Goal: Task Accomplishment & Management: Manage account settings

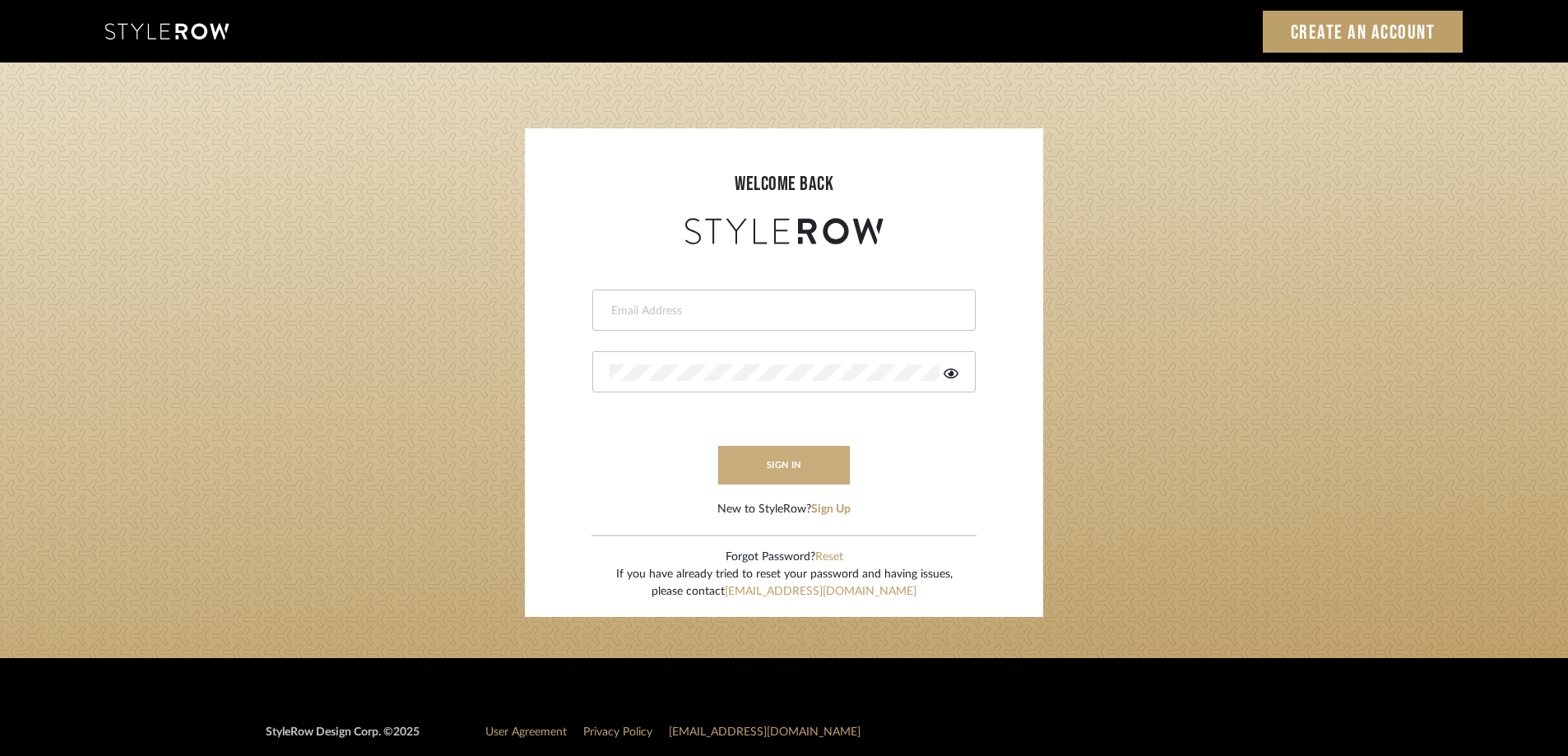
type input "melissa@melissaberryinteriors.com"
click at [763, 453] on button "sign in" at bounding box center [784, 466] width 131 height 39
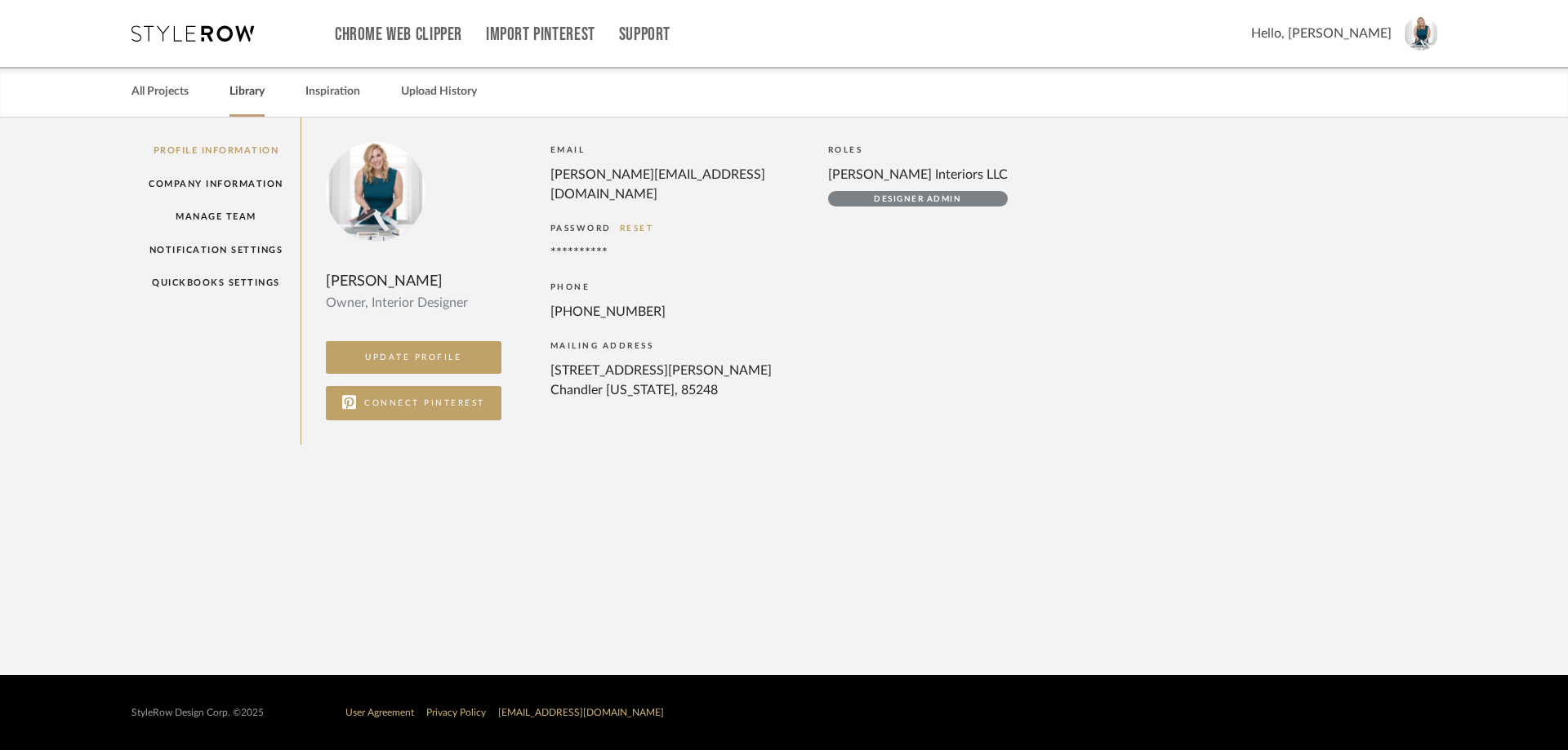
click at [253, 98] on link "Library" at bounding box center [247, 92] width 35 height 22
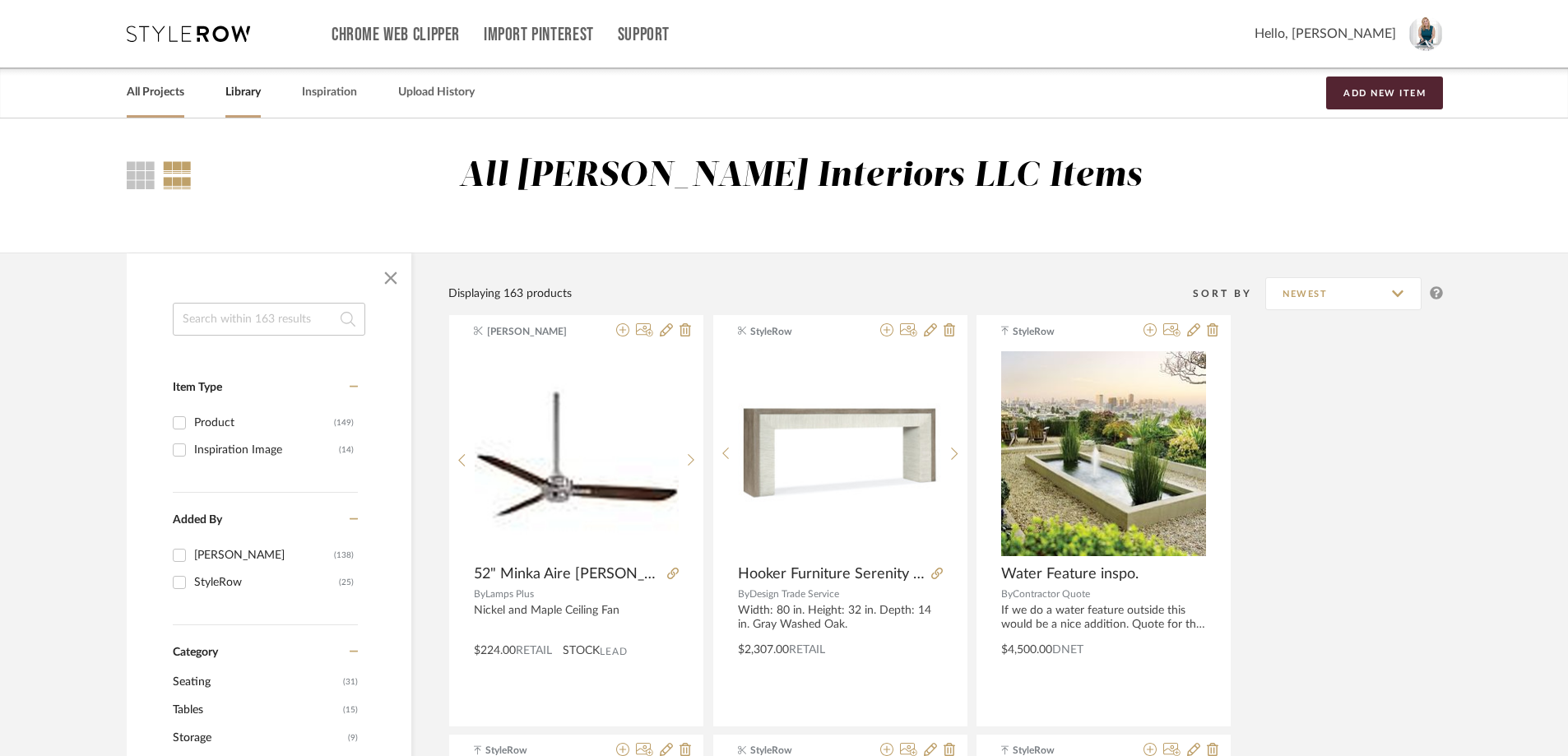
click at [147, 93] on link "All Projects" at bounding box center [155, 92] width 58 height 22
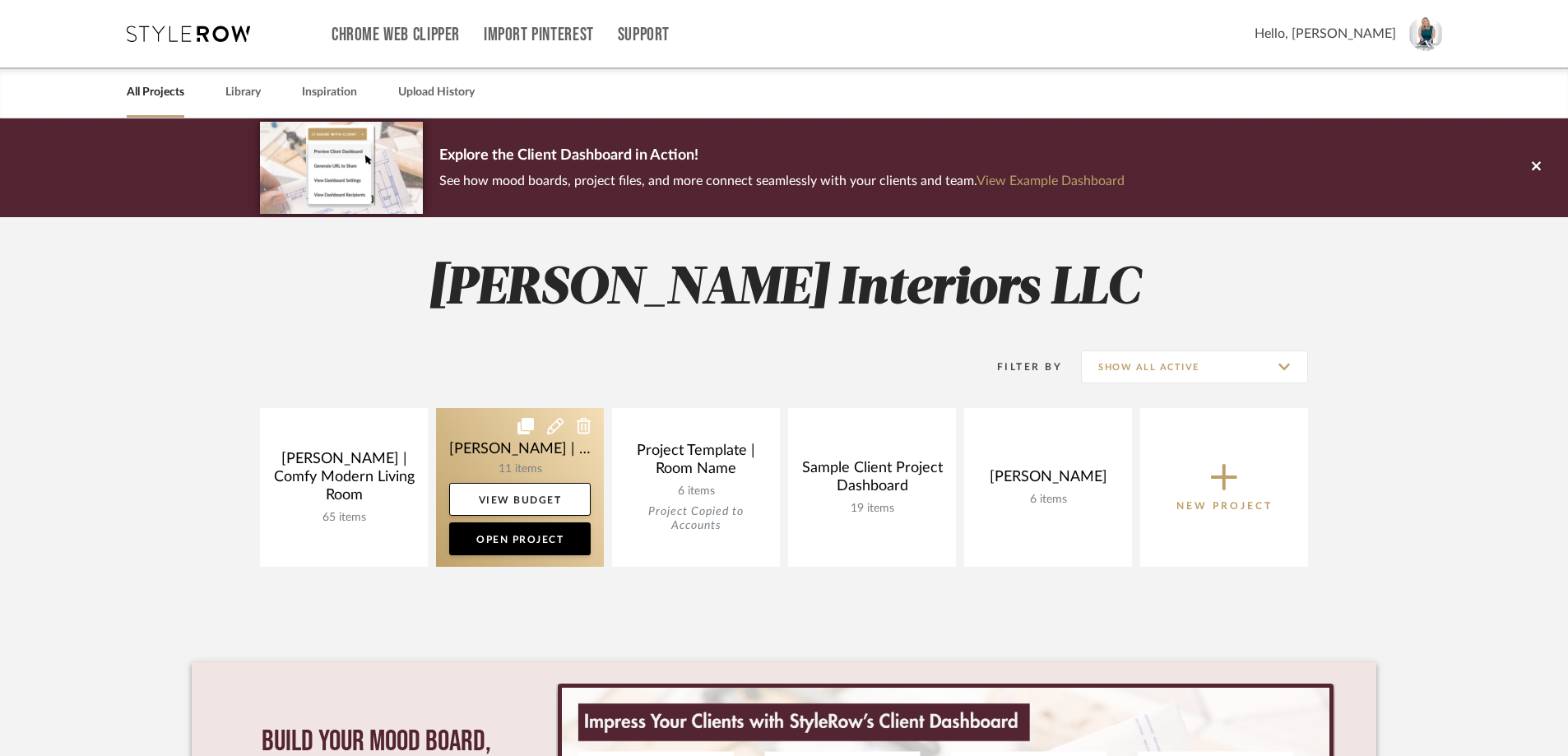
click at [522, 456] on link at bounding box center [520, 487] width 168 height 159
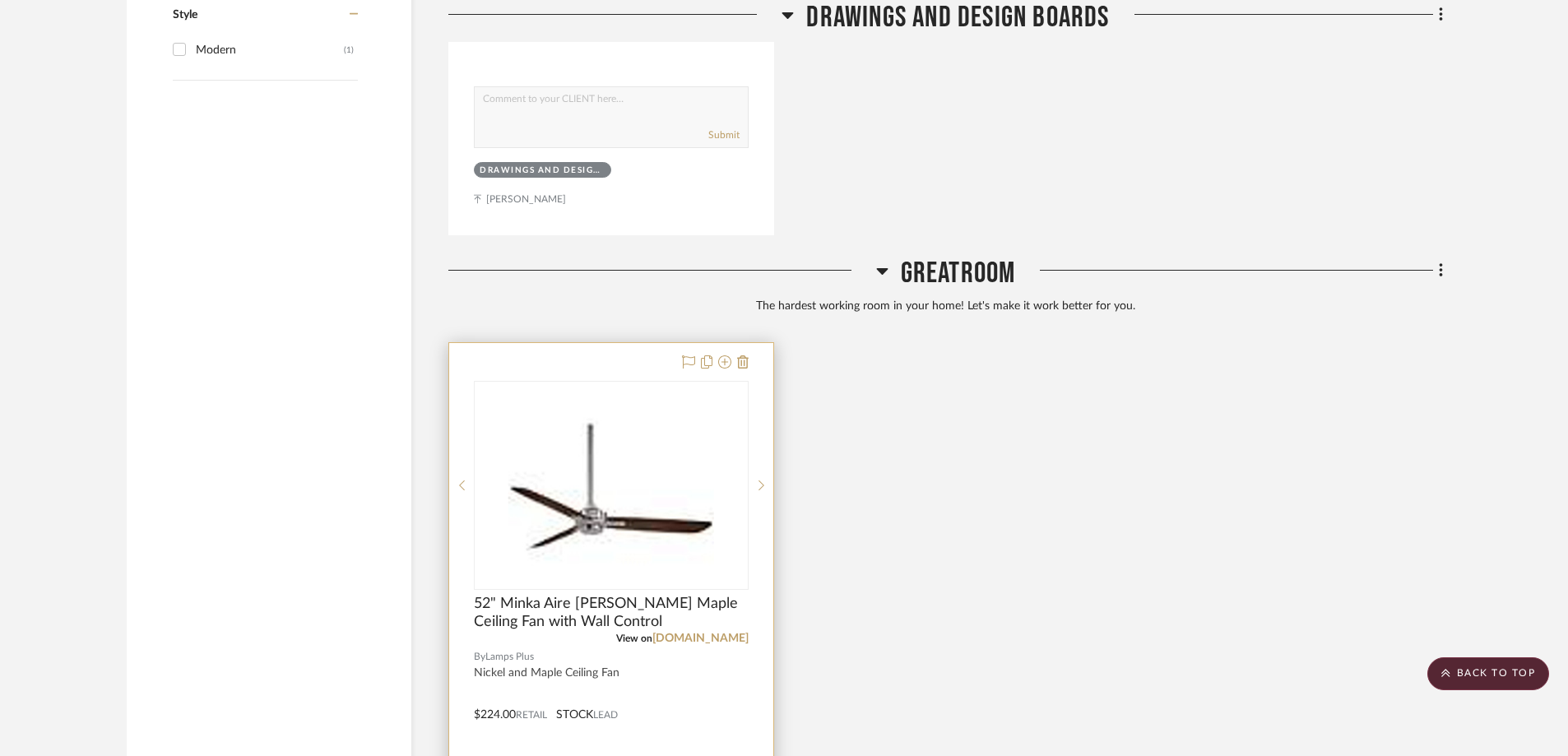
scroll to position [2304, 0]
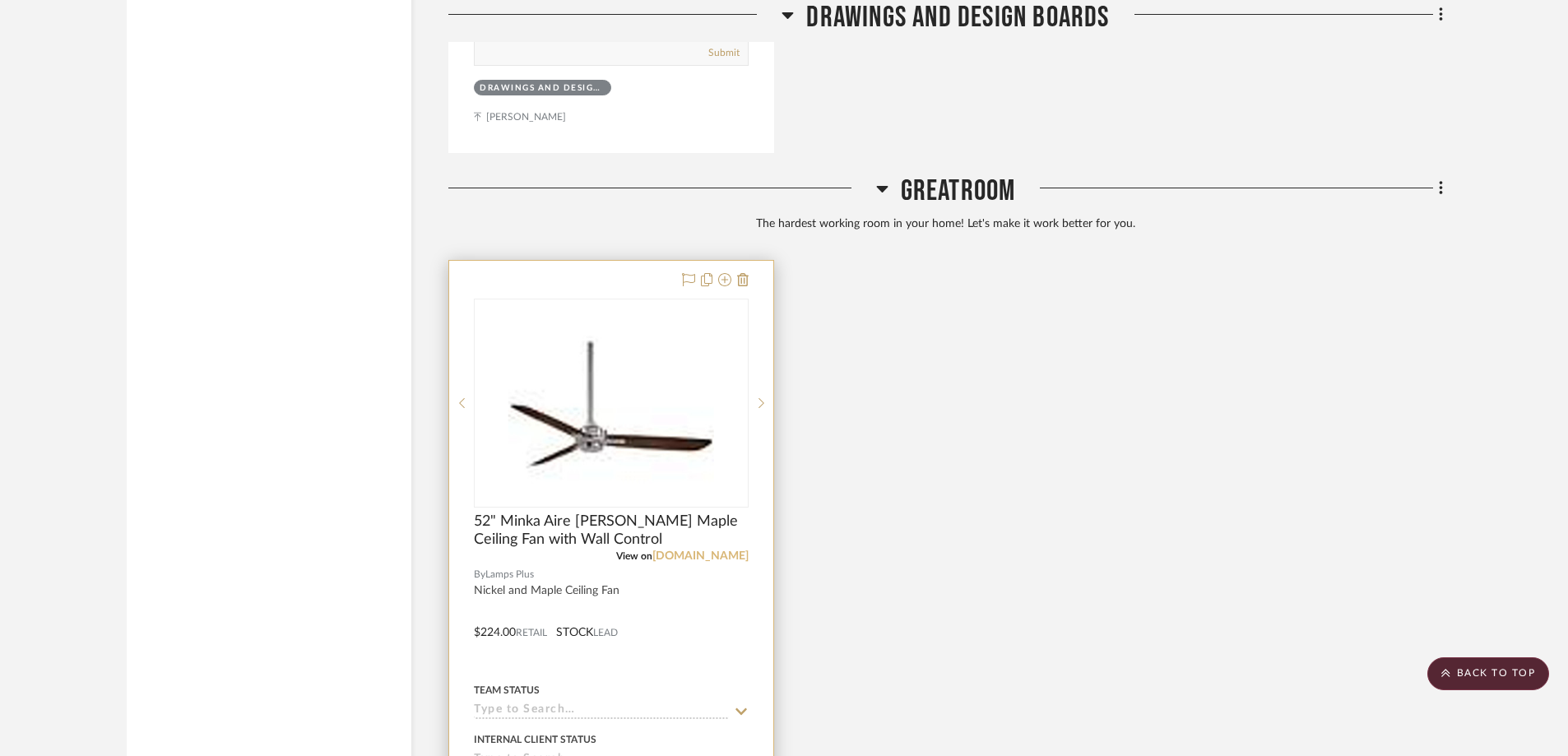
click at [690, 551] on link "[DOMAIN_NAME]" at bounding box center [700, 556] width 96 height 12
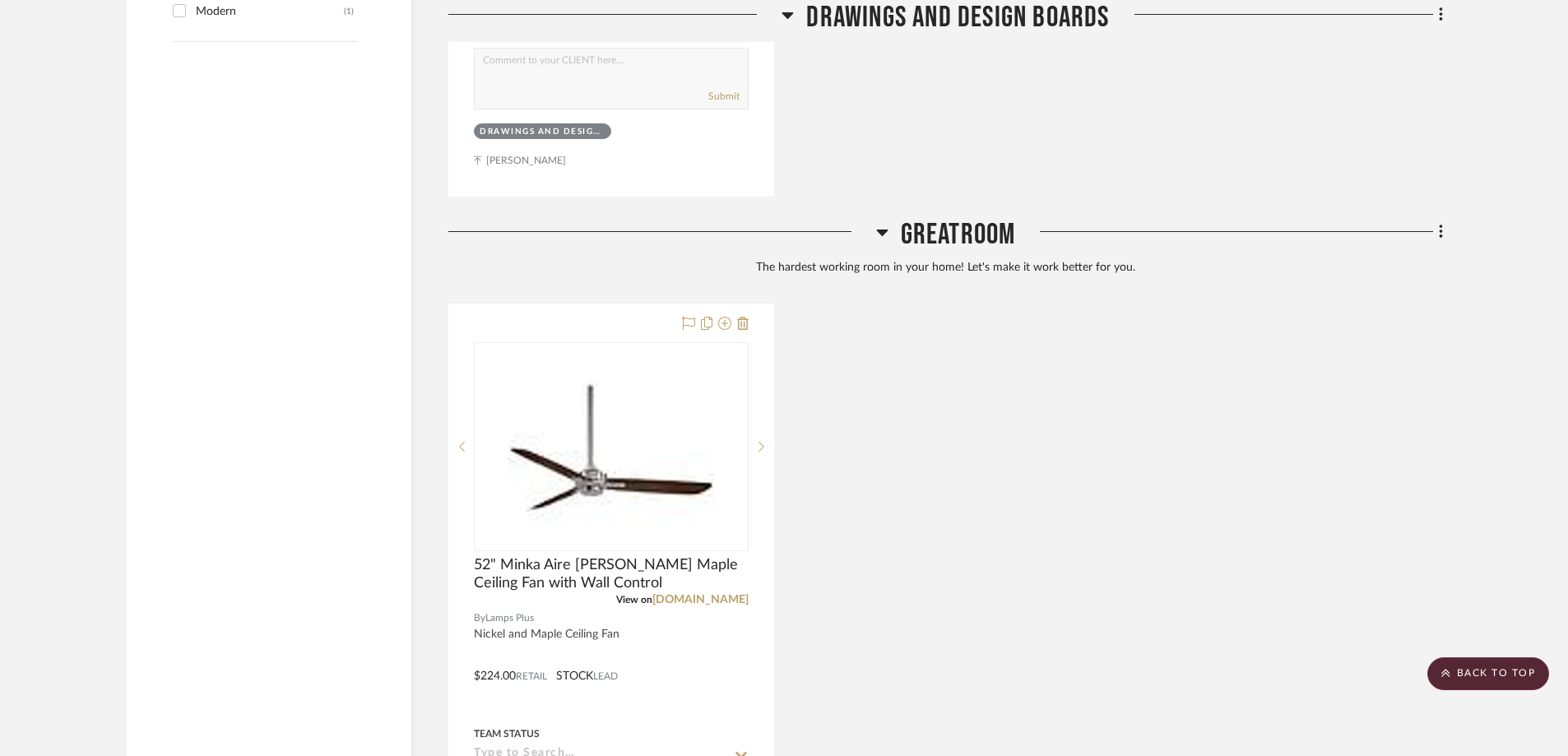
scroll to position [2259, 0]
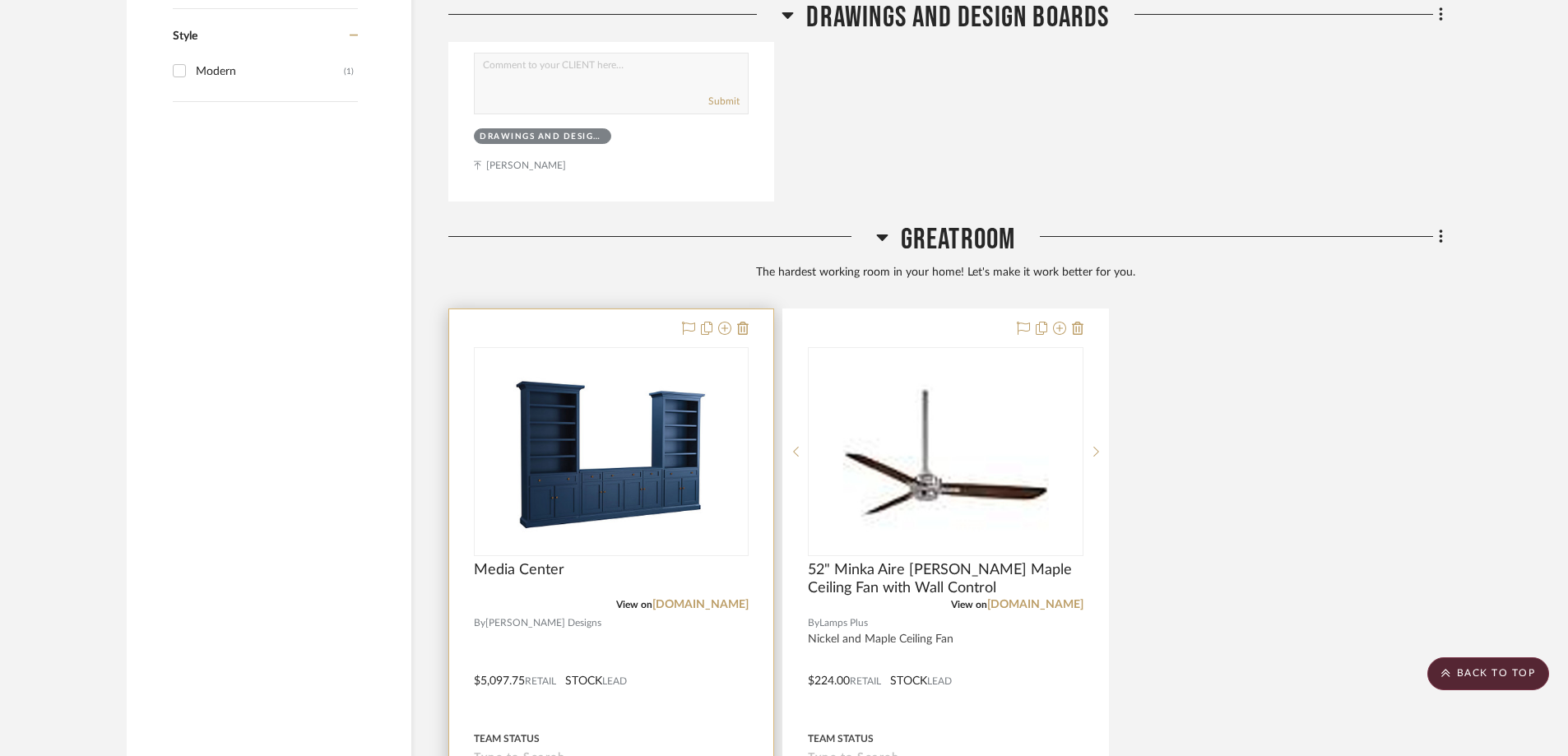
scroll to position [2222, 0]
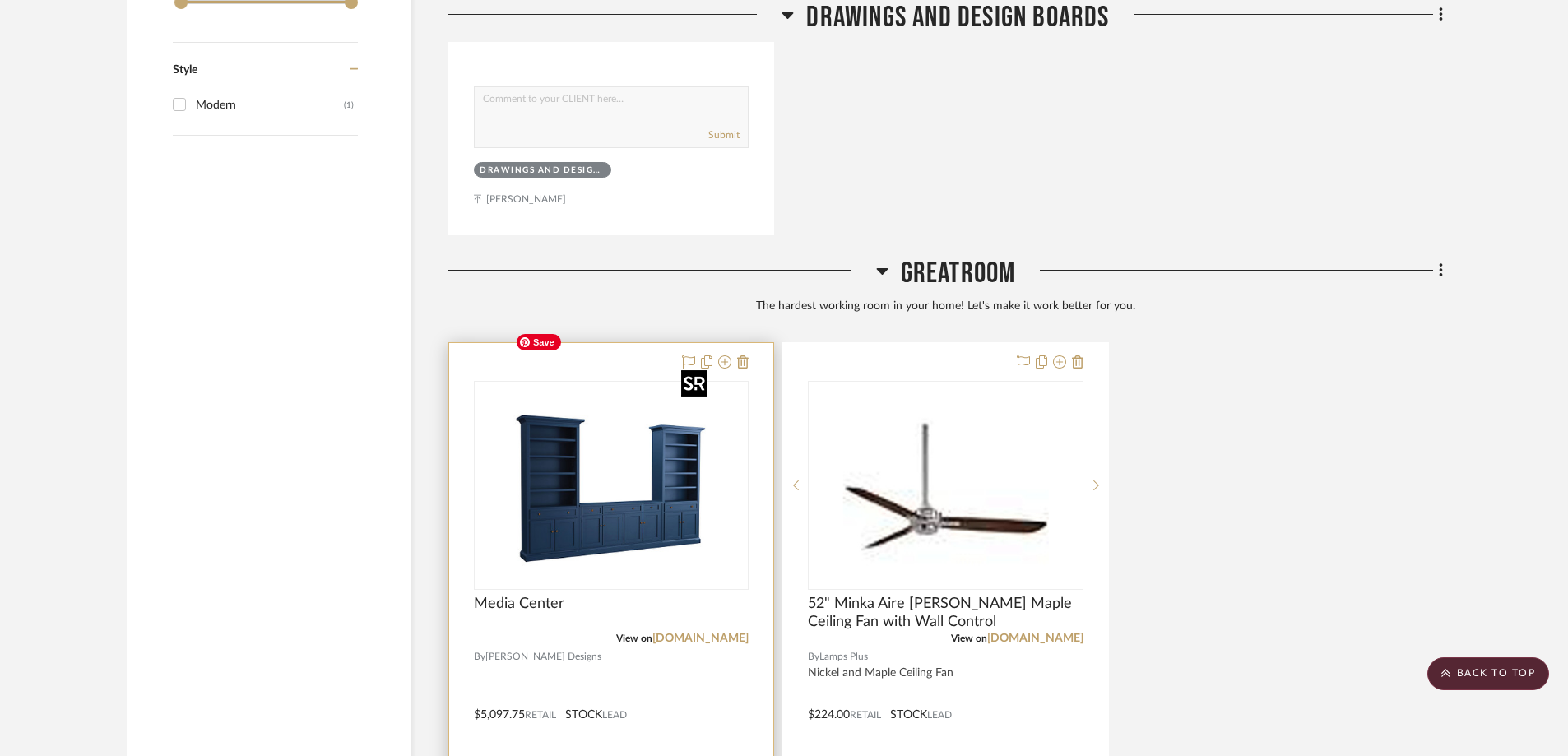
click at [624, 400] on img "0" at bounding box center [611, 486] width 206 height 206
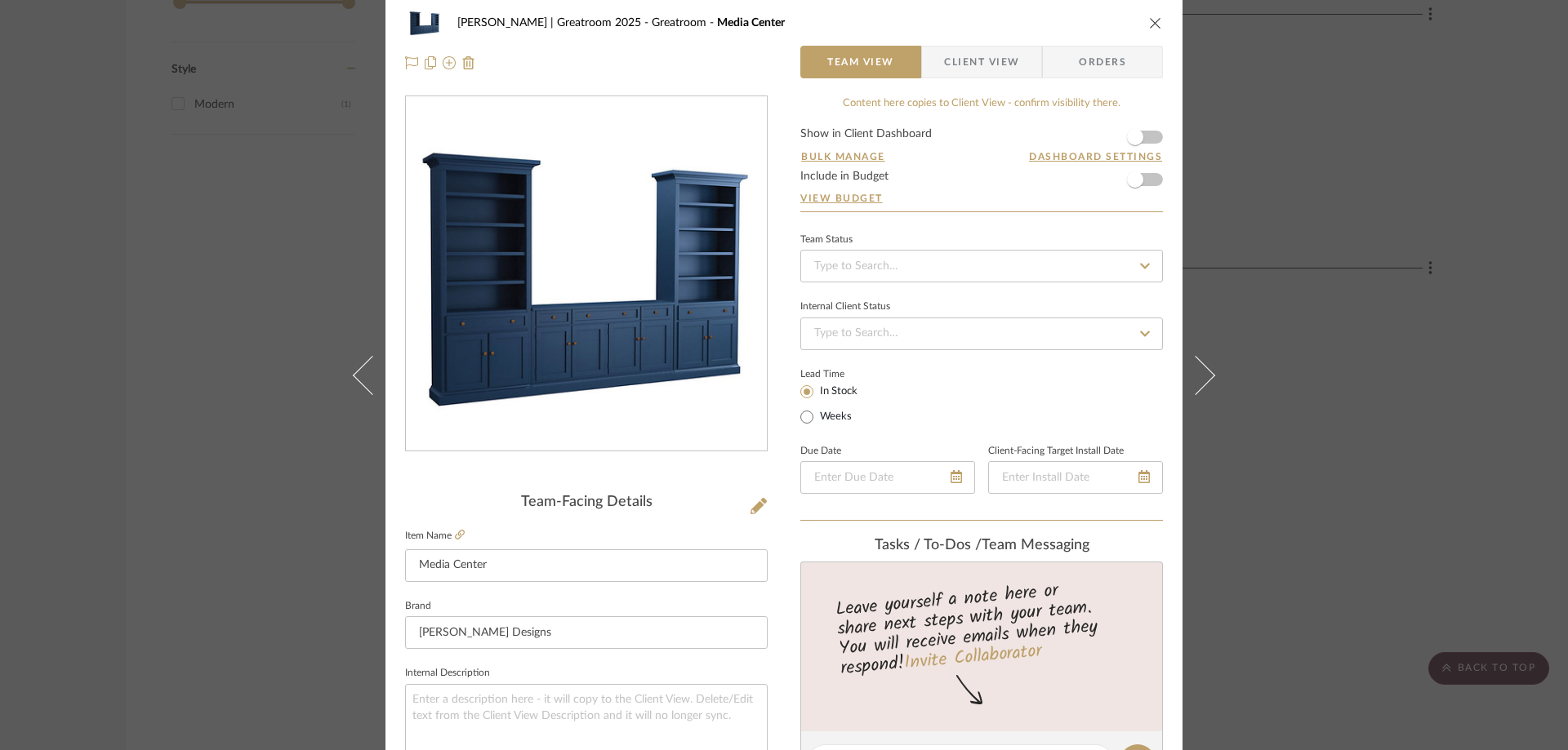
scroll to position [0, 0]
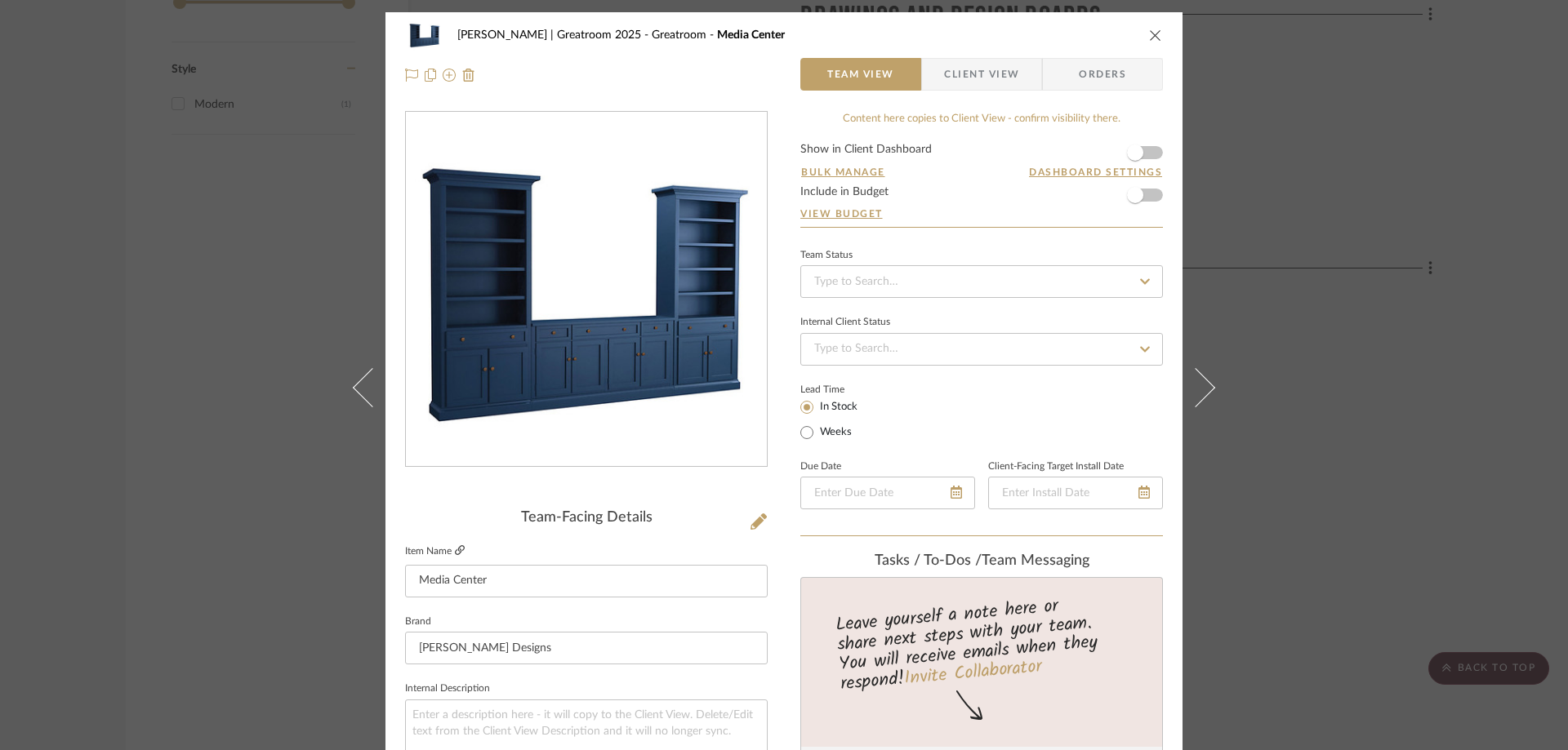
click at [455, 551] on icon at bounding box center [459, 550] width 10 height 10
drag, startPoint x: 499, startPoint y: 582, endPoint x: 406, endPoint y: 583, distance: 93.0
click at [406, 583] on input "Media Center" at bounding box center [586, 581] width 362 height 33
paste input "Casa Florentina Josephina 3-Piece Media Console with Cabinet Bookcases"
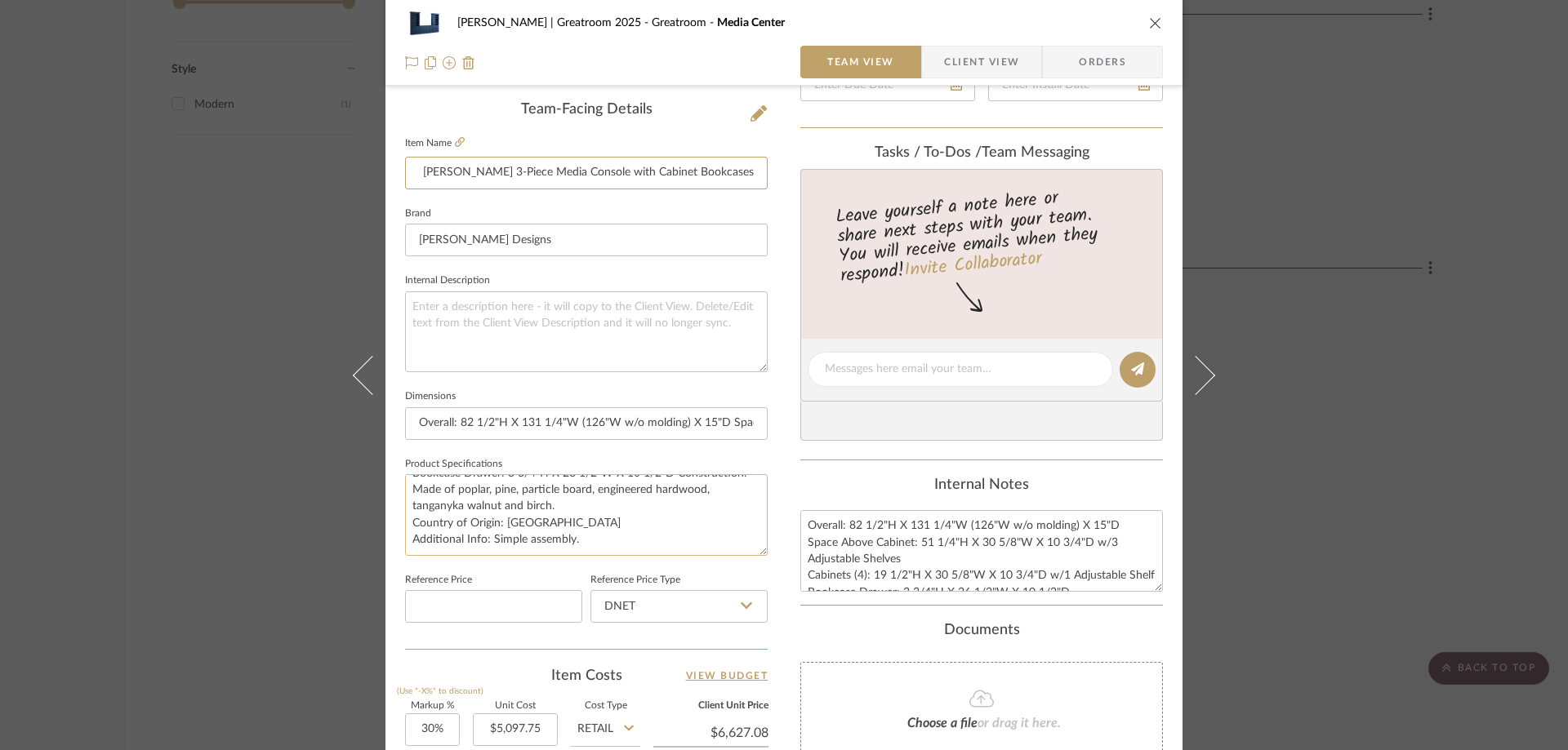
scroll to position [99, 0]
type input "Casa Florentina Josephina 3-Piece Media Console with Cabinet Bookcases"
click at [706, 601] on input "DNET" at bounding box center [679, 606] width 177 height 33
click at [688, 688] on div "Retail" at bounding box center [686, 689] width 202 height 41
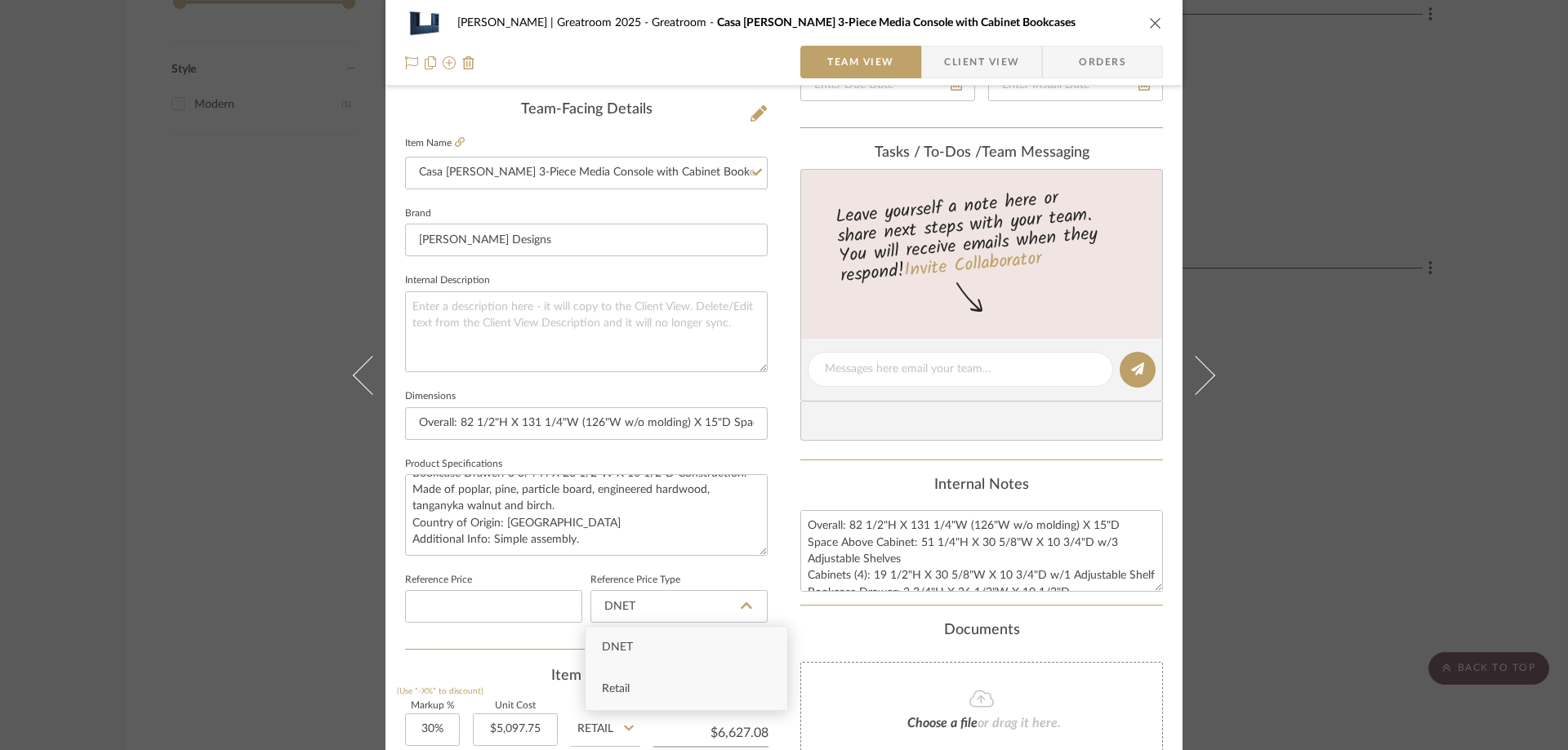
type input "Retail"
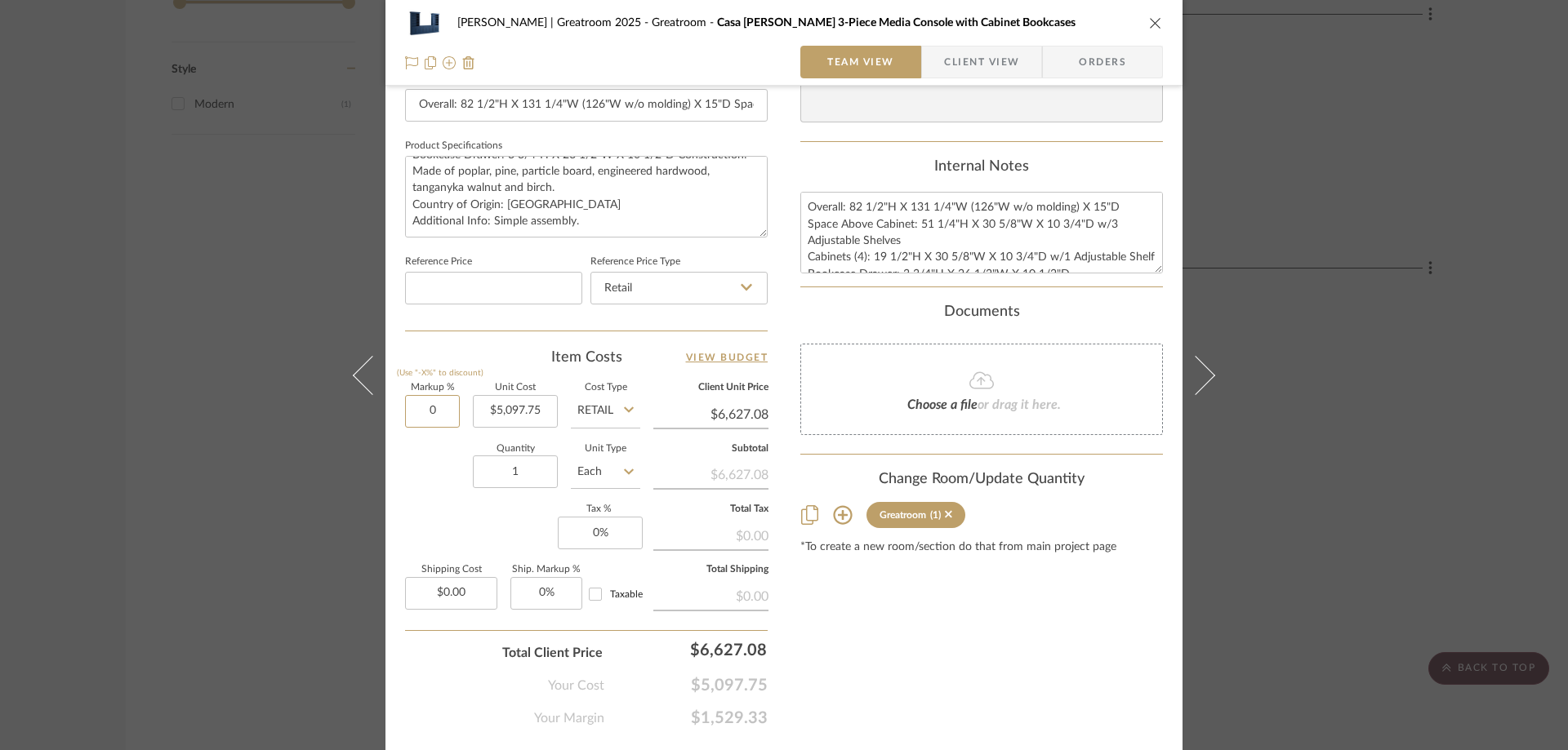
scroll to position [735, 0]
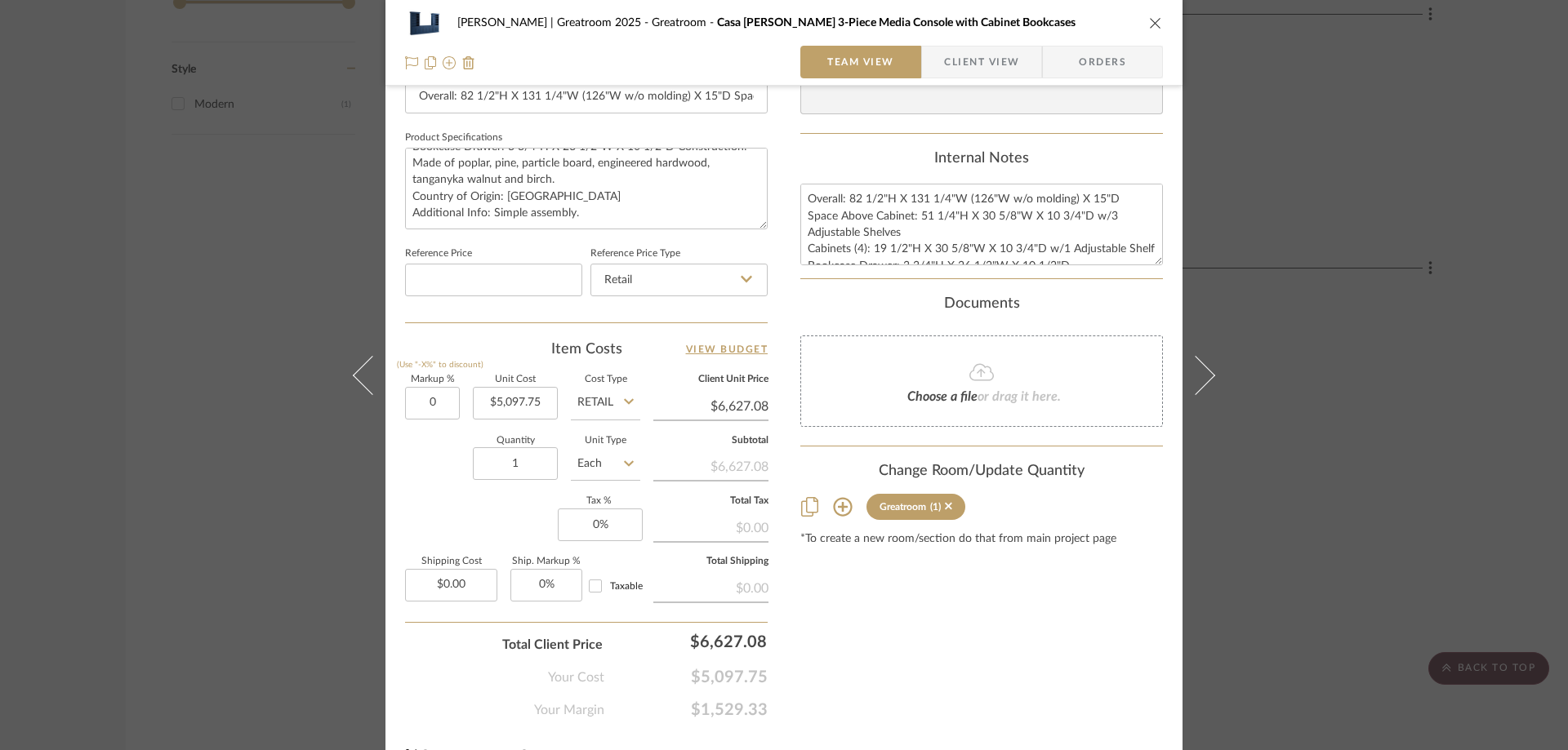
type input "0%"
type input "6627.08"
click at [683, 401] on input "6627.08" at bounding box center [711, 406] width 116 height 25
click at [801, 613] on div "Content here copies to Client View - confirm visibility there. Show in Client D…" at bounding box center [982, 48] width 362 height 1343
click at [713, 402] on input "6627.08" at bounding box center [711, 406] width 116 height 25
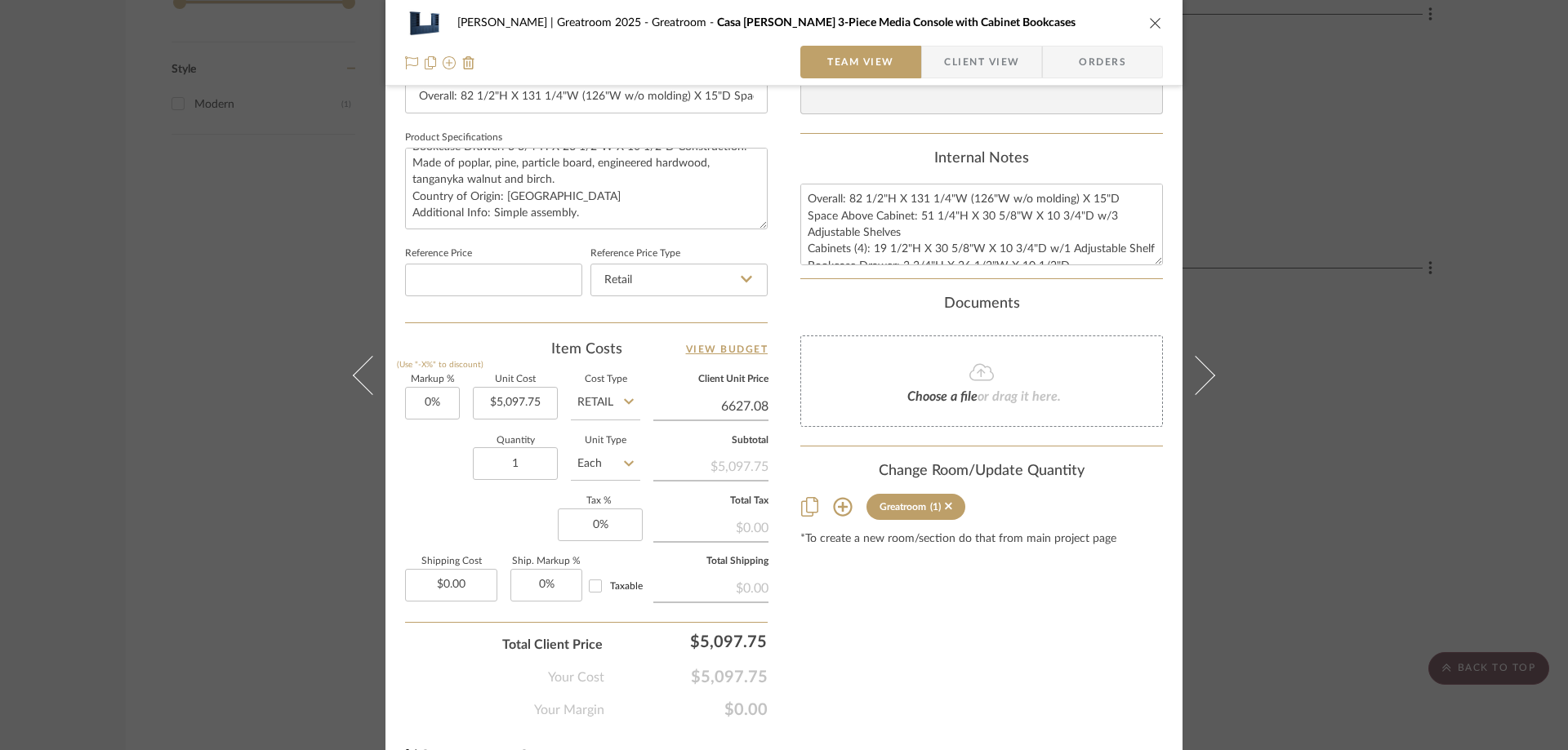
type input "$6,627.08"
click at [853, 657] on div "Content here copies to Client View - confirm visibility there. Show in Client D…" at bounding box center [982, 48] width 362 height 1343
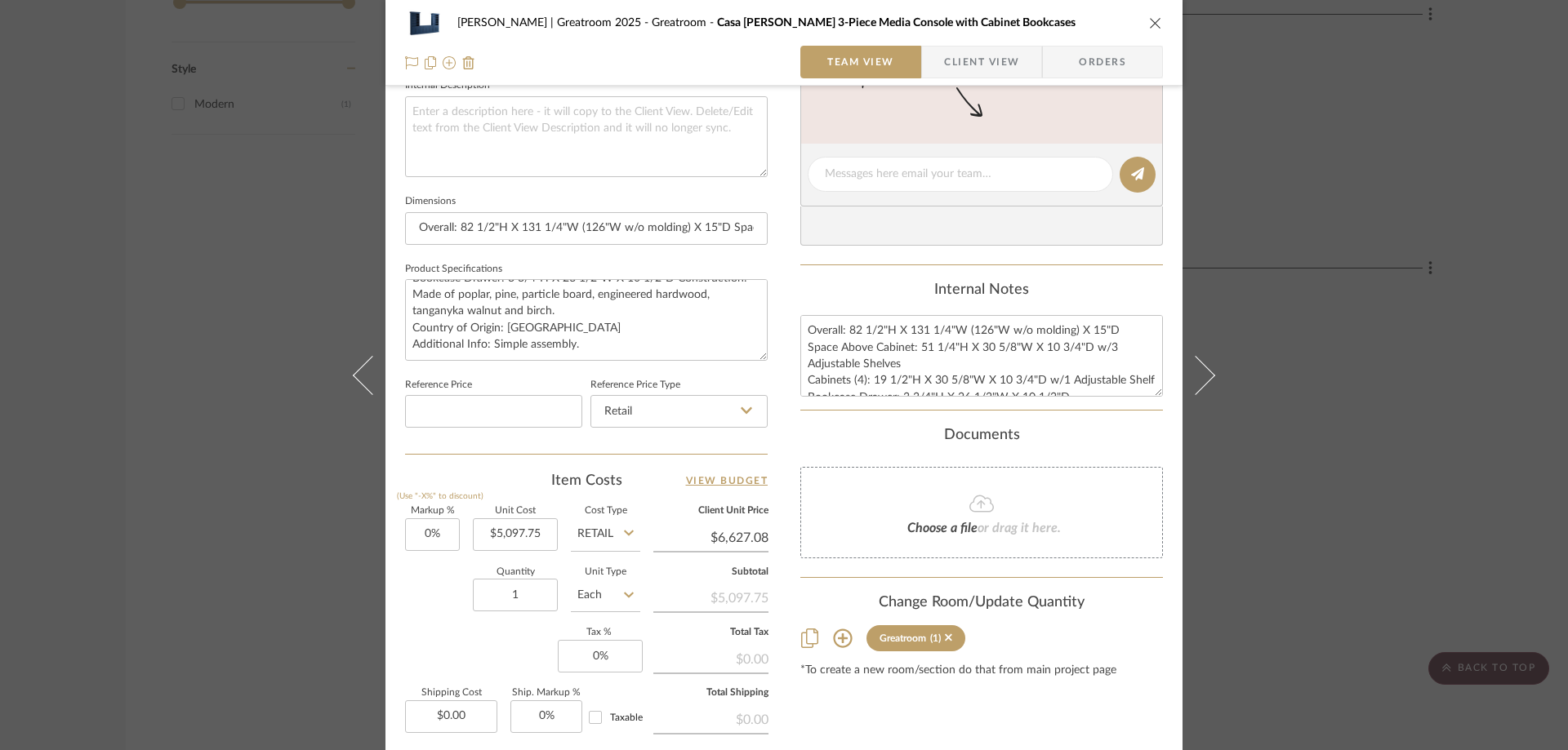
scroll to position [653, 0]
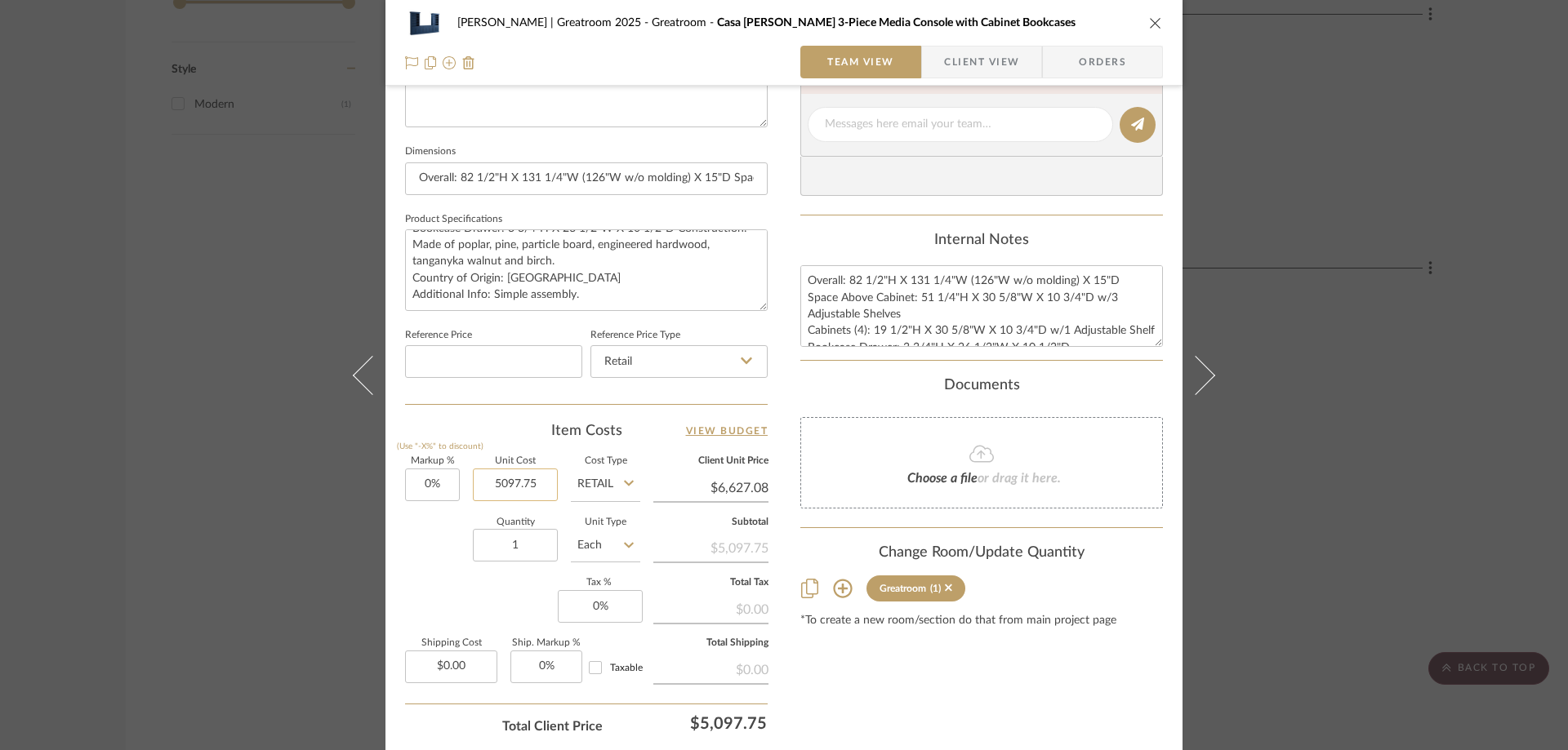
click at [490, 484] on input "5097.75" at bounding box center [515, 485] width 85 height 33
type input "$5,097.75"
click at [624, 482] on icon at bounding box center [629, 484] width 10 height 5
click at [605, 554] on div "Retail" at bounding box center [667, 568] width 202 height 41
type input "$5,097.75"
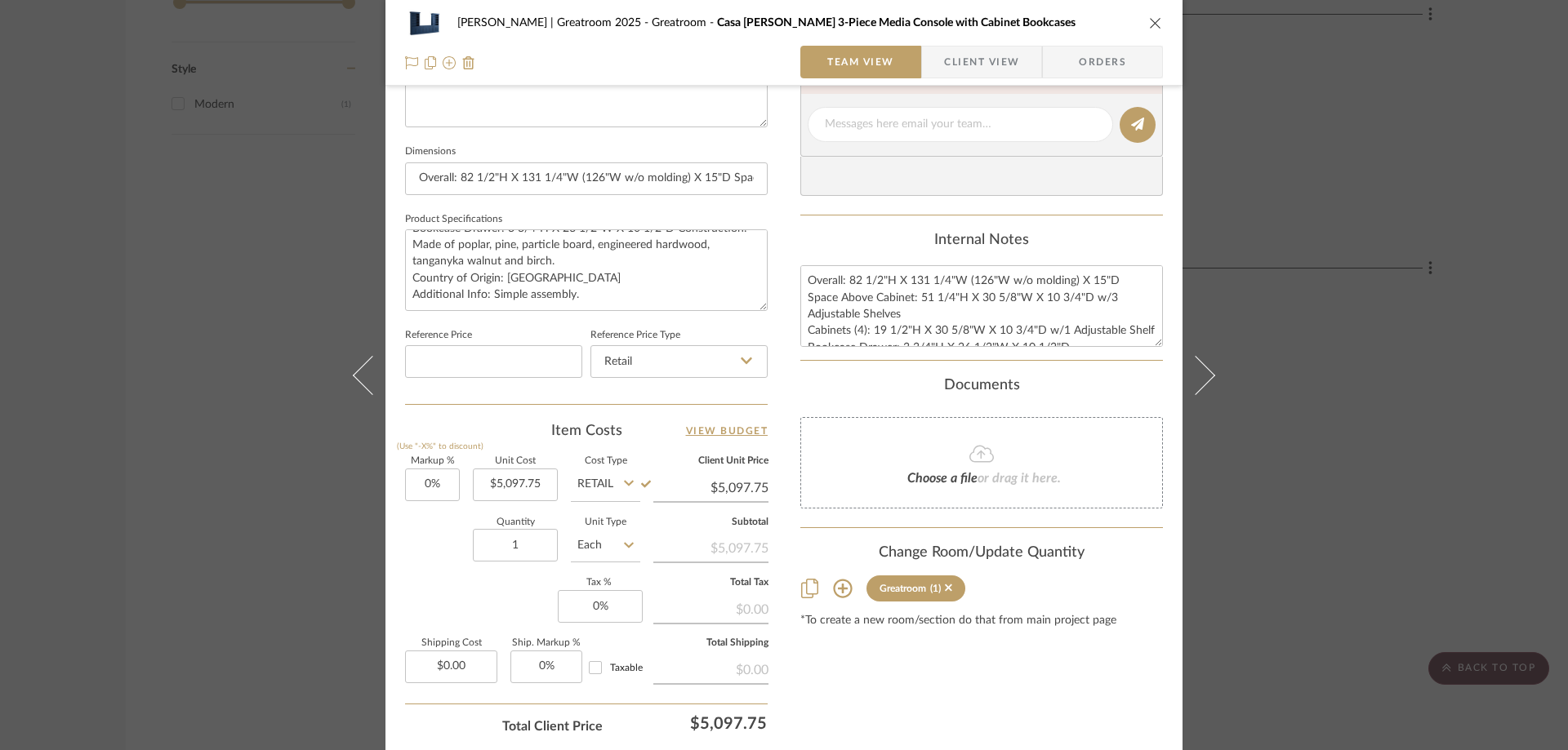
click at [846, 669] on div "Content here copies to Client View - confirm visibility there. Show in Client D…" at bounding box center [982, 130] width 362 height 1343
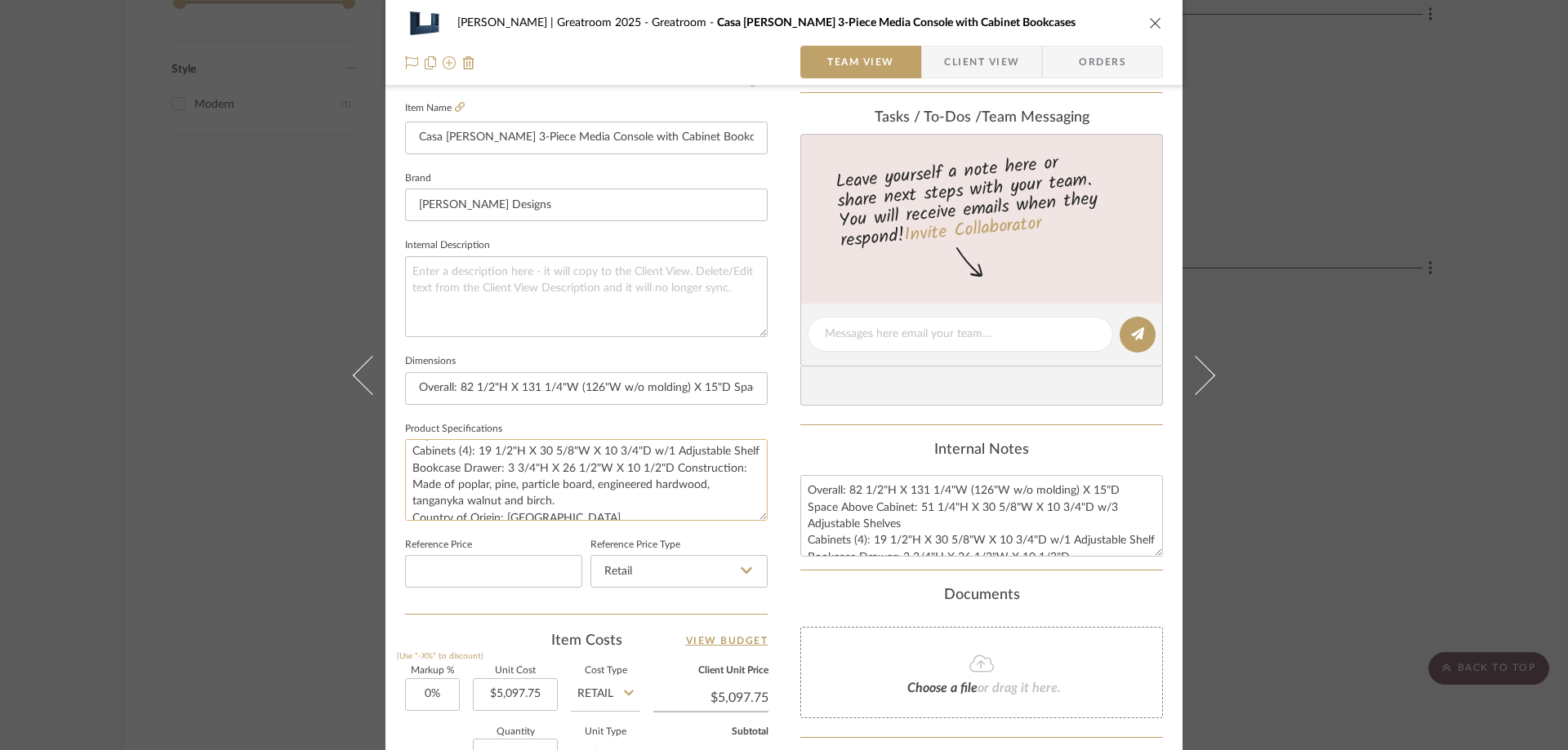
scroll to position [82, 0]
click at [418, 271] on textarea at bounding box center [586, 297] width 362 height 81
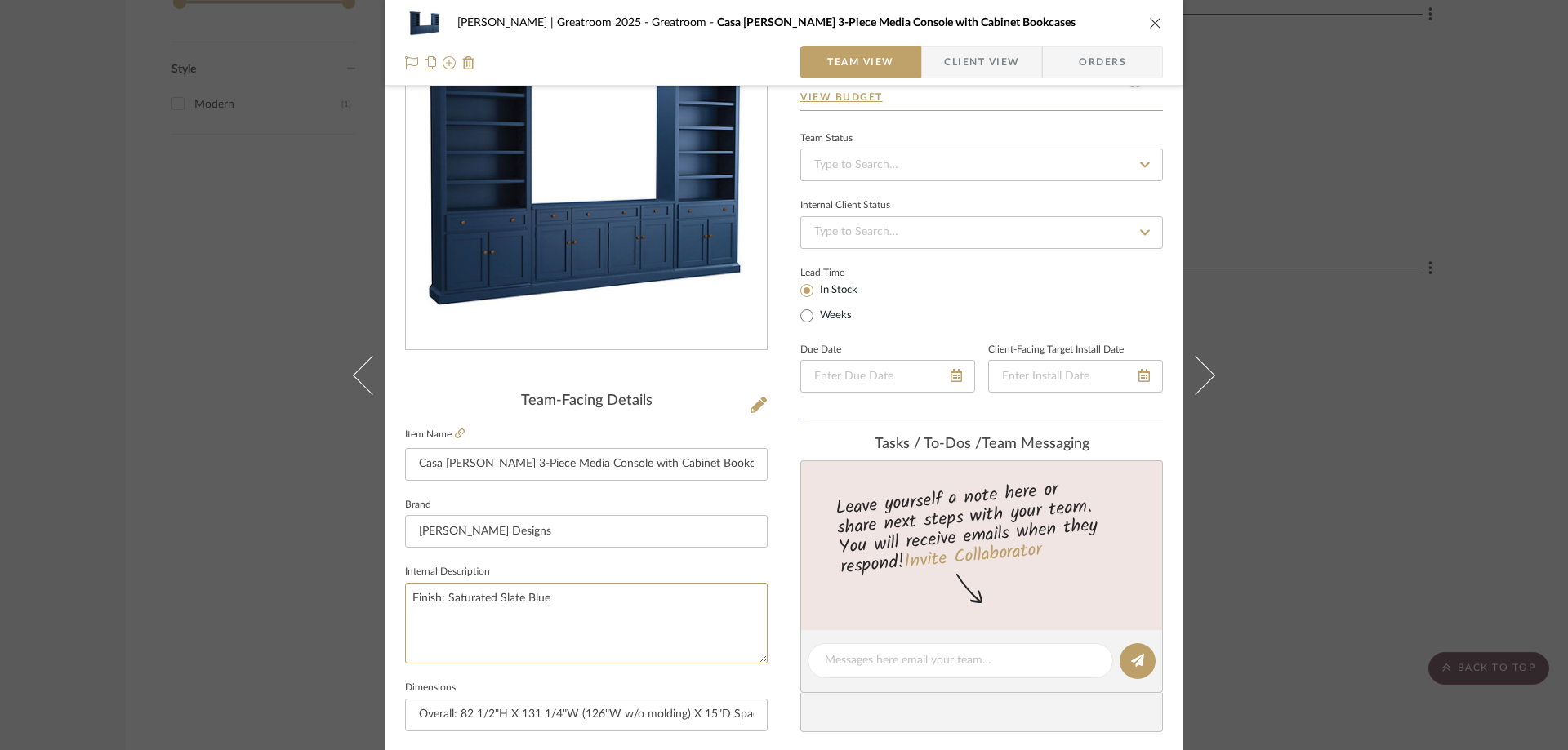
scroll to position [0, 0]
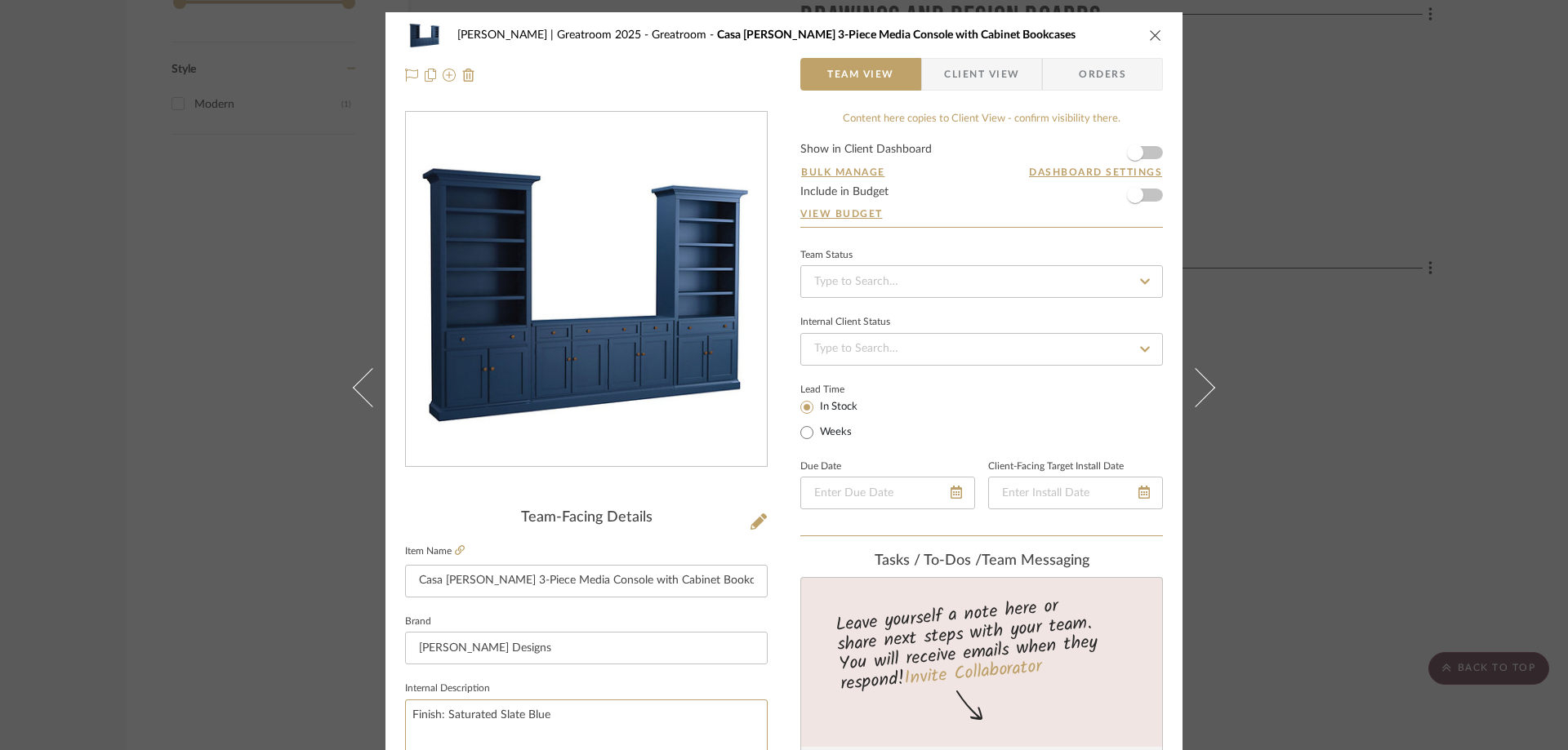
type textarea "Finish: Saturated Slate Blue"
click at [978, 75] on span "Client View" at bounding box center [982, 74] width 75 height 33
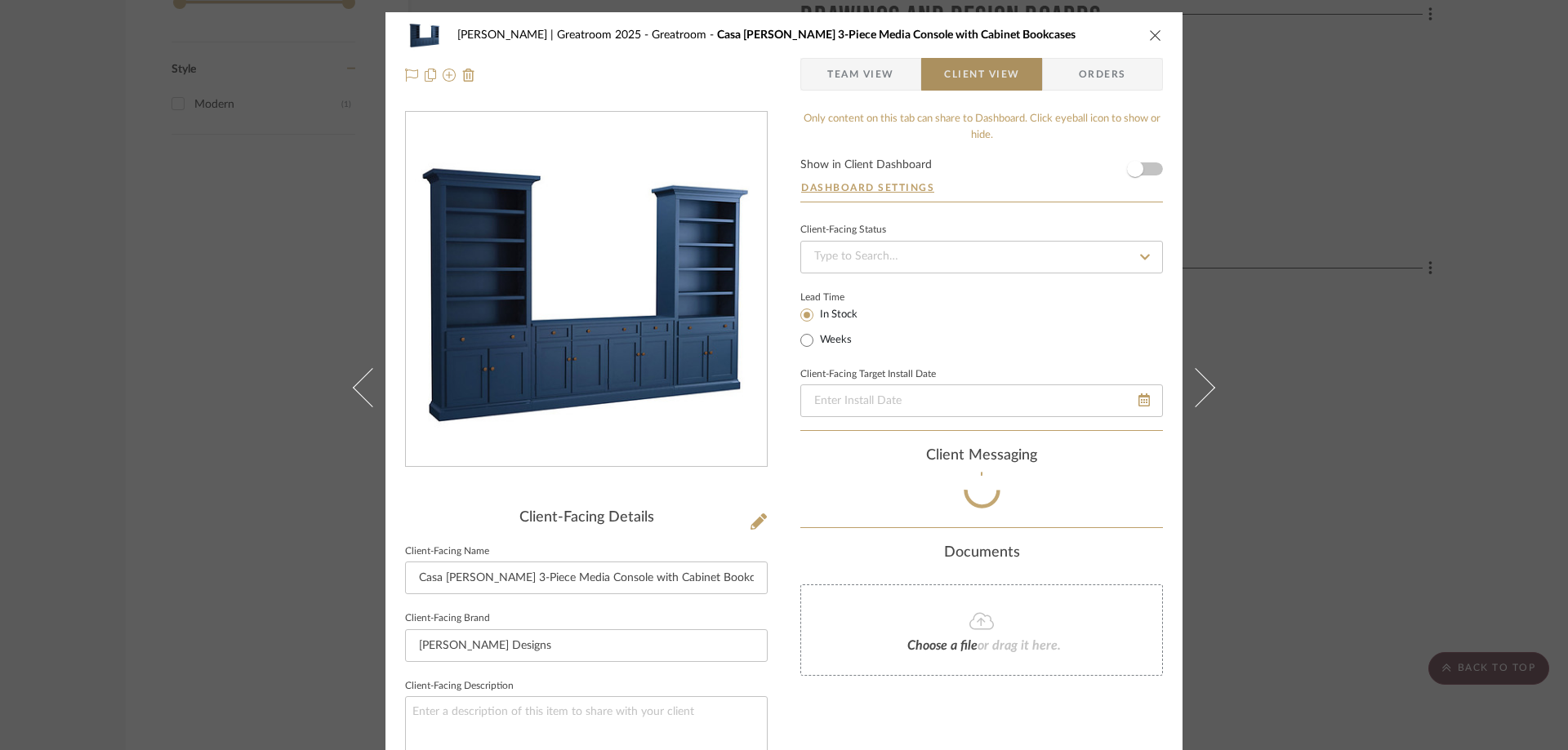
type textarea "Finish: Saturated Slate Blue"
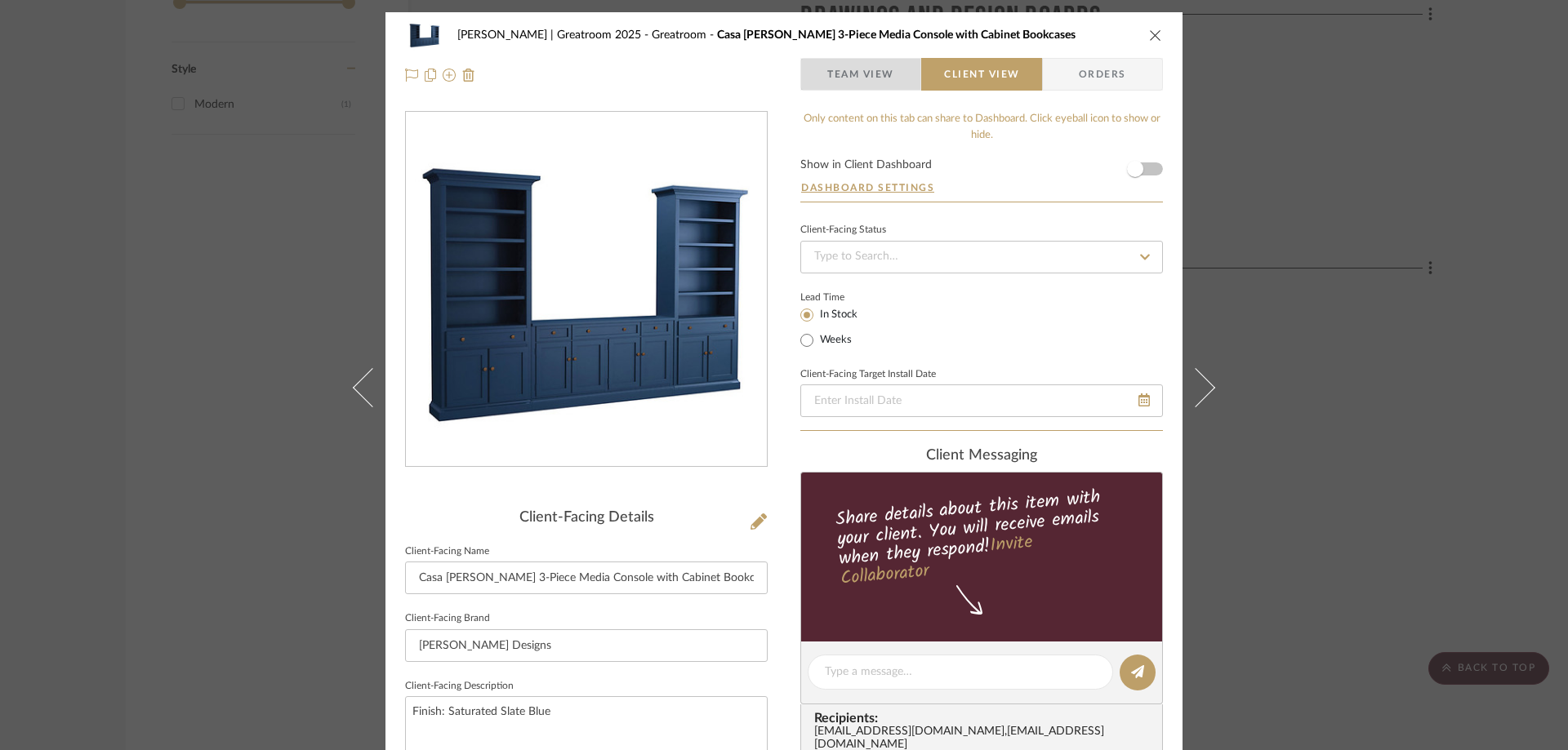
click at [862, 78] on span "Team View" at bounding box center [861, 74] width 67 height 33
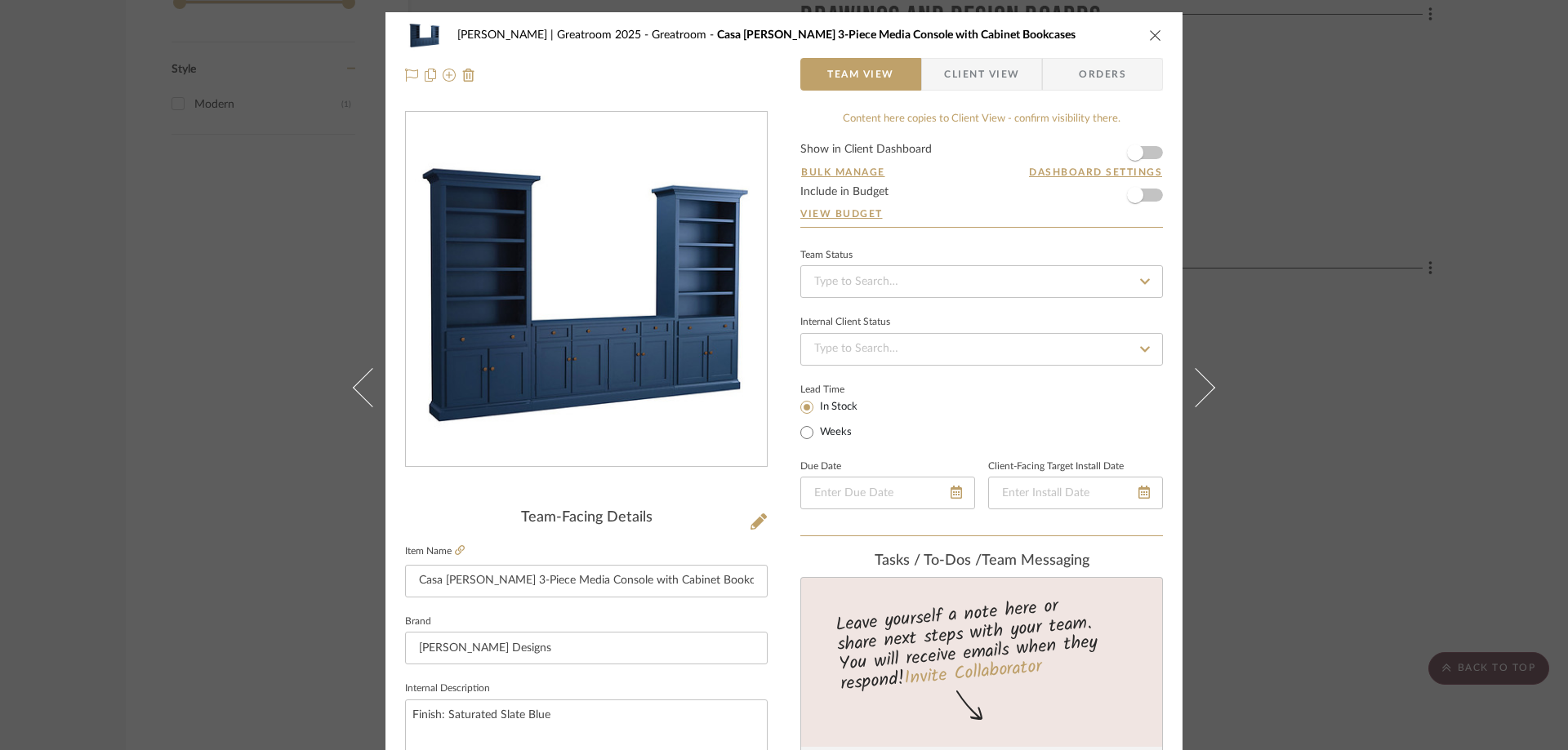
click at [1149, 37] on icon "close" at bounding box center [1155, 34] width 13 height 13
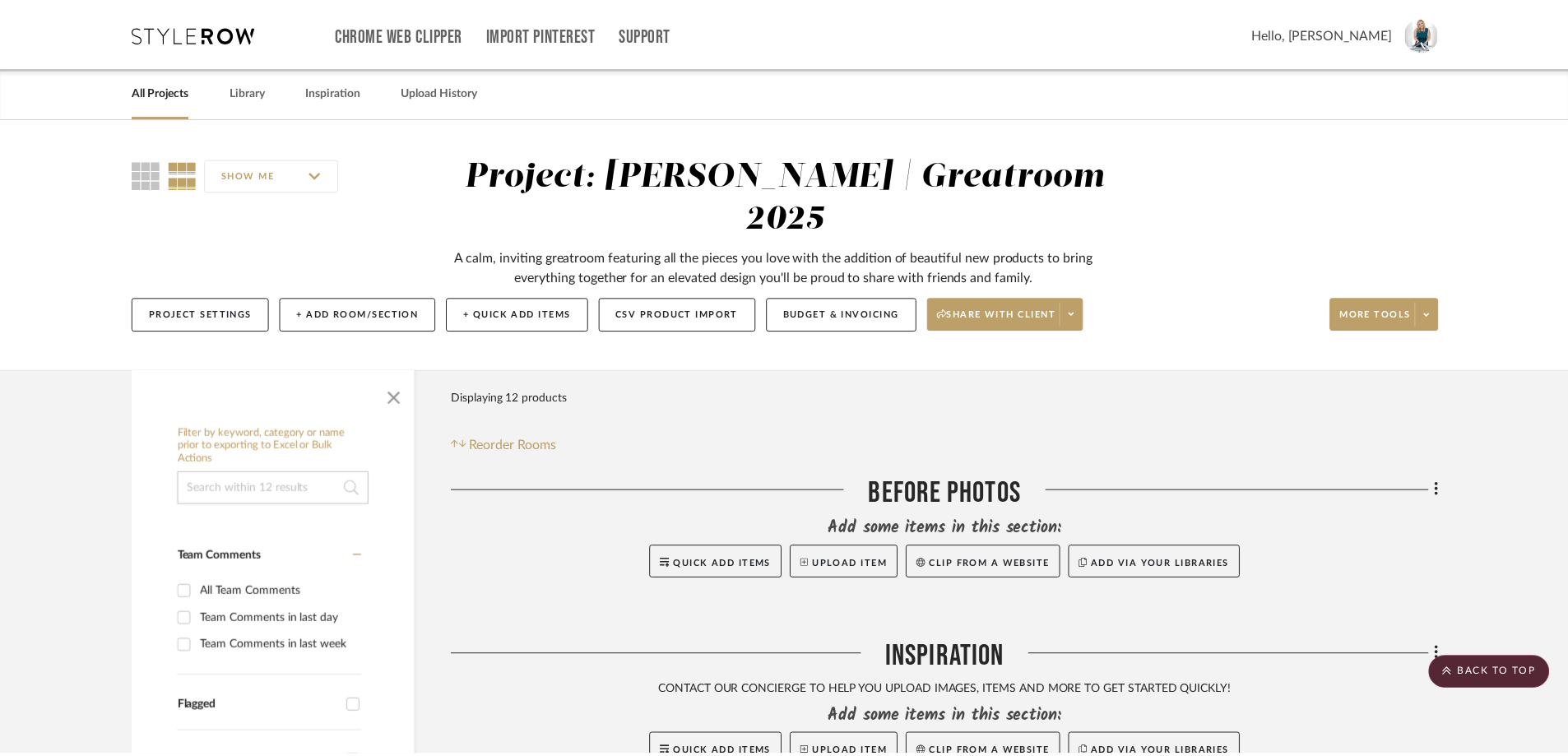
scroll to position [2222, 0]
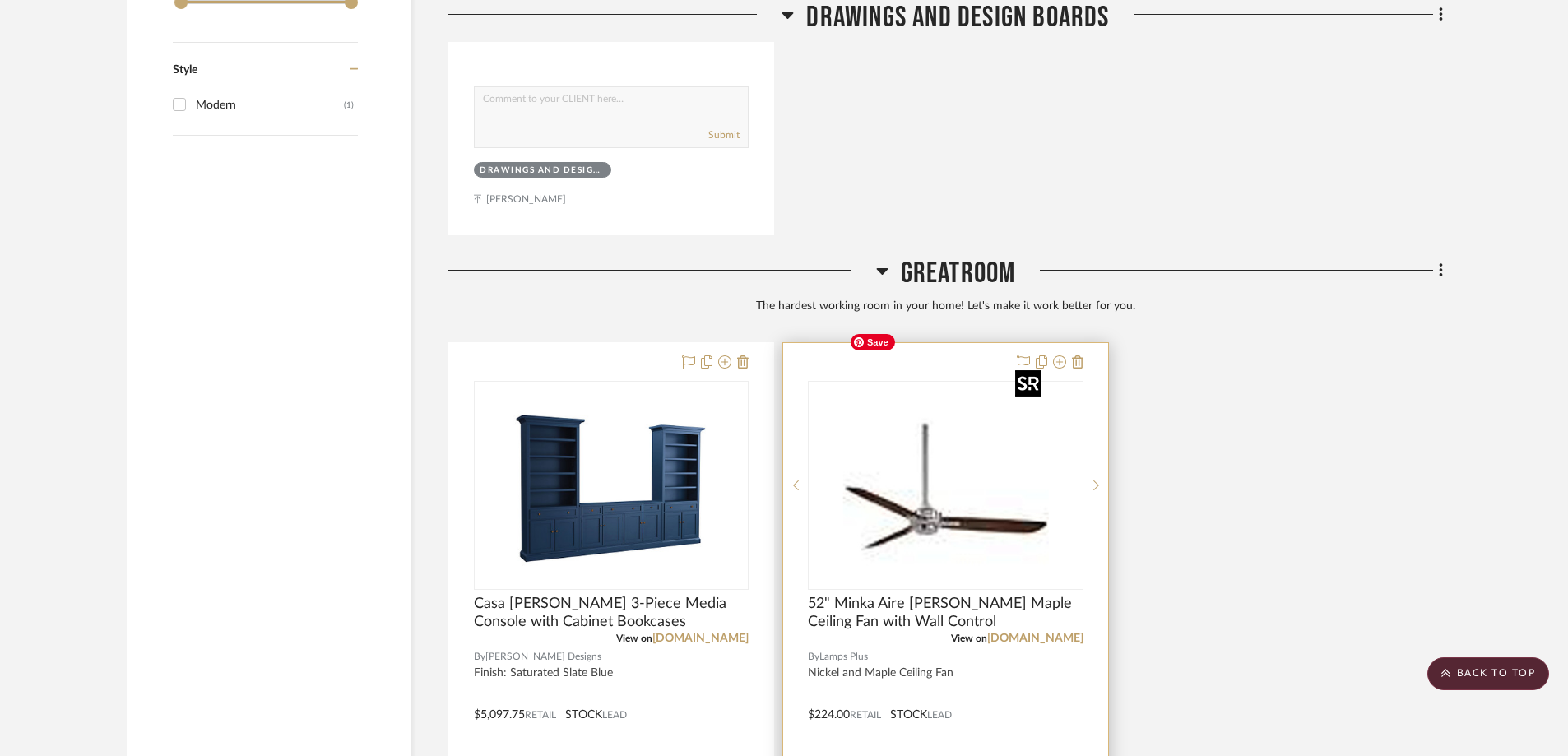
click at [880, 458] on img "0" at bounding box center [945, 486] width 206 height 206
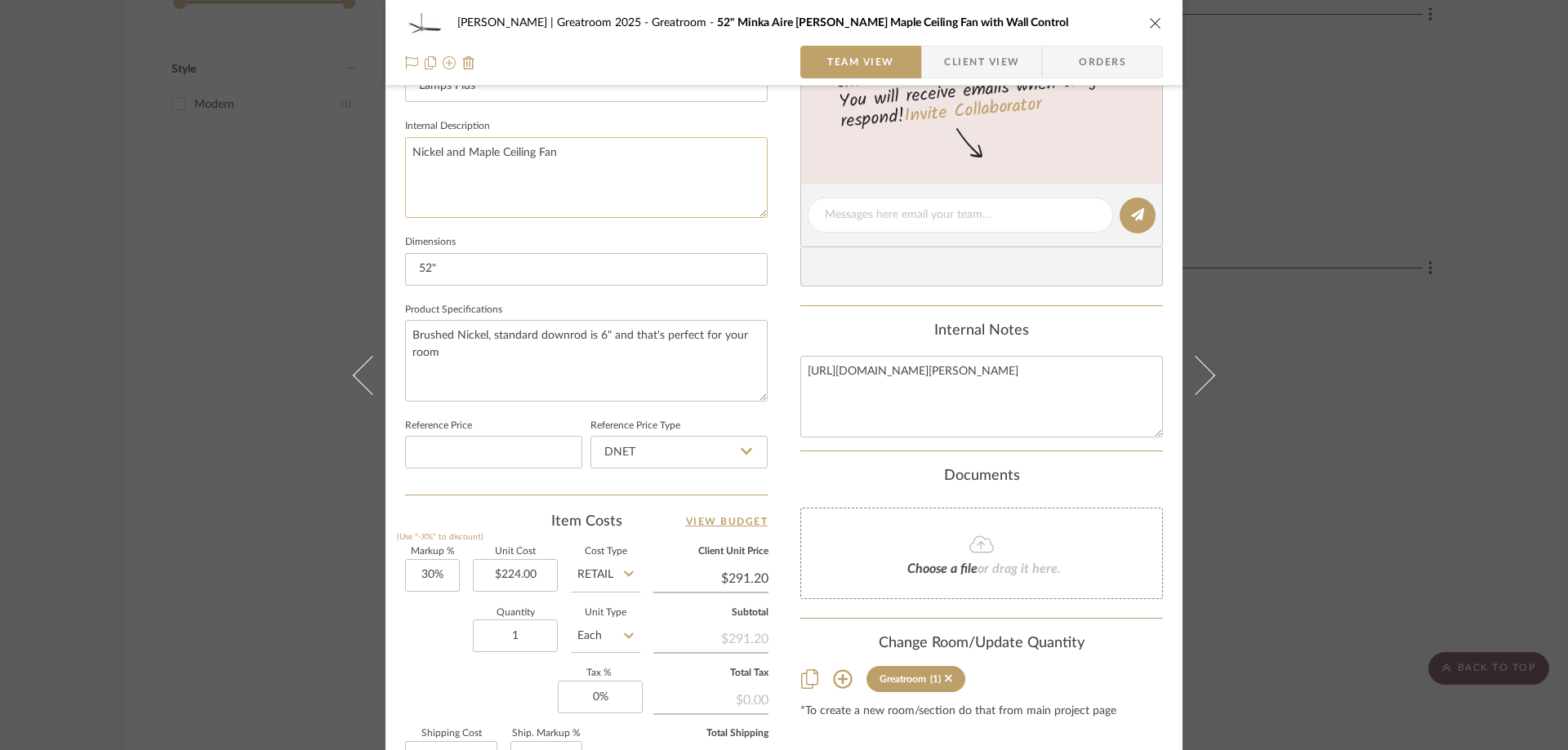
scroll to position [571, 0]
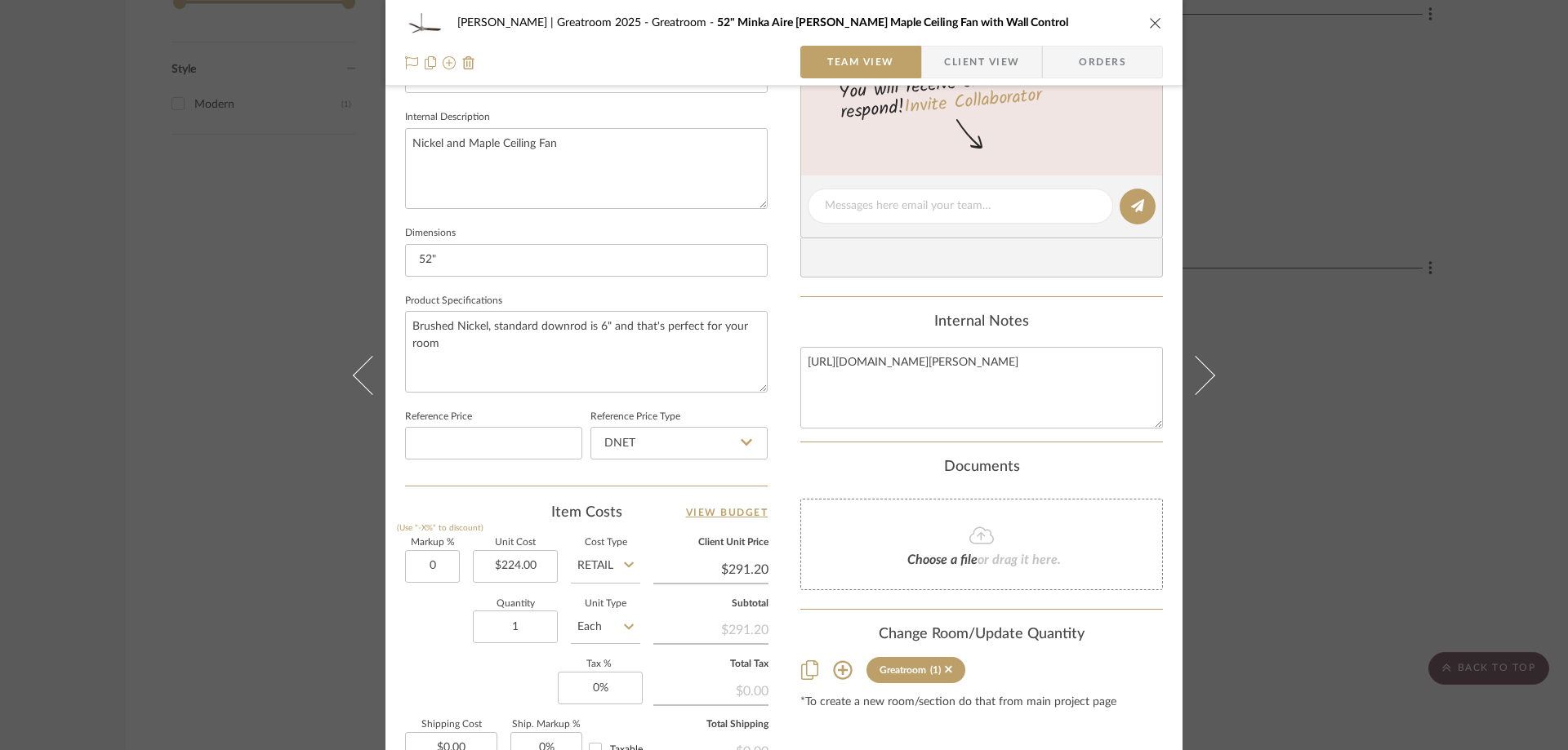
type input "0%"
click at [777, 540] on div "Nuckolls | Greatroom 2025 Greatroom 52" Minka Aire Rudolph Nickel Maple Ceiling…" at bounding box center [784, 195] width 797 height 1508
type input "$224.00"
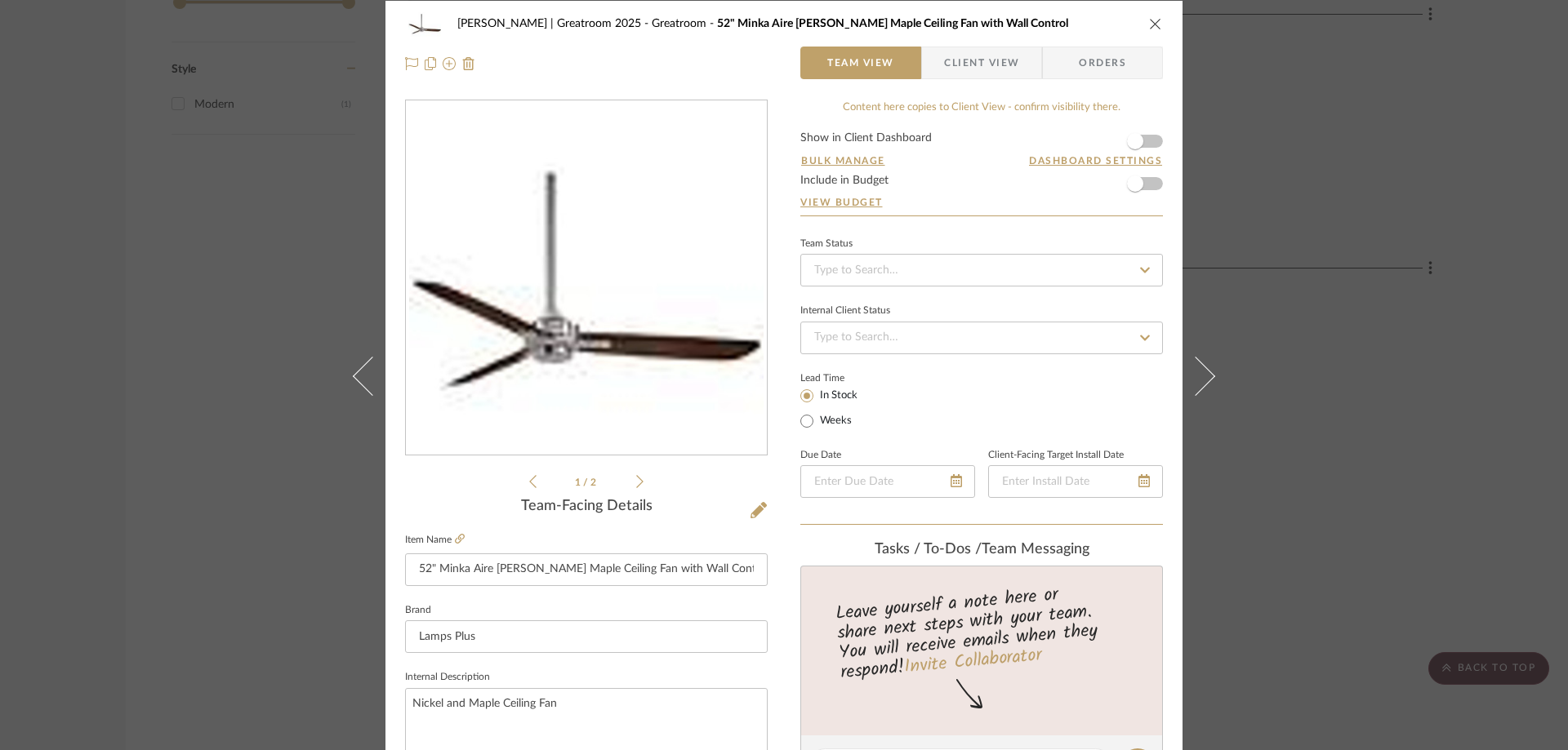
scroll to position [0, 0]
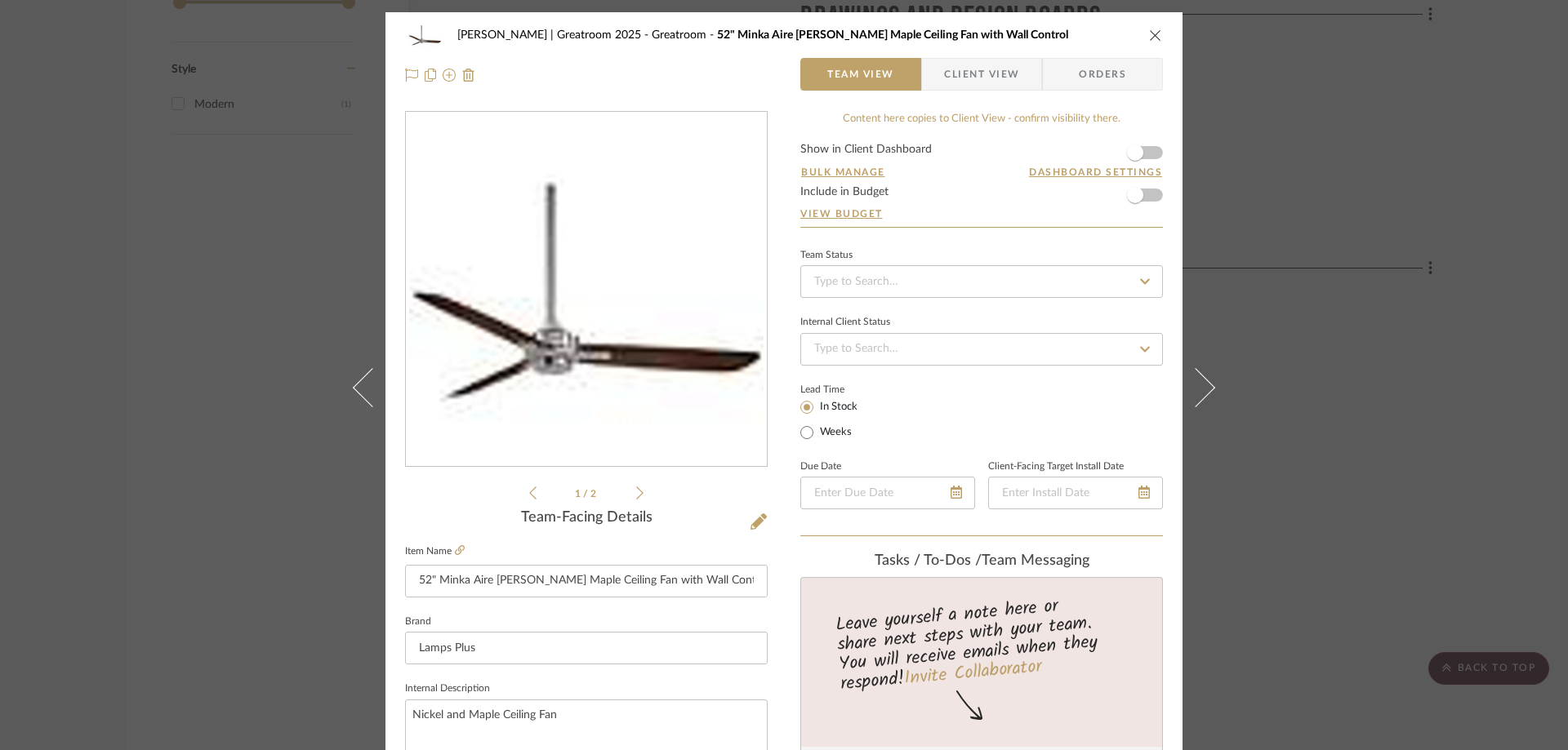
click at [1148, 36] on button "close" at bounding box center [1155, 34] width 15 height 15
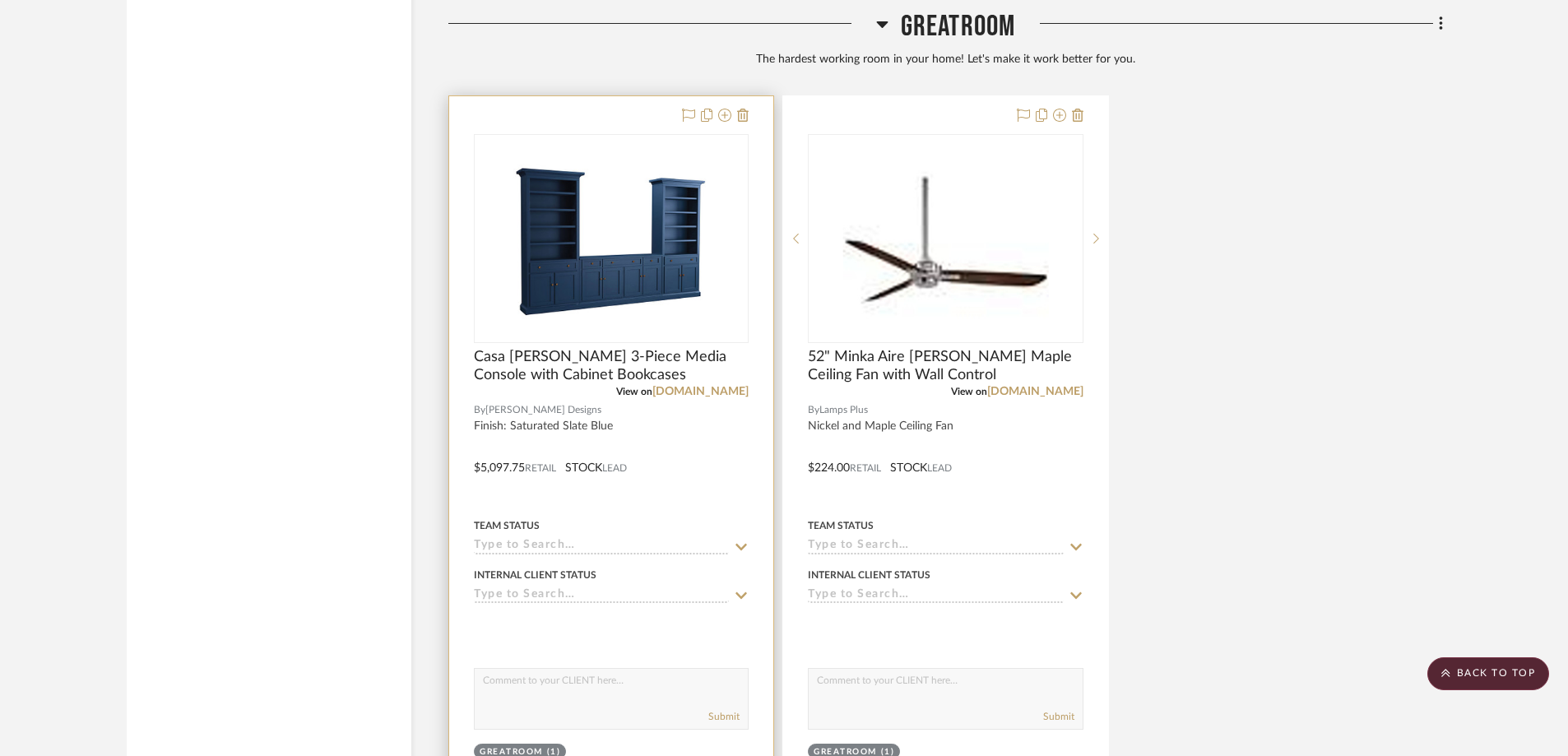
scroll to position [2386, 0]
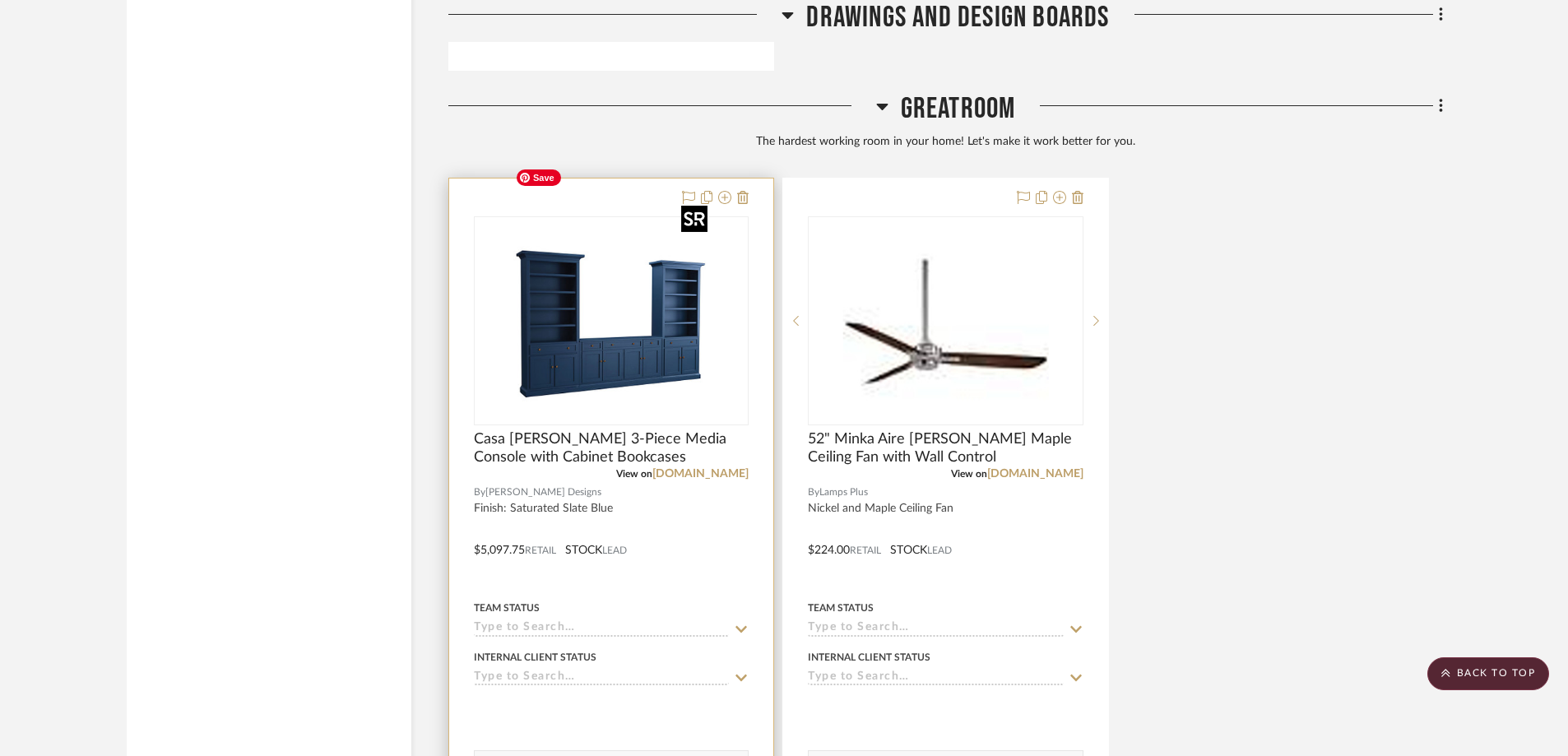
click at [645, 279] on img "0" at bounding box center [611, 321] width 206 height 206
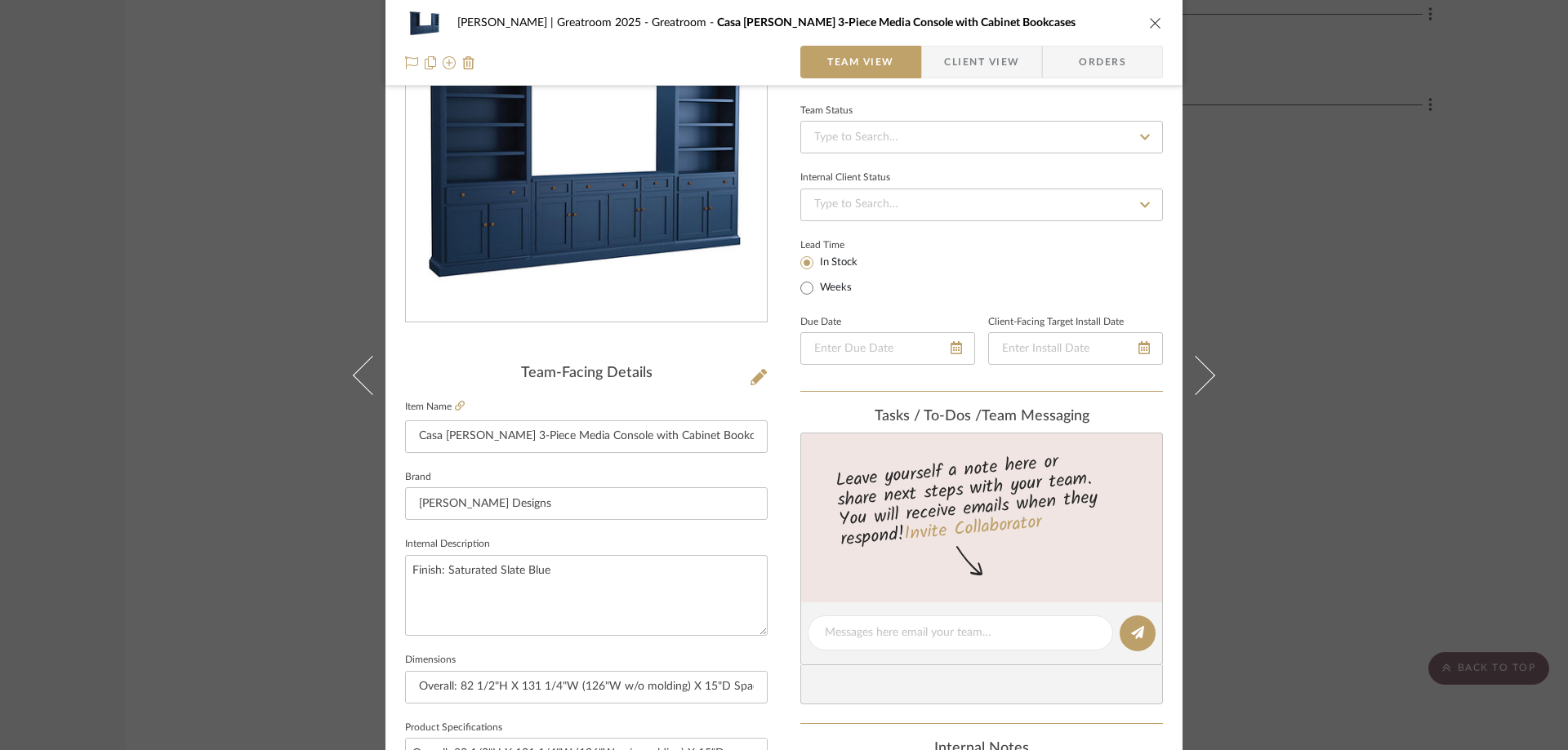
scroll to position [163, 0]
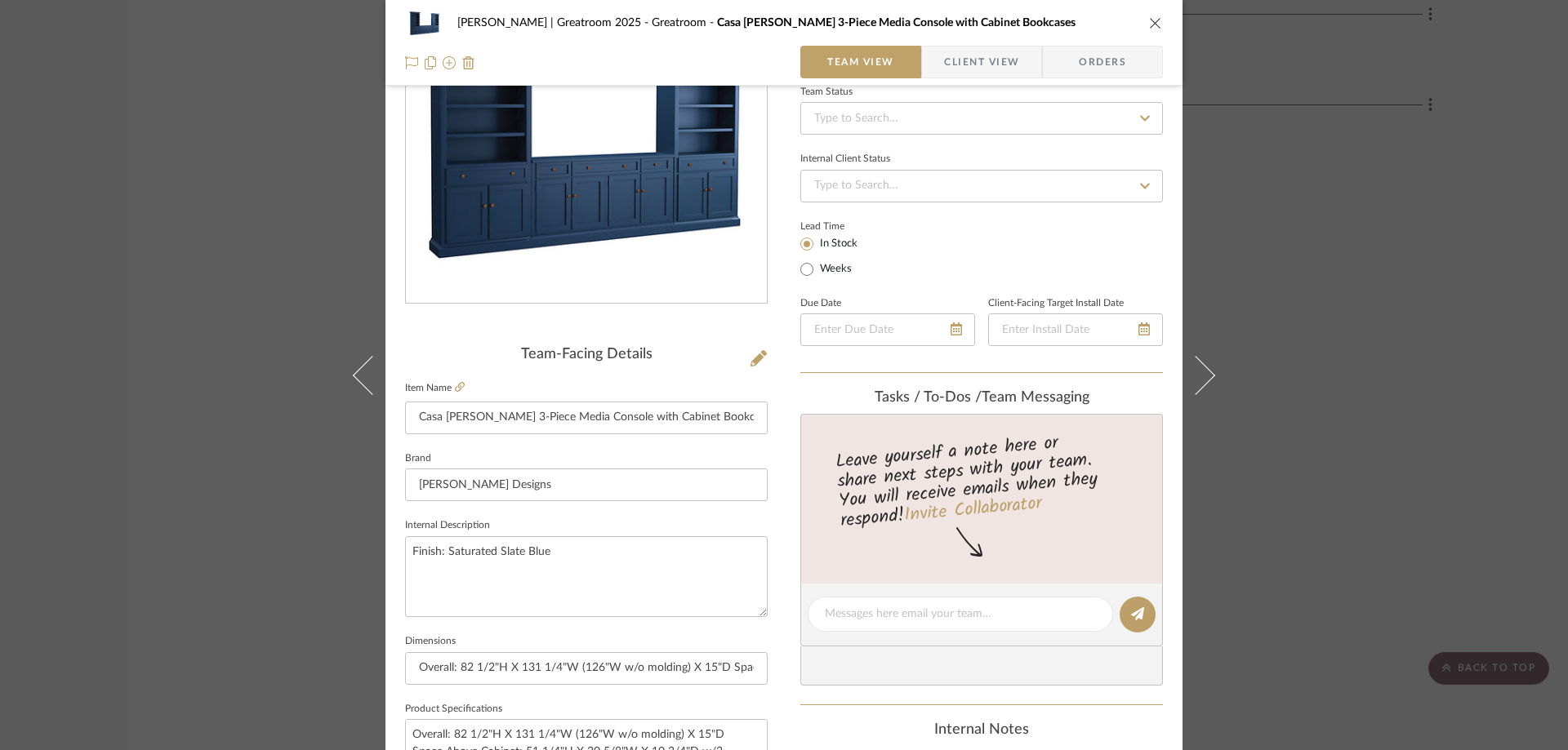
click at [1165, 17] on div "Nuckolls | Greatroom 2025 Greatroom Casa Florentina Josephina 3-Piece Media Con…" at bounding box center [784, 42] width 797 height 85
click at [1149, 24] on icon "close" at bounding box center [1155, 23] width 13 height 13
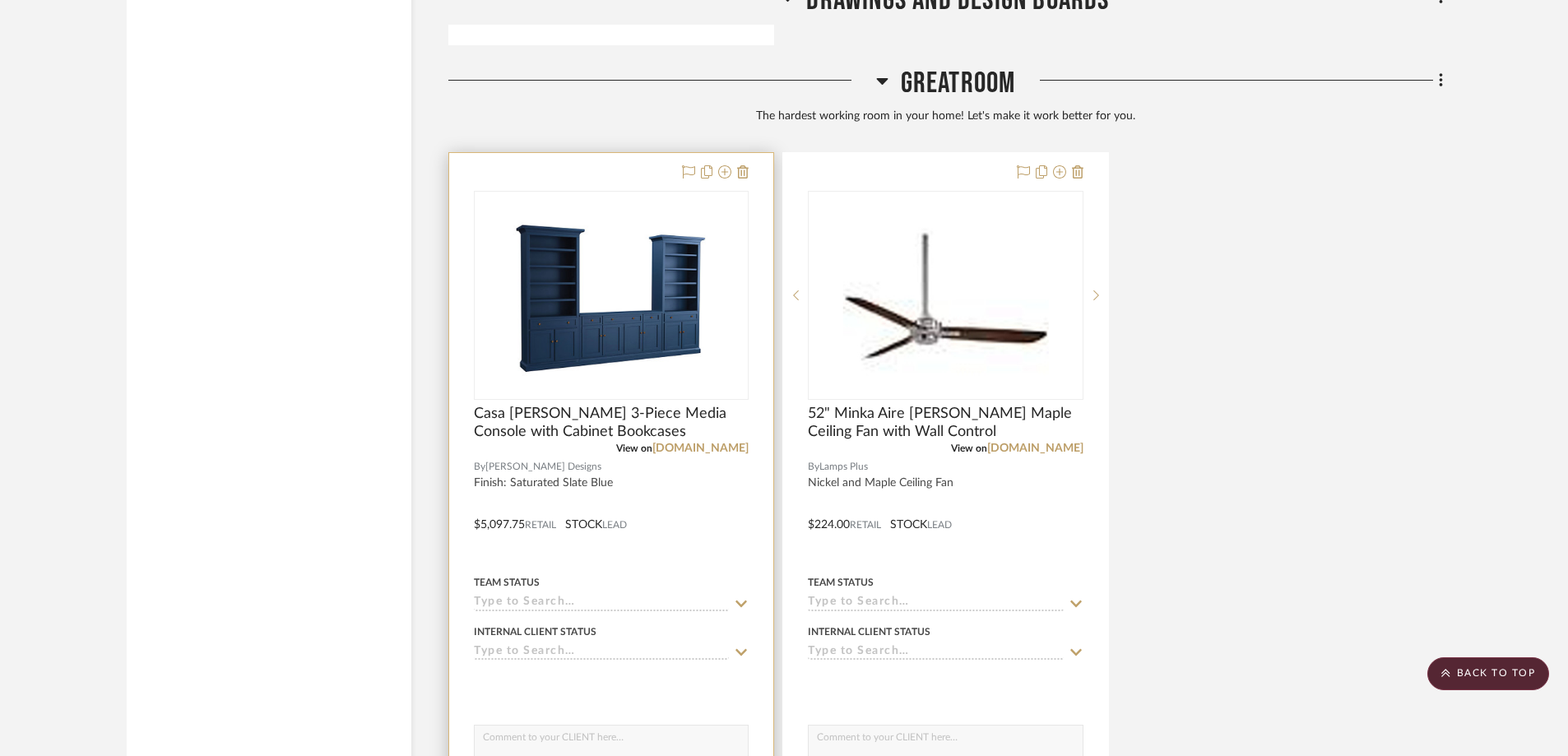
scroll to position [2386, 0]
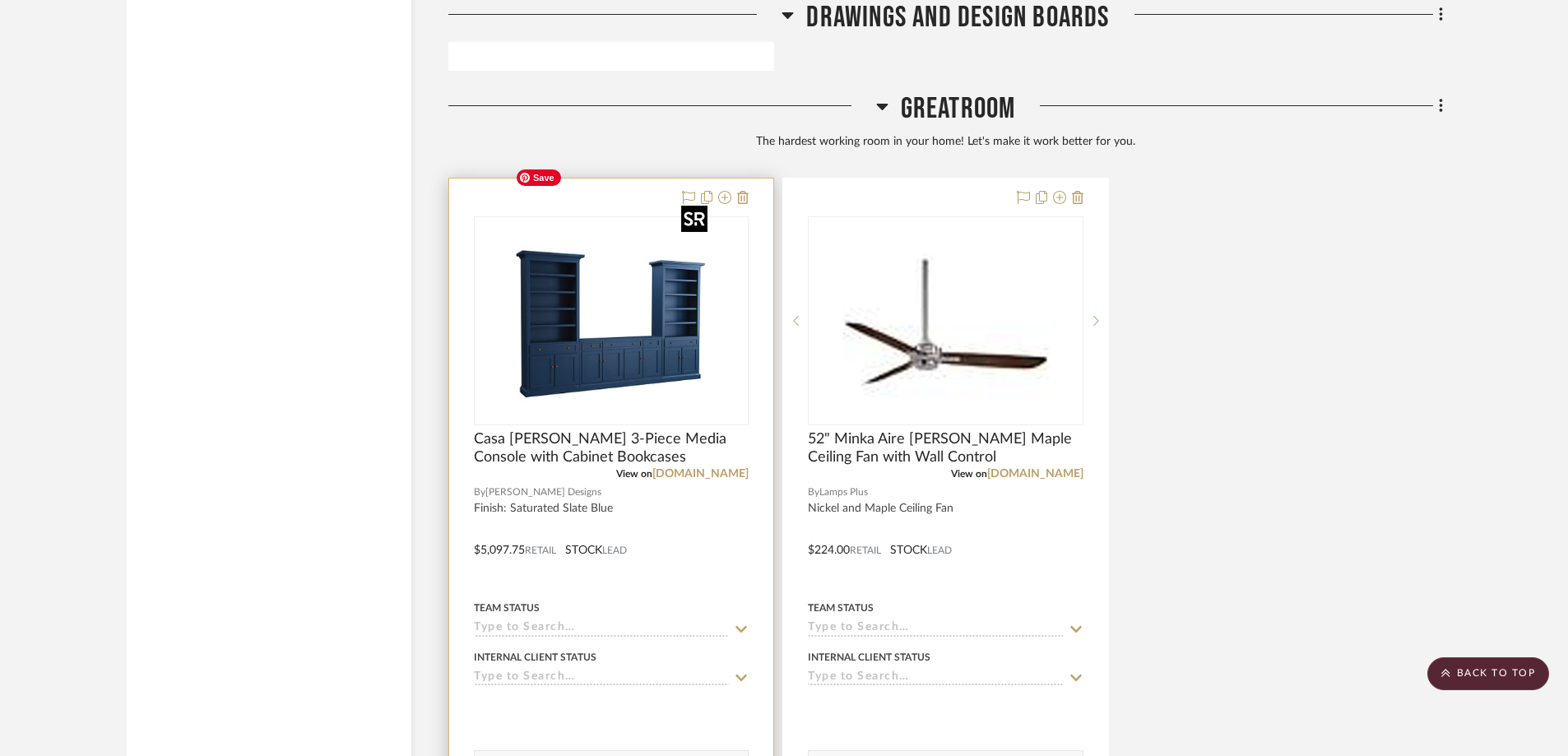
click at [632, 285] on img "0" at bounding box center [611, 321] width 206 height 206
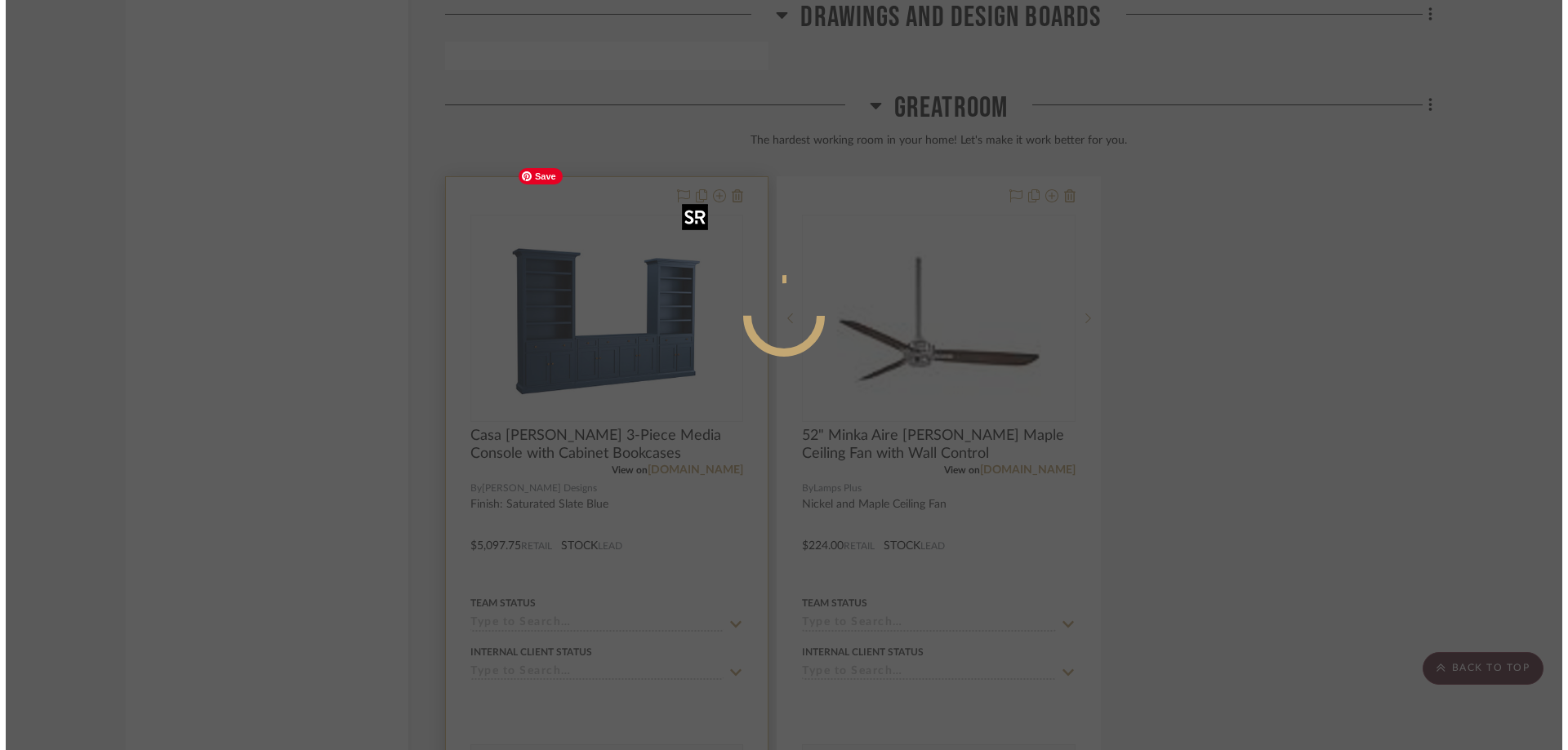
scroll to position [0, 0]
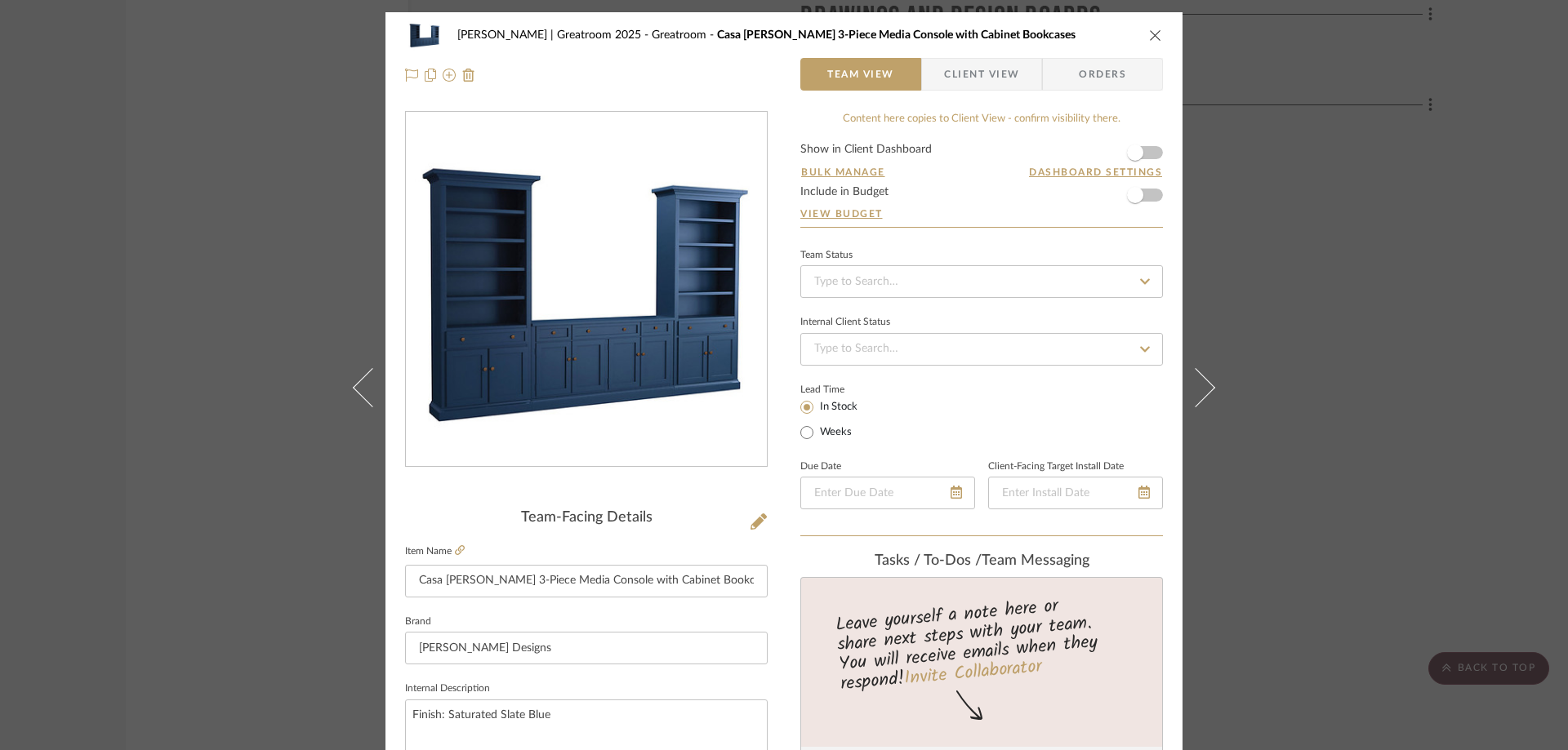
click at [974, 79] on span "Client View" at bounding box center [982, 74] width 75 height 33
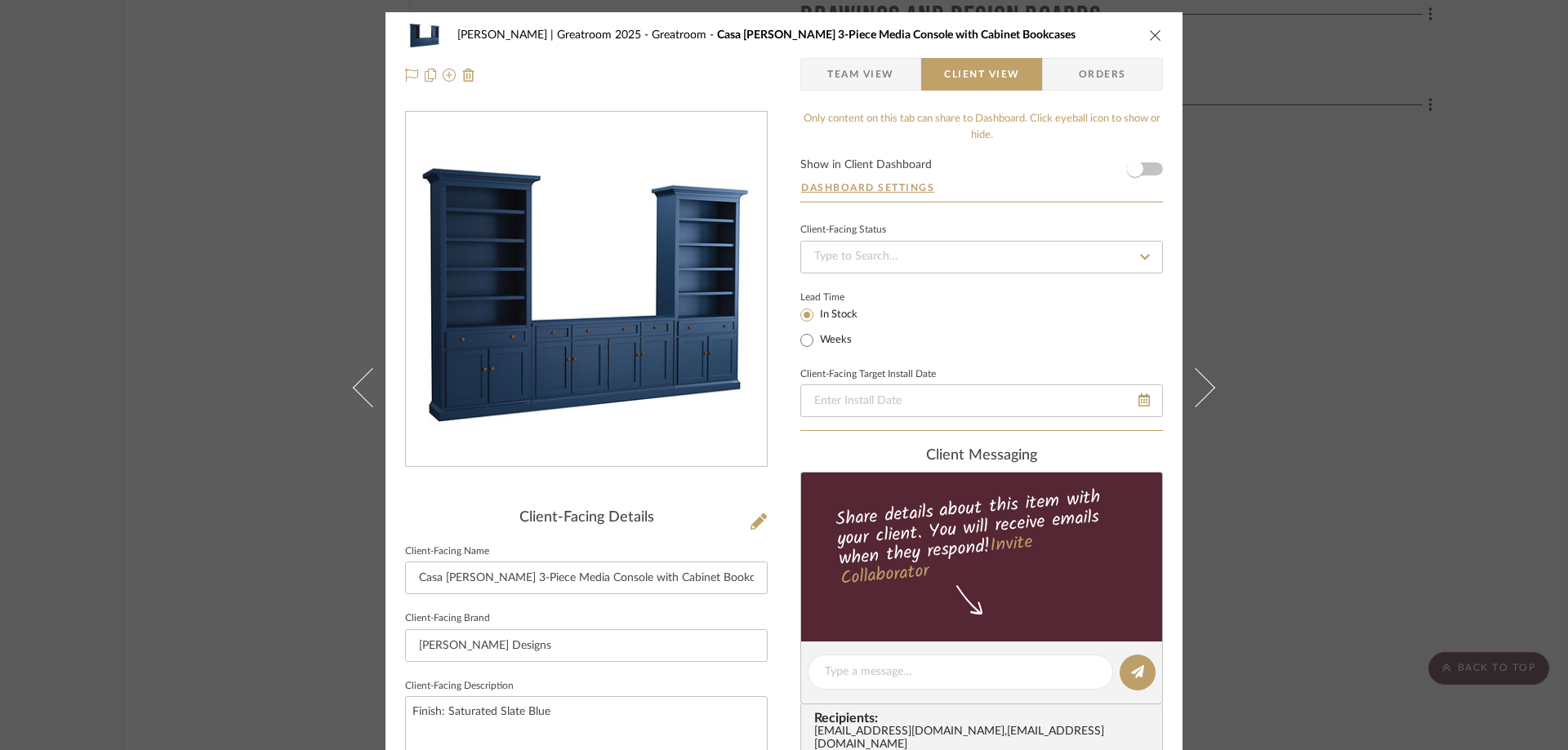
click at [1153, 33] on icon "close" at bounding box center [1155, 34] width 13 height 13
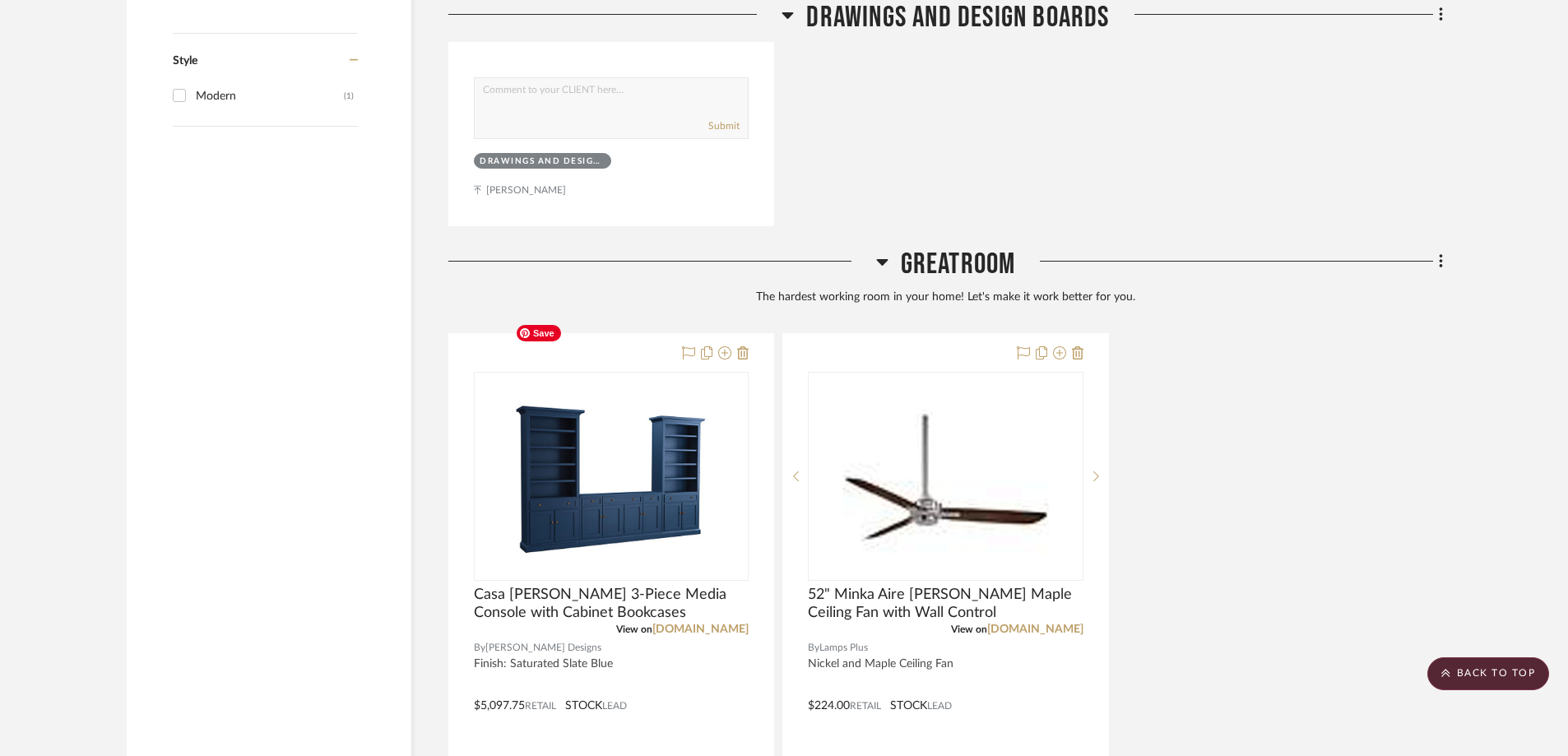
scroll to position [2222, 0]
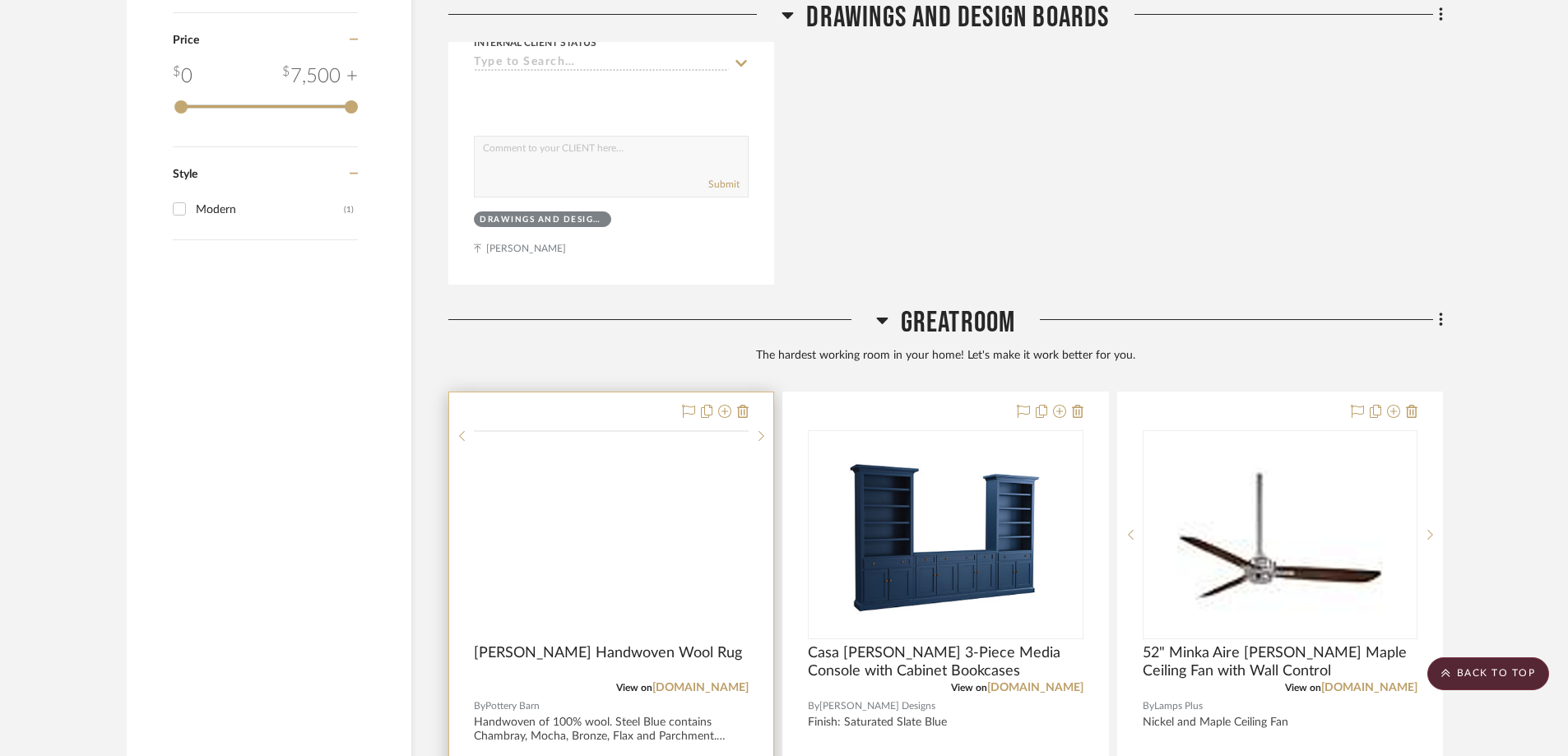
scroll to position [2222, 0]
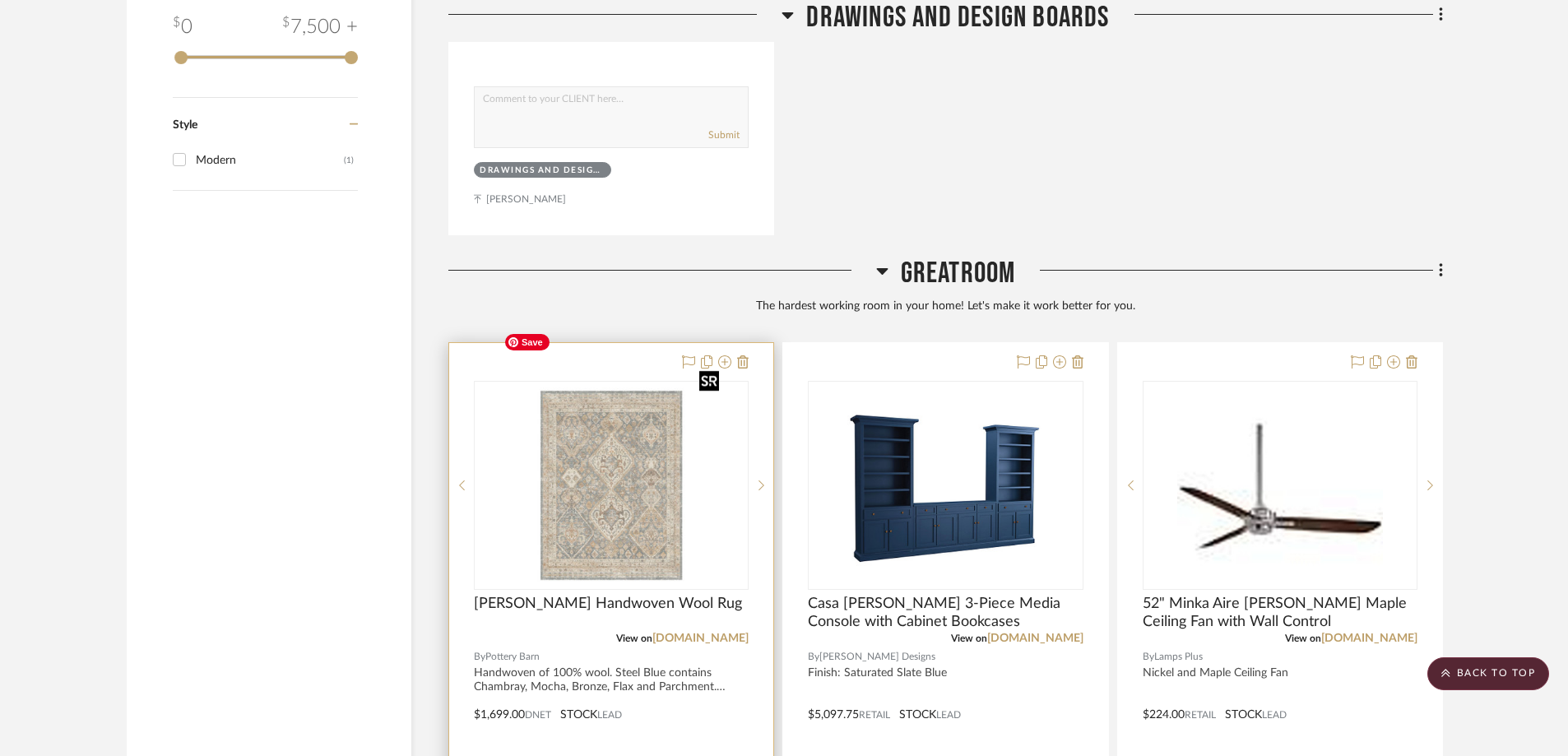
click at [594, 473] on img "0" at bounding box center [610, 486] width 228 height 206
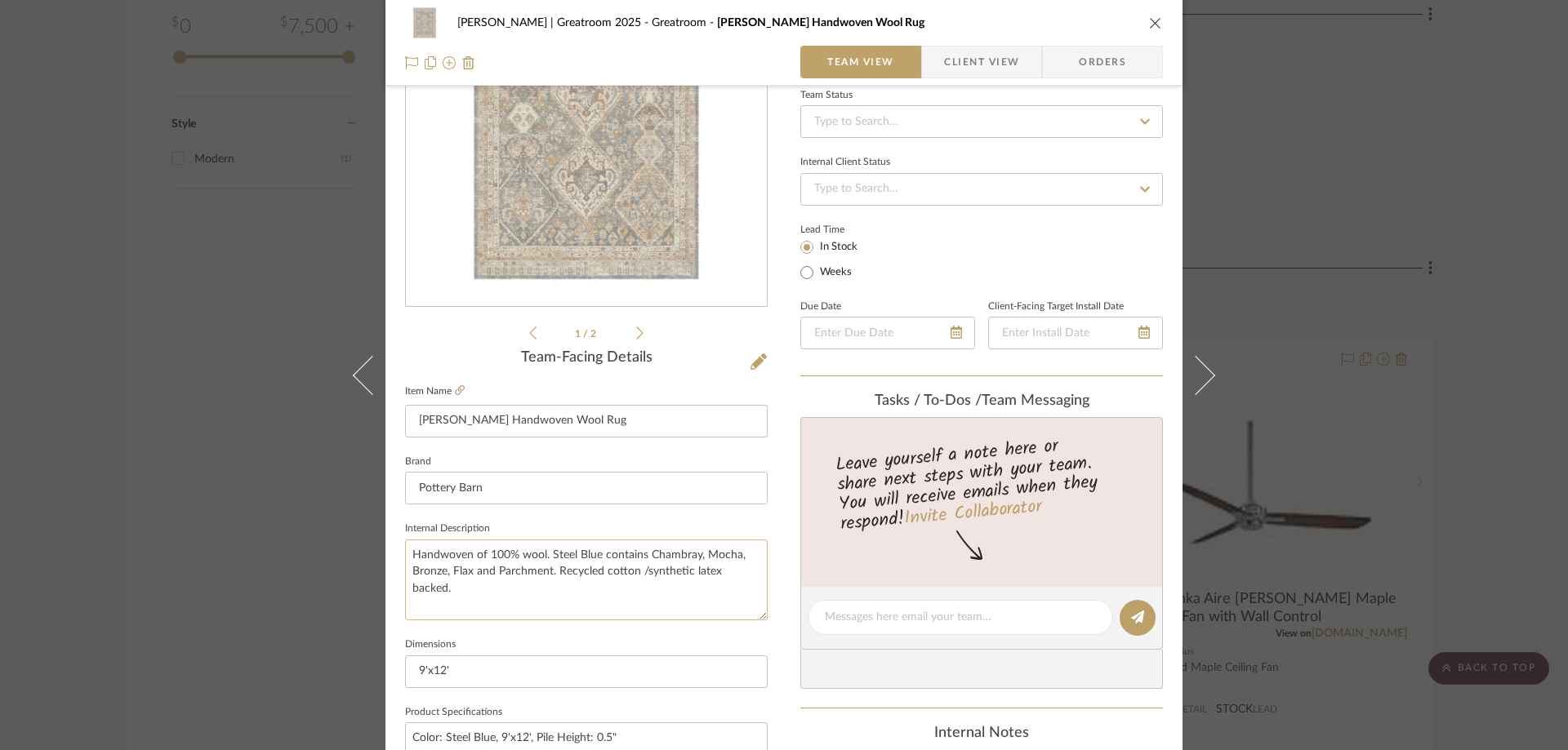
scroll to position [163, 0]
click at [407, 547] on textarea "Handwoven of 100% wool. Steel Blue contains Chambray, Mocha, Bronze, Flax and P…" at bounding box center [586, 576] width 362 height 81
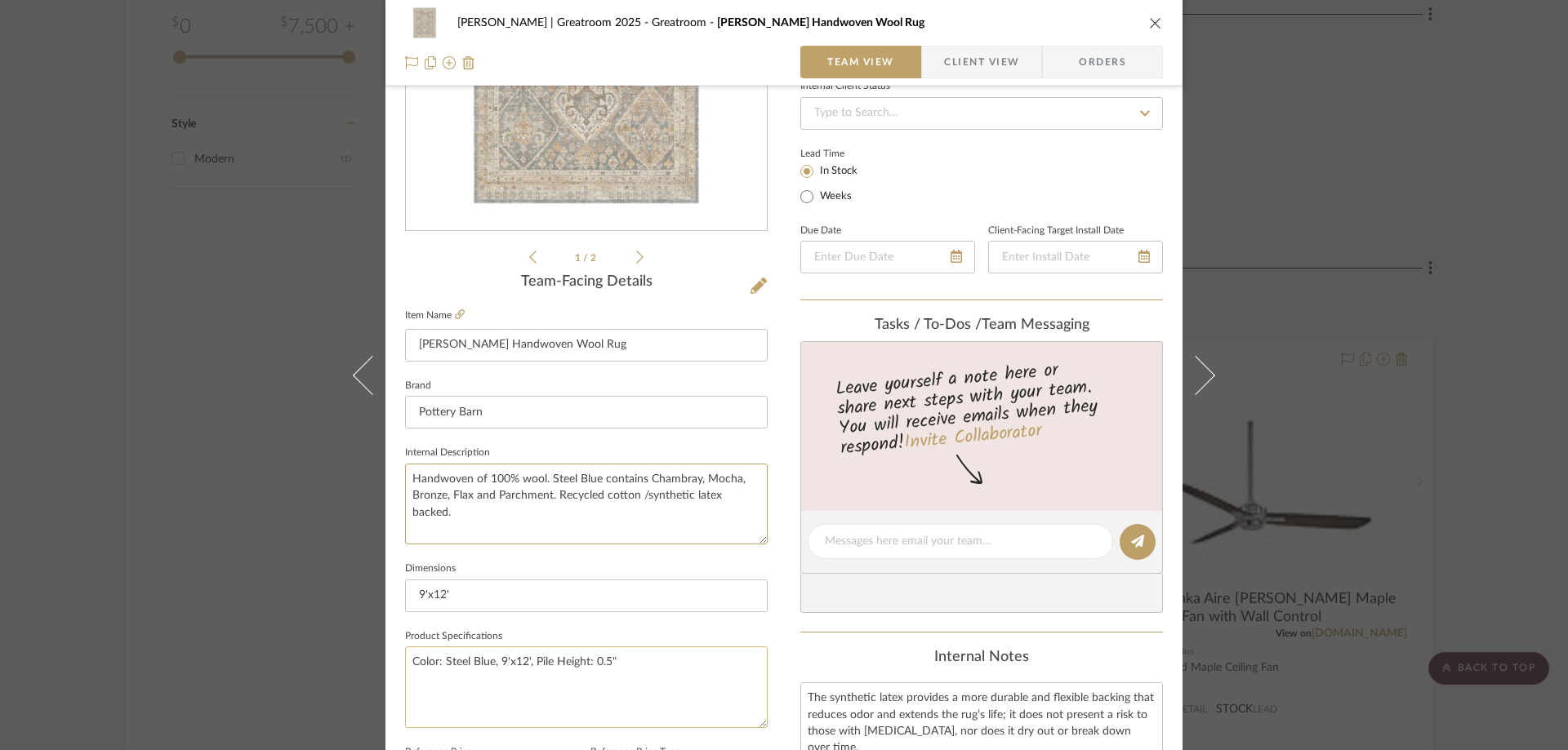
scroll to position [326, 0]
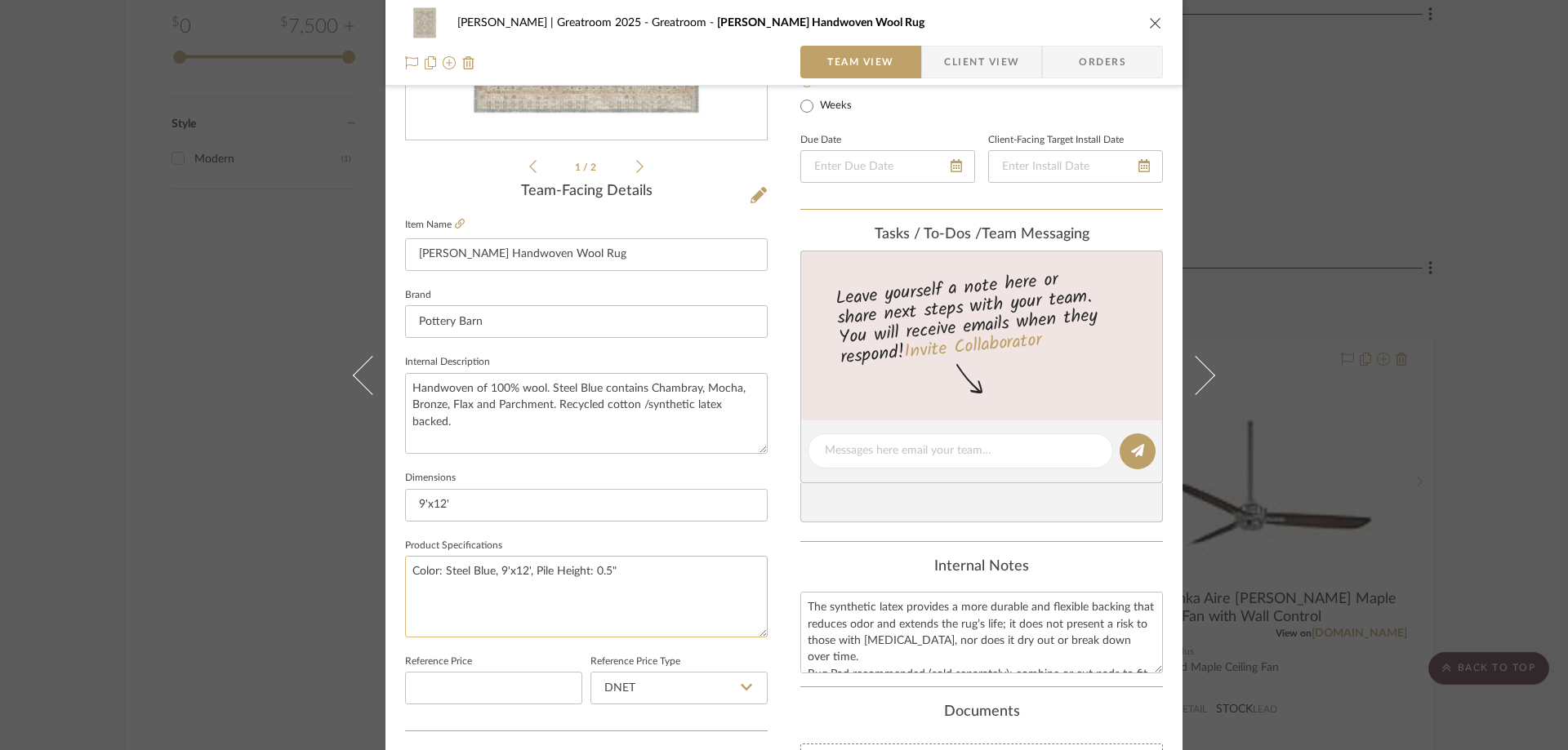
click at [484, 575] on textarea "Color: Steel Blue, 9'x12', Pile Height: 0.5"" at bounding box center [586, 597] width 362 height 81
click at [496, 564] on textarea "Color: Steel Blue, 9'x12', Pile Height: 0.5"" at bounding box center [586, 597] width 362 height 81
click at [495, 569] on textarea "Color: Steel Blue, 9'x12', Pile Height: 0.5"" at bounding box center [586, 597] width 362 height 81
click at [495, 568] on textarea "Color: Steel Blue, 9'x12', Pile Height: 0.5"" at bounding box center [586, 597] width 362 height 81
drag, startPoint x: 493, startPoint y: 568, endPoint x: 394, endPoint y: 575, distance: 99.2
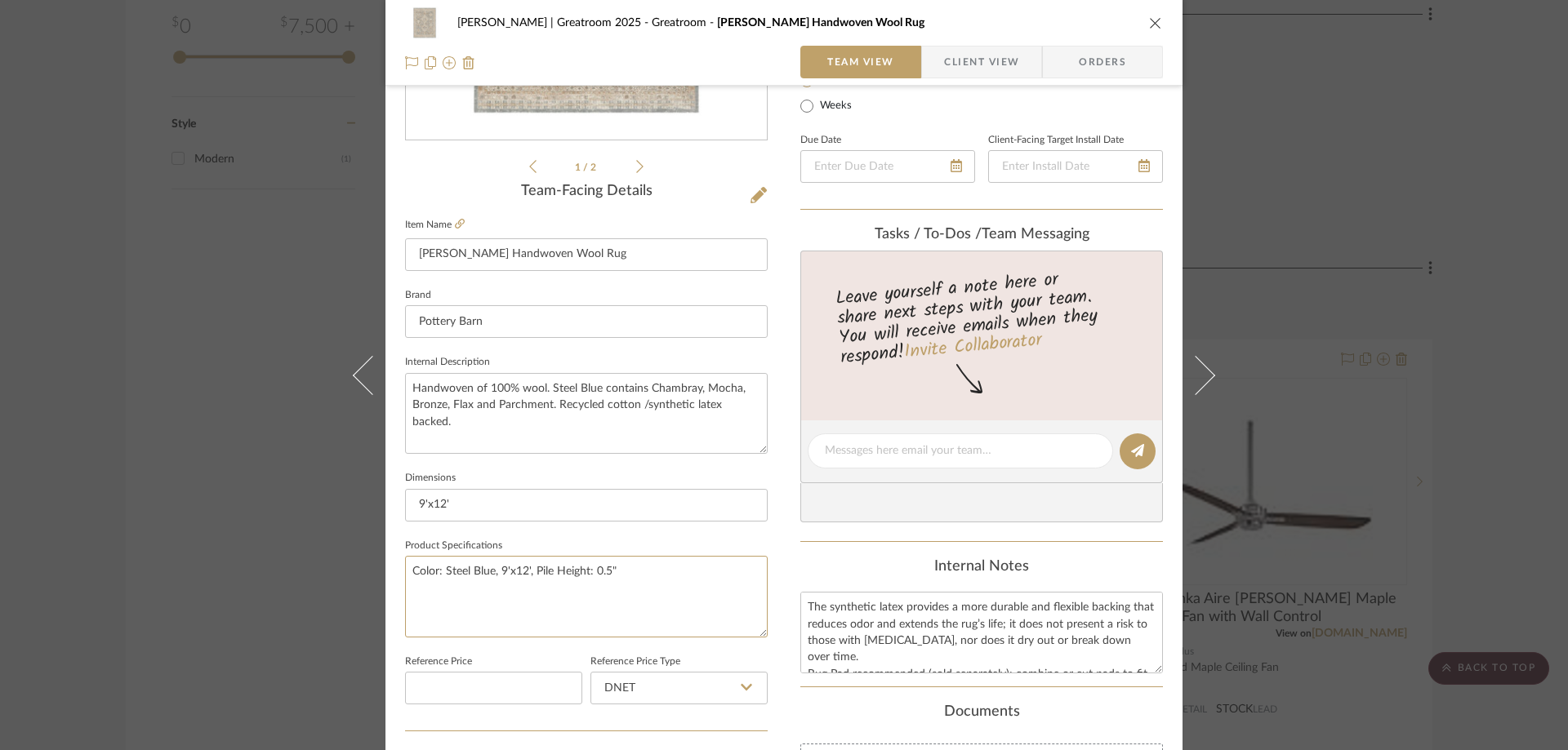
click at [394, 575] on div "Nuckolls | Greatroom 2025 Greatroom Mahalia Handwoven Wool Rug Team View Client…" at bounding box center [784, 439] width 797 height 1508
type textarea "Size: 9'x12', Pile Height: 0.5""
click at [407, 390] on textarea "Handwoven of 100% wool. Steel Blue contains Chambray, Mocha, Bronze, Flax and P…" at bounding box center [586, 413] width 362 height 81
paste textarea "Color: Steel Blue,"
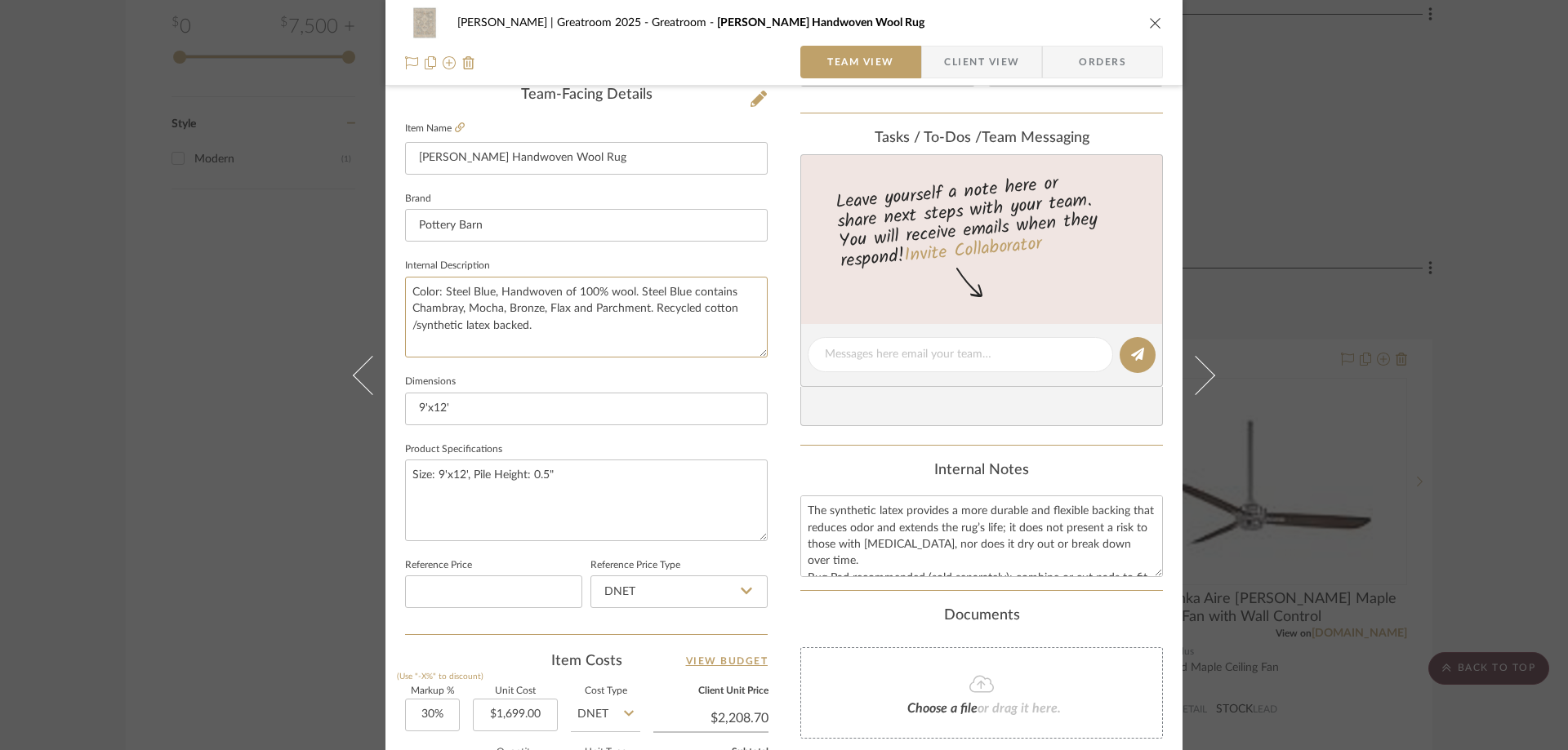
scroll to position [408, 0]
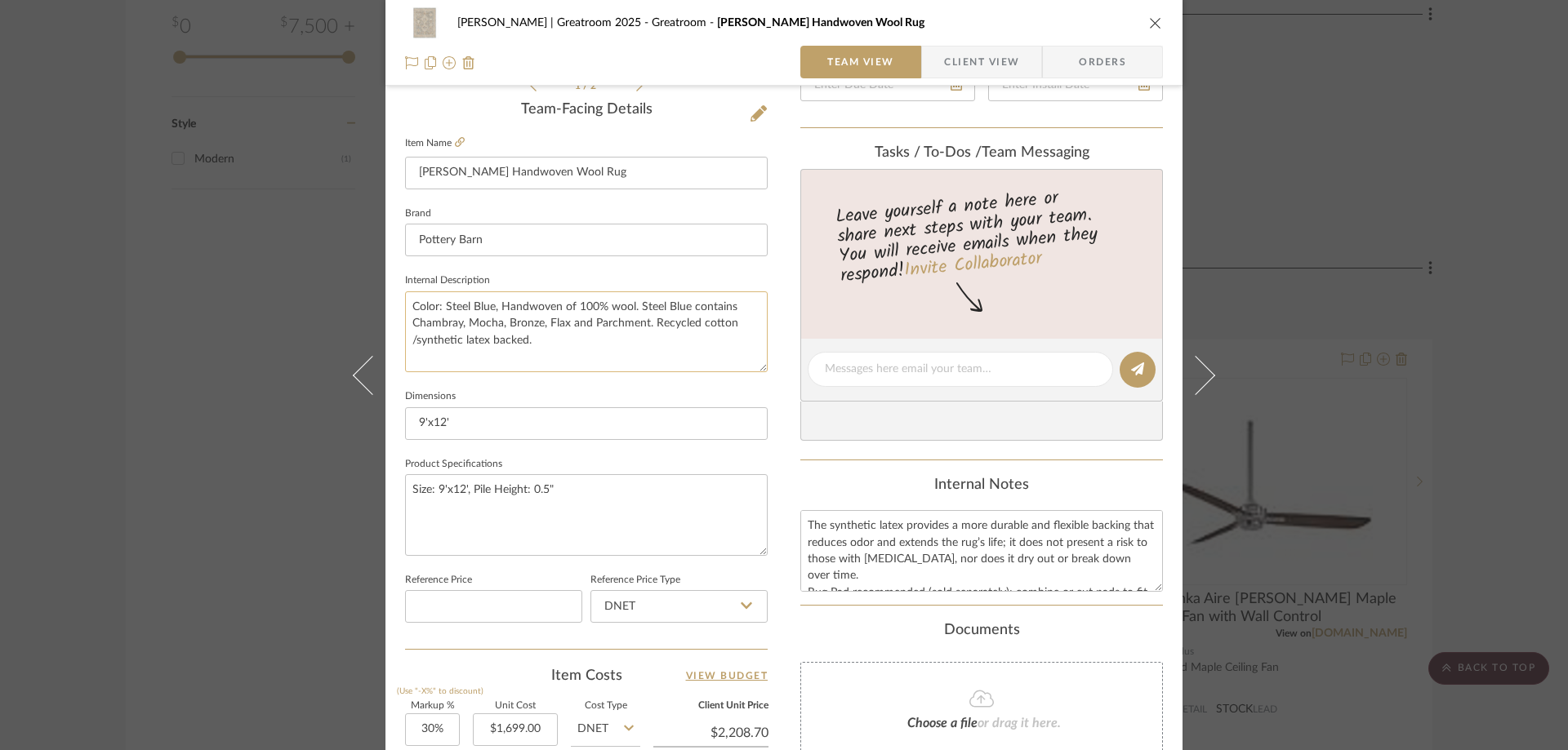
click at [496, 305] on textarea "Color: Steel Blue, Handwoven of 100% wool. Steel Blue contains Chambray, Mocha,…" at bounding box center [586, 332] width 362 height 81
click at [492, 301] on textarea "Color: Steel Blue, Handwoven of 100% wool. Steel Blue contains Chambray, Mocha,…" at bounding box center [586, 332] width 362 height 81
drag, startPoint x: 497, startPoint y: 301, endPoint x: 631, endPoint y: 292, distance: 134.3
click at [631, 292] on textarea "Color: Steel Blue, Handwoven of 100% wool. Steel Blue contains Chambray, Mocha,…" at bounding box center [586, 332] width 362 height 81
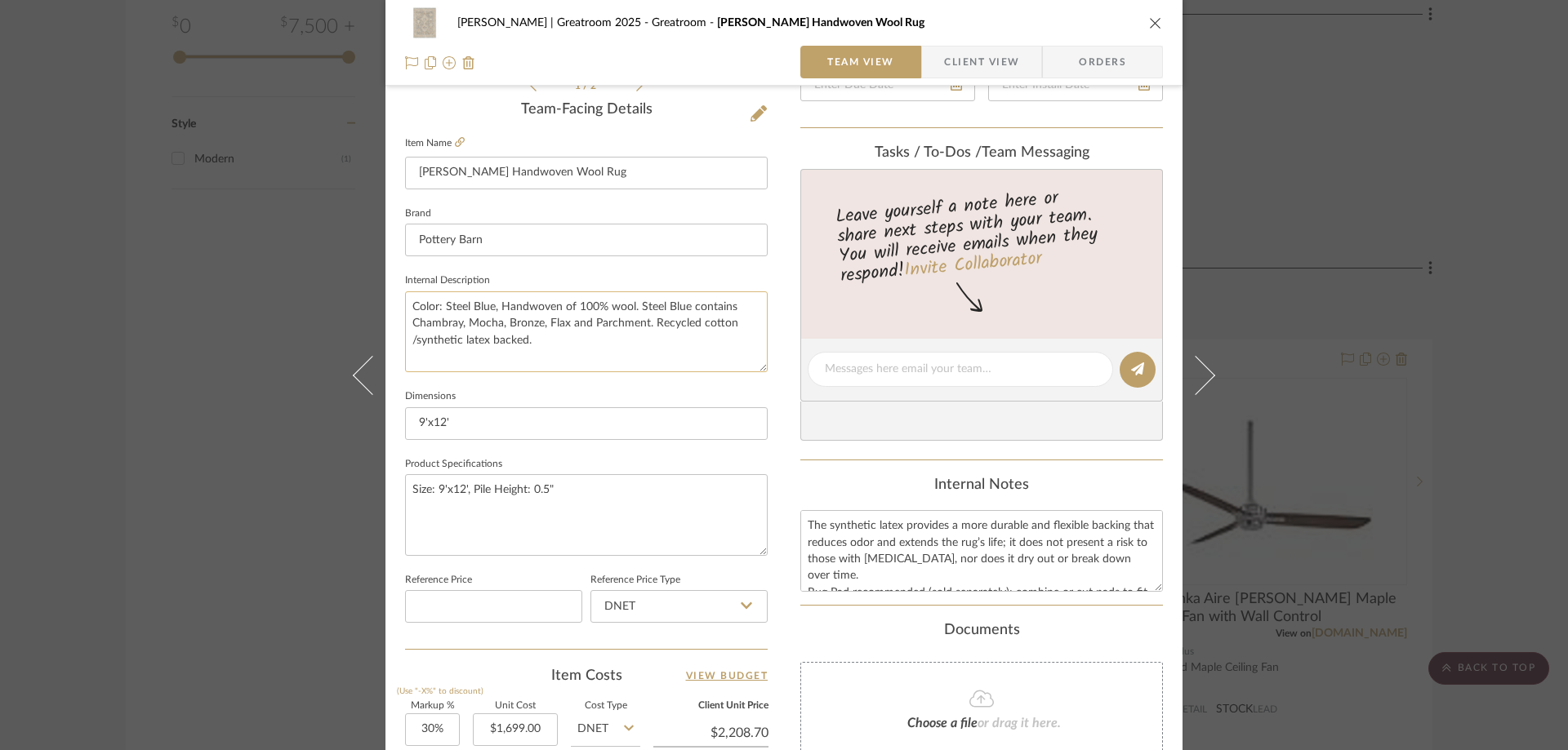
click at [627, 303] on textarea "Color: Steel Blue, Handwoven of 100% wool. Steel Blue contains Chambray, Mocha,…" at bounding box center [586, 332] width 362 height 81
drag, startPoint x: 631, startPoint y: 308, endPoint x: 496, endPoint y: 308, distance: 135.0
click at [496, 308] on textarea "Color: Steel Blue, Handwoven of 100% wool. Steel Blue contains Chambray, Mocha,…" at bounding box center [586, 332] width 362 height 81
type textarea "Color: Steel Blue. Steel Blue contains Chambray, Mocha, Bronze, Flax and Parchm…"
click at [405, 489] on textarea "Size: 9'x12', Pile Height: 0.5"" at bounding box center [586, 515] width 362 height 81
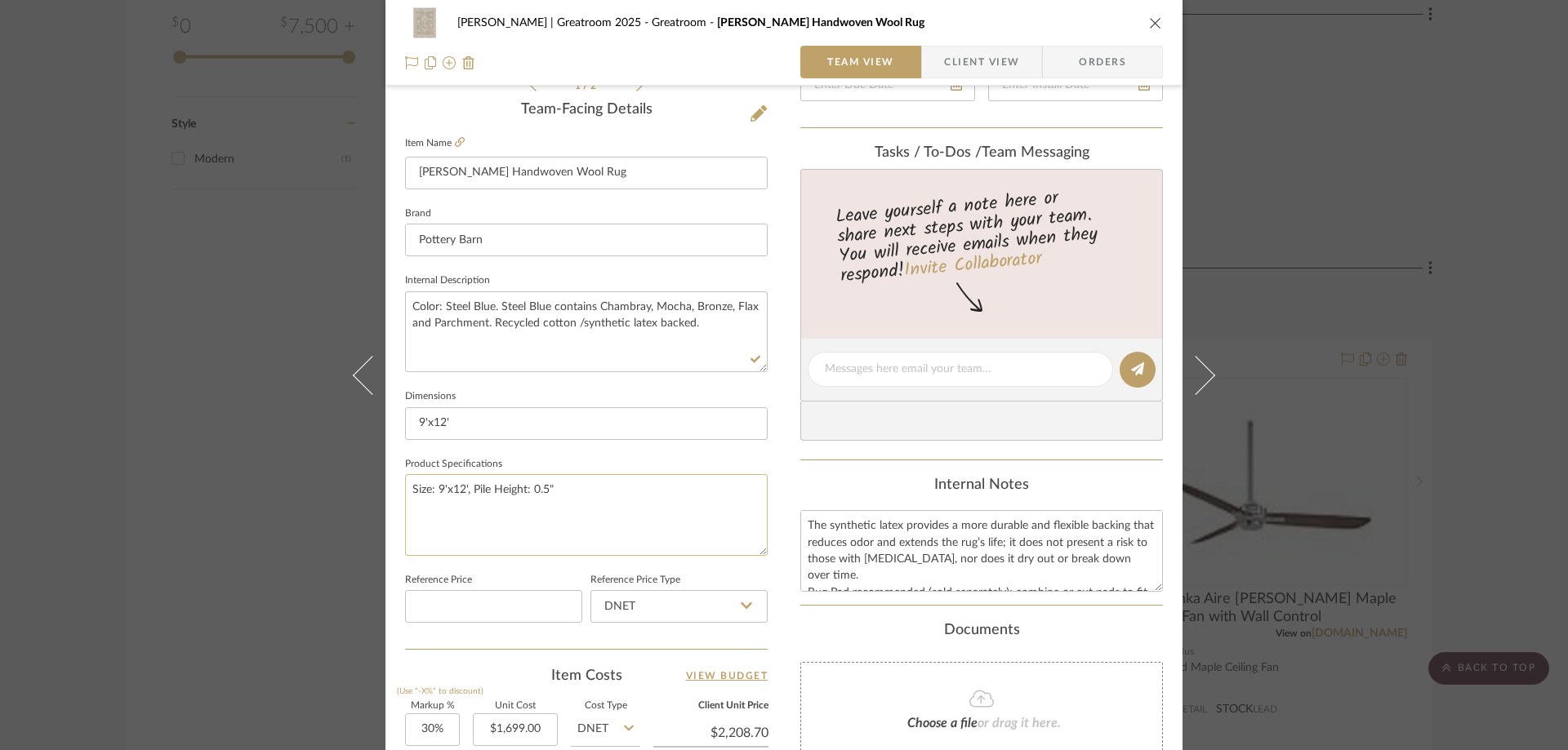
click at [405, 489] on textarea "Size: 9'x12', Pile Height: 0.5"" at bounding box center [586, 515] width 362 height 81
paste textarea "Handwoven of 100% wool."
drag, startPoint x: 695, startPoint y: 486, endPoint x: 603, endPoint y: 487, distance: 92.0
click at [603, 487] on textarea "Handwoven of 100% wool. Size: 9'x12', Pile Height: 0.5"" at bounding box center [586, 515] width 362 height 81
paste textarea "Handwoven of 100% wool."
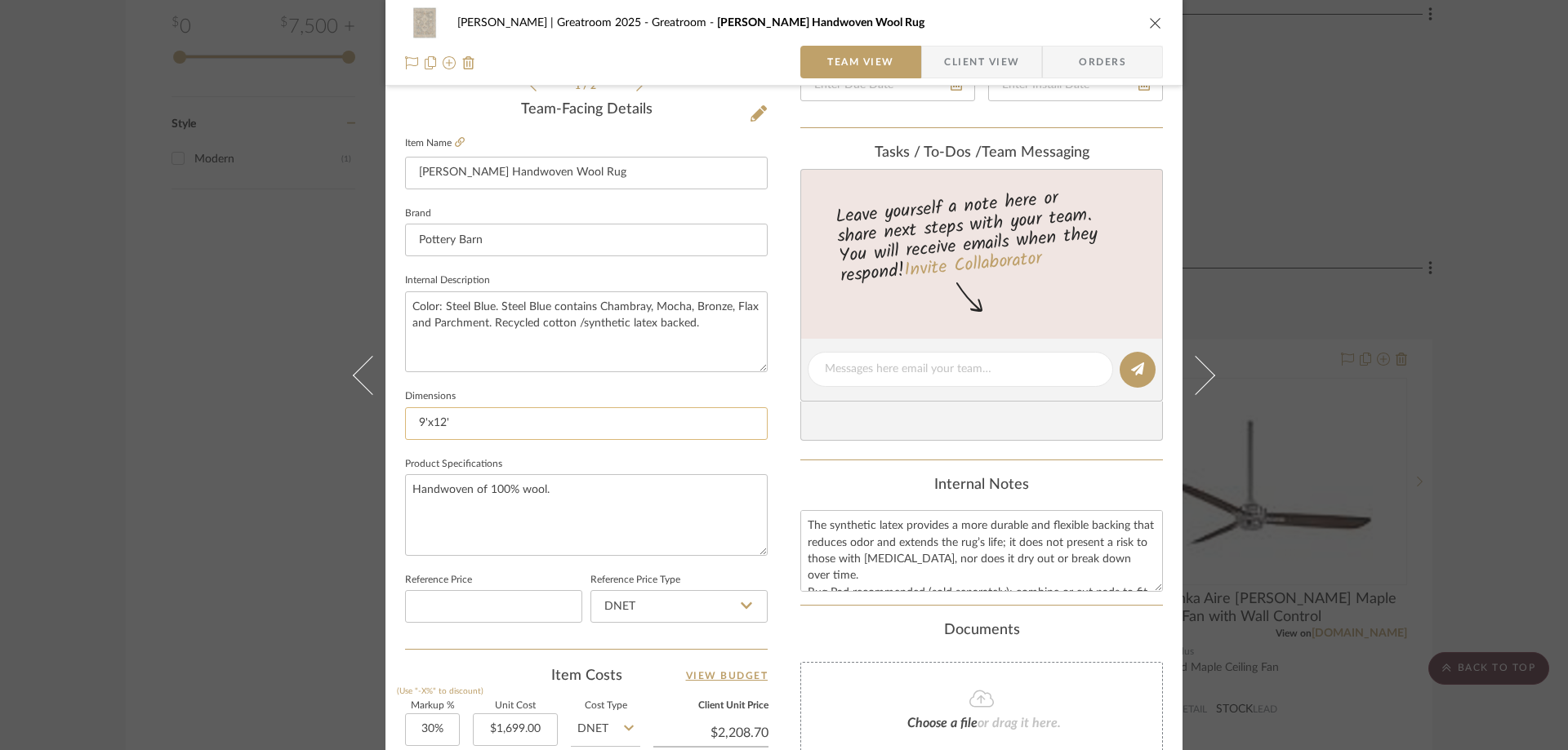
type textarea "Handwoven of 100% wool."
click at [464, 421] on input "9'x12'" at bounding box center [586, 423] width 362 height 33
paste input "Pile Height: 0.5""
click at [447, 420] on input "9'x12' Pile Height: 0.5"" at bounding box center [586, 423] width 362 height 33
type input "9'x12' Pile Height: 0.5""
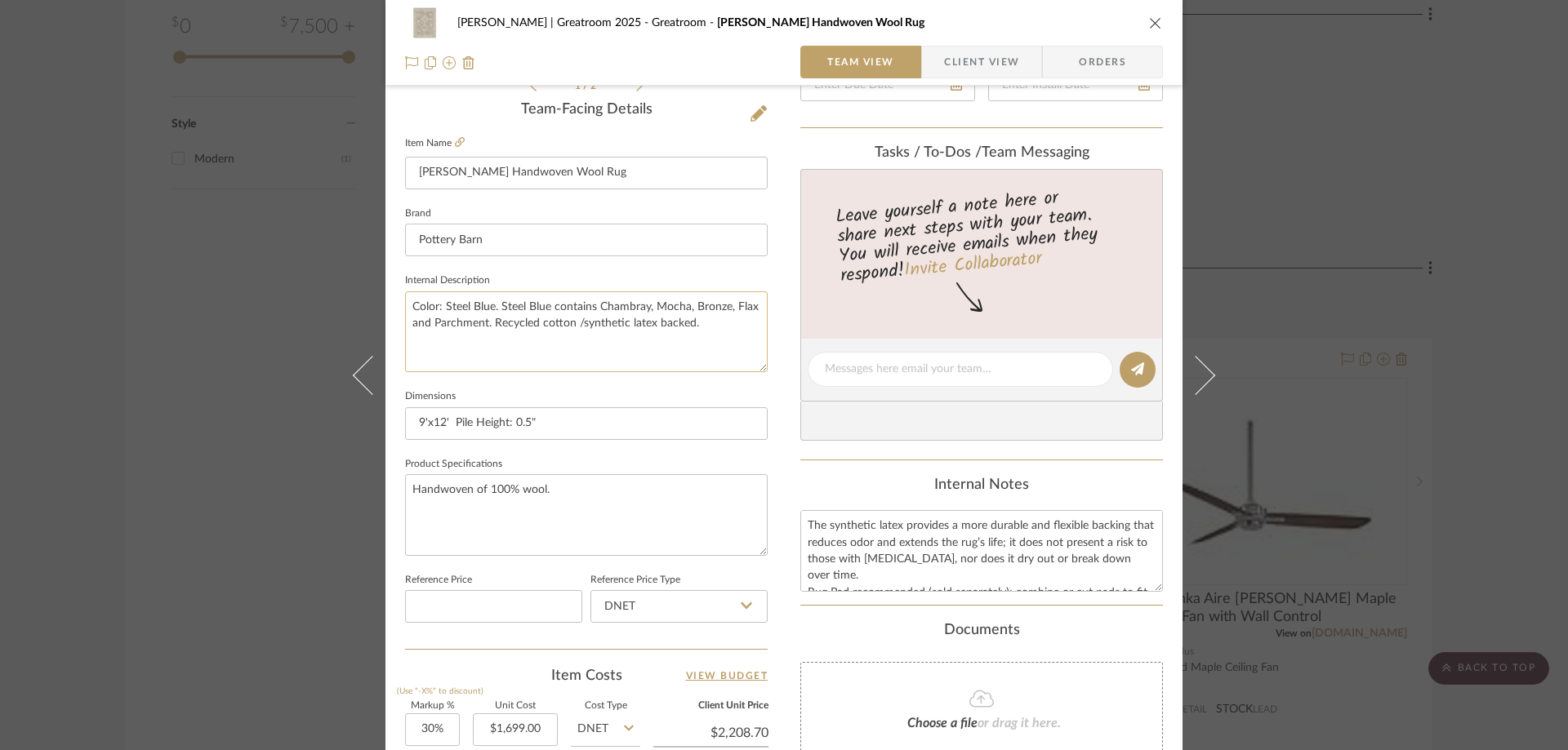
click at [677, 326] on textarea "Color: Steel Blue. Steel Blue contains Chambray, Mocha, Bronze, Flax and Parchm…" at bounding box center [586, 332] width 362 height 81
click at [691, 326] on textarea "Color: Steel Blue. Steel Blue contains Chambray, Mocha, Bronze, Flax and Parchm…" at bounding box center [586, 332] width 362 height 81
drag, startPoint x: 707, startPoint y: 327, endPoint x: 485, endPoint y: 327, distance: 222.0
click at [485, 327] on textarea "Color: Steel Blue. Steel Blue contains Chambray, Mocha, Bronze, Flax and Parchm…" at bounding box center [586, 332] width 362 height 81
type textarea "Color: Steel Blue. Steel Blue contains Chambray, Mocha, Bronze, Flax and Parchm…"
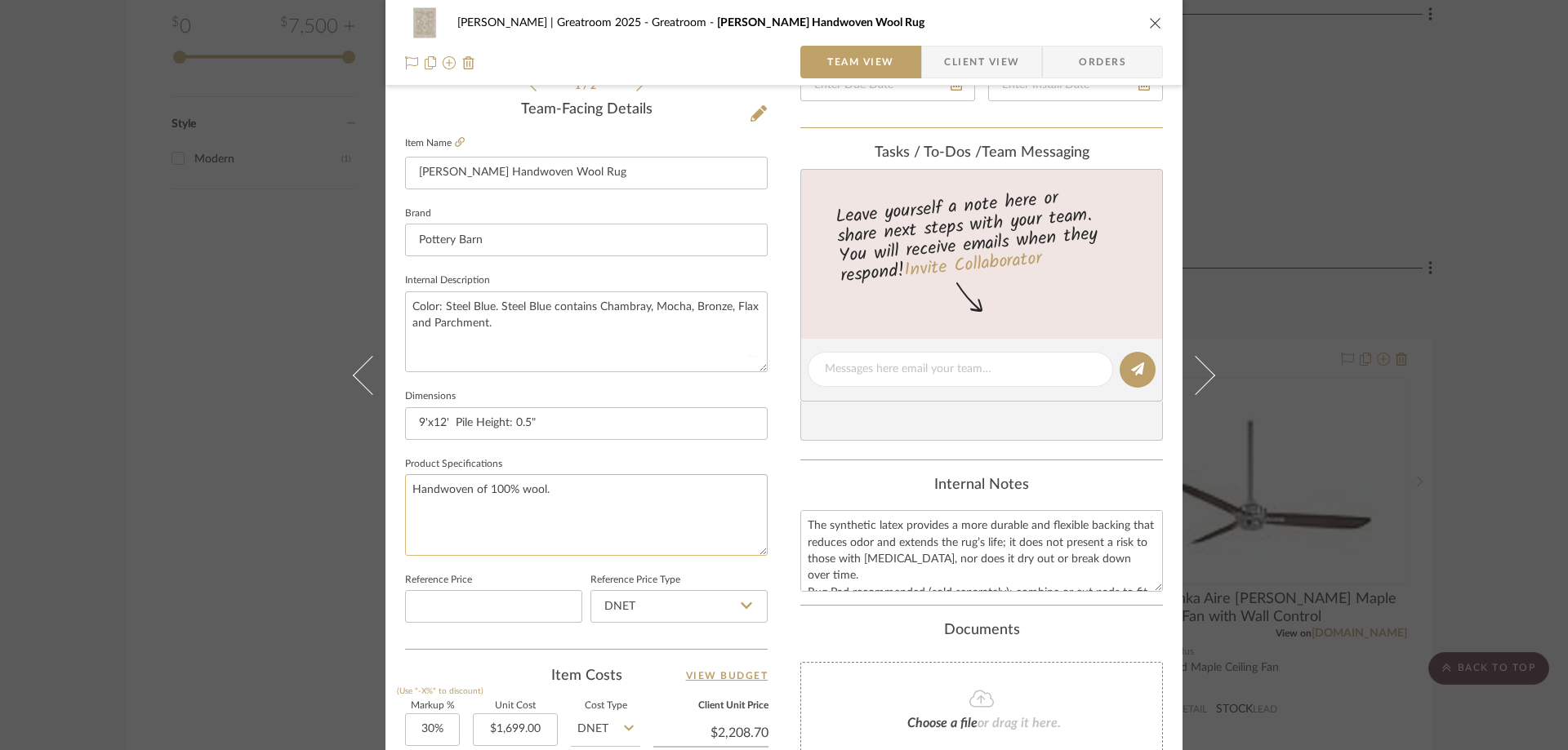
click at [580, 485] on textarea "Handwoven of 100% wool." at bounding box center [586, 515] width 362 height 81
paste textarea "Recycled cotton /synthetic latex backed."
type textarea "Handwoven of 100% wool. Recycled cotton /synthetic latex backed."
click at [665, 600] on input "DNET" at bounding box center [679, 606] width 177 height 33
click at [652, 693] on div "Retail" at bounding box center [686, 689] width 202 height 41
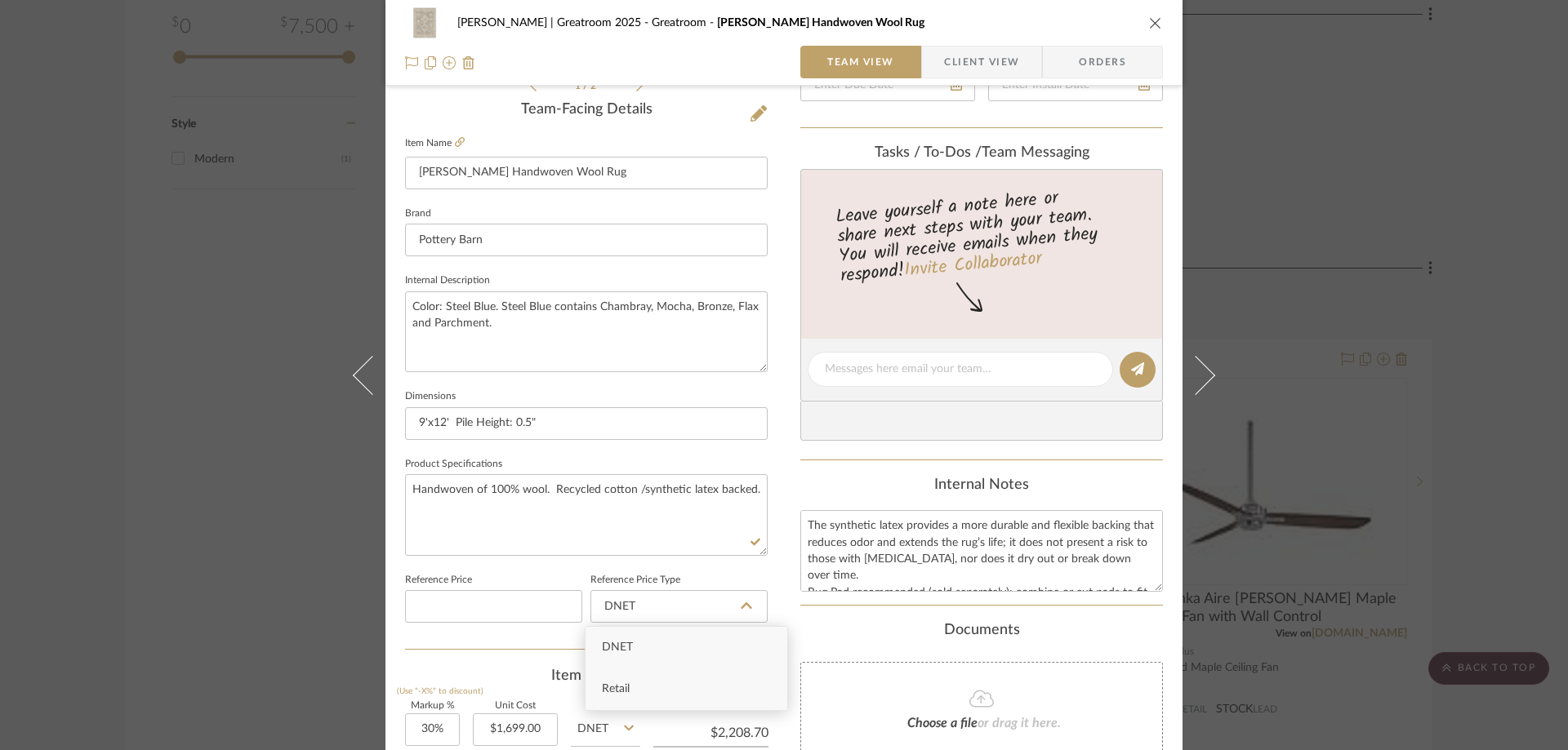
type input "Retail"
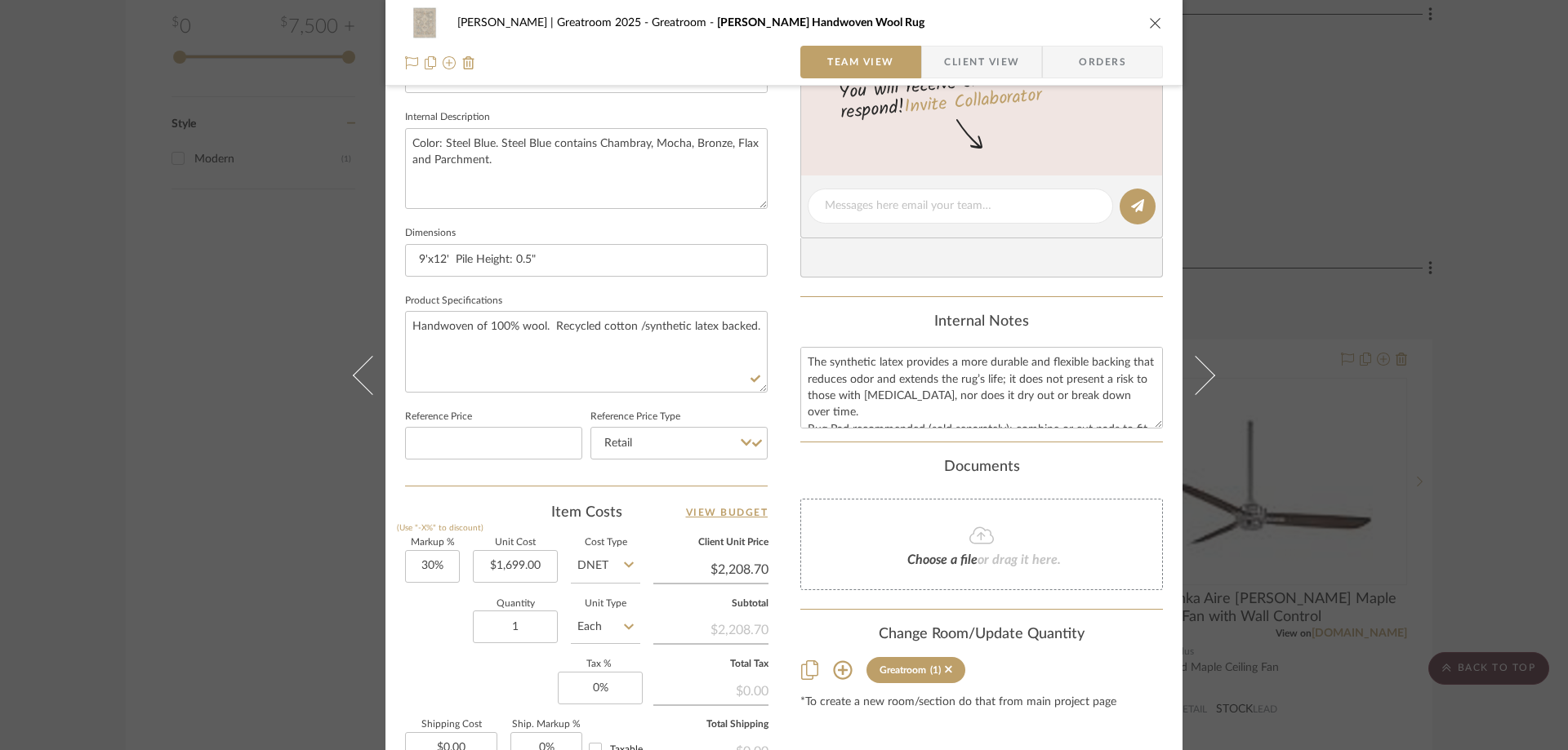
scroll to position [653, 0]
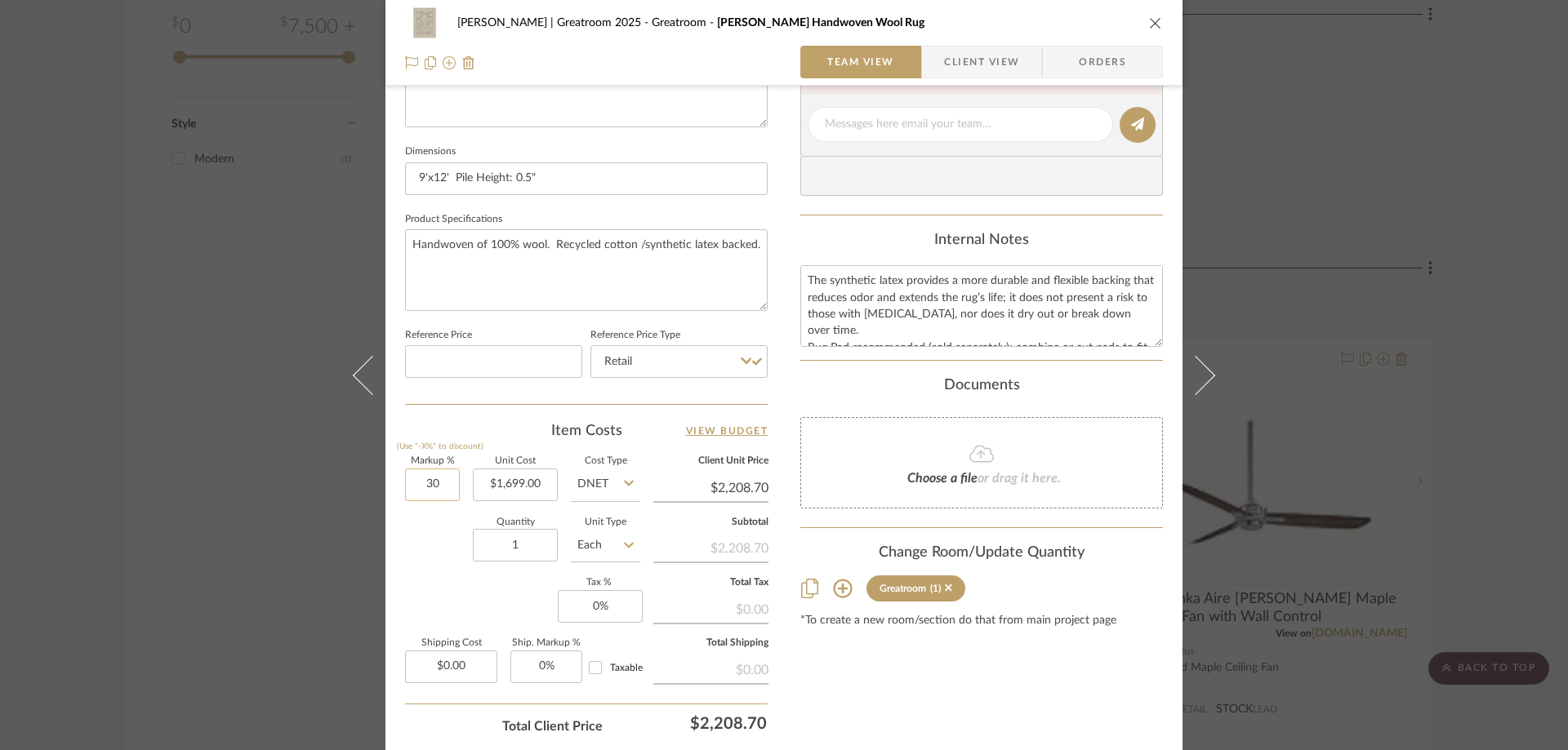
click at [428, 484] on input "30" at bounding box center [432, 485] width 55 height 33
type input "00%"
click at [605, 489] on input "DNET" at bounding box center [605, 485] width 70 height 33
type input "0%"
type input "$1,699.00"
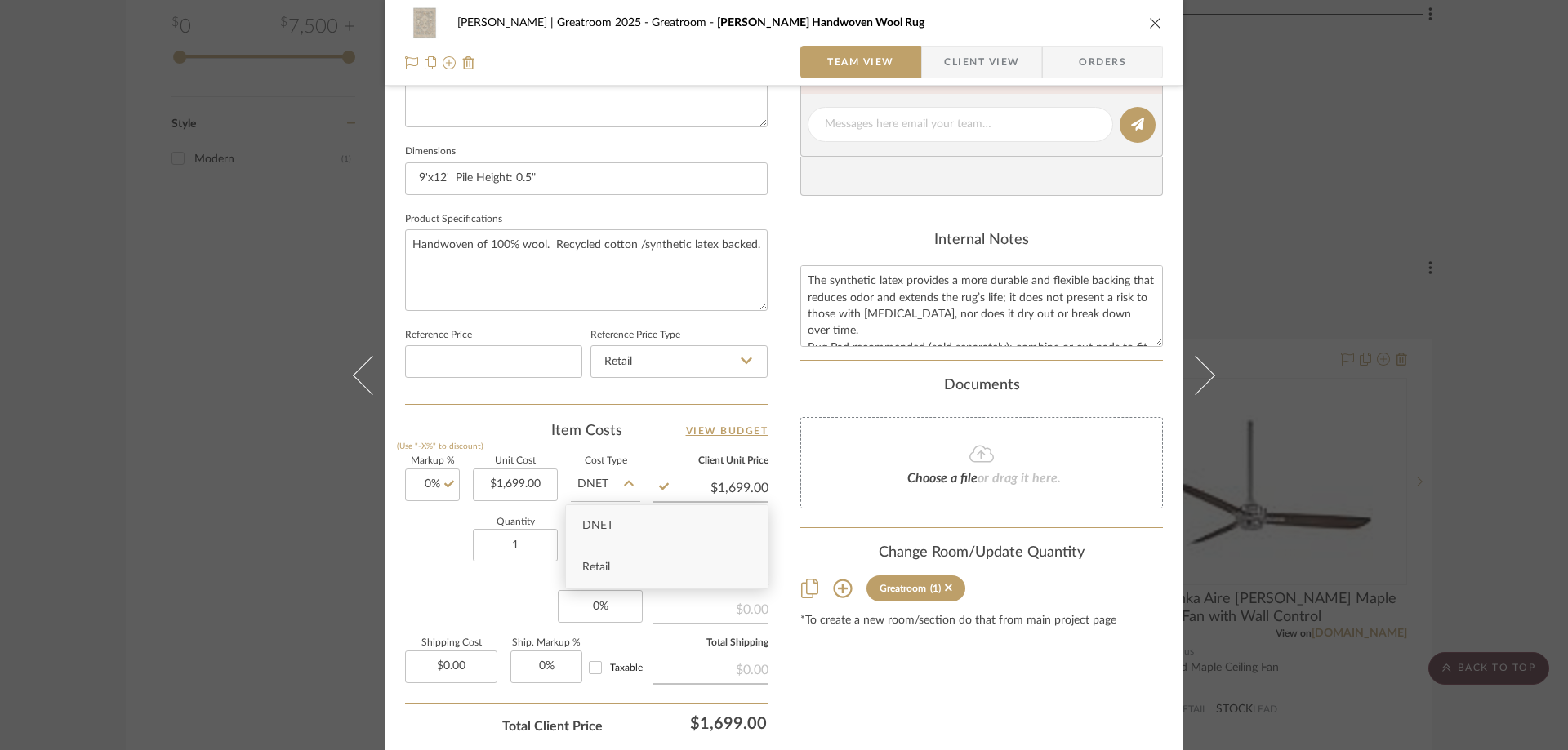
click at [588, 561] on span "Retail" at bounding box center [595, 567] width 27 height 11
type input "Retail"
click at [826, 648] on div "Content here copies to Client View - confirm visibility there. Show in Client D…" at bounding box center [982, 130] width 362 height 1343
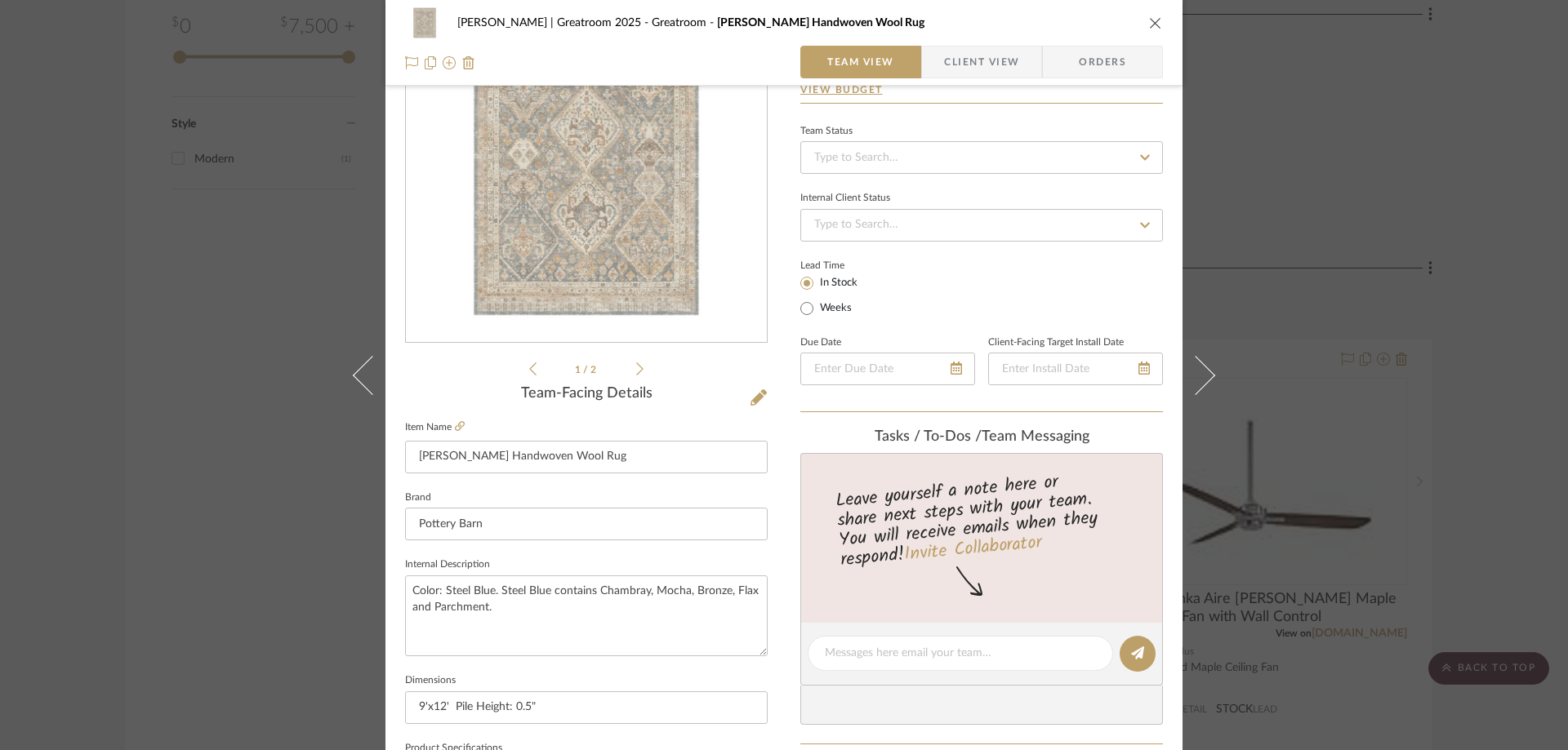
scroll to position [0, 0]
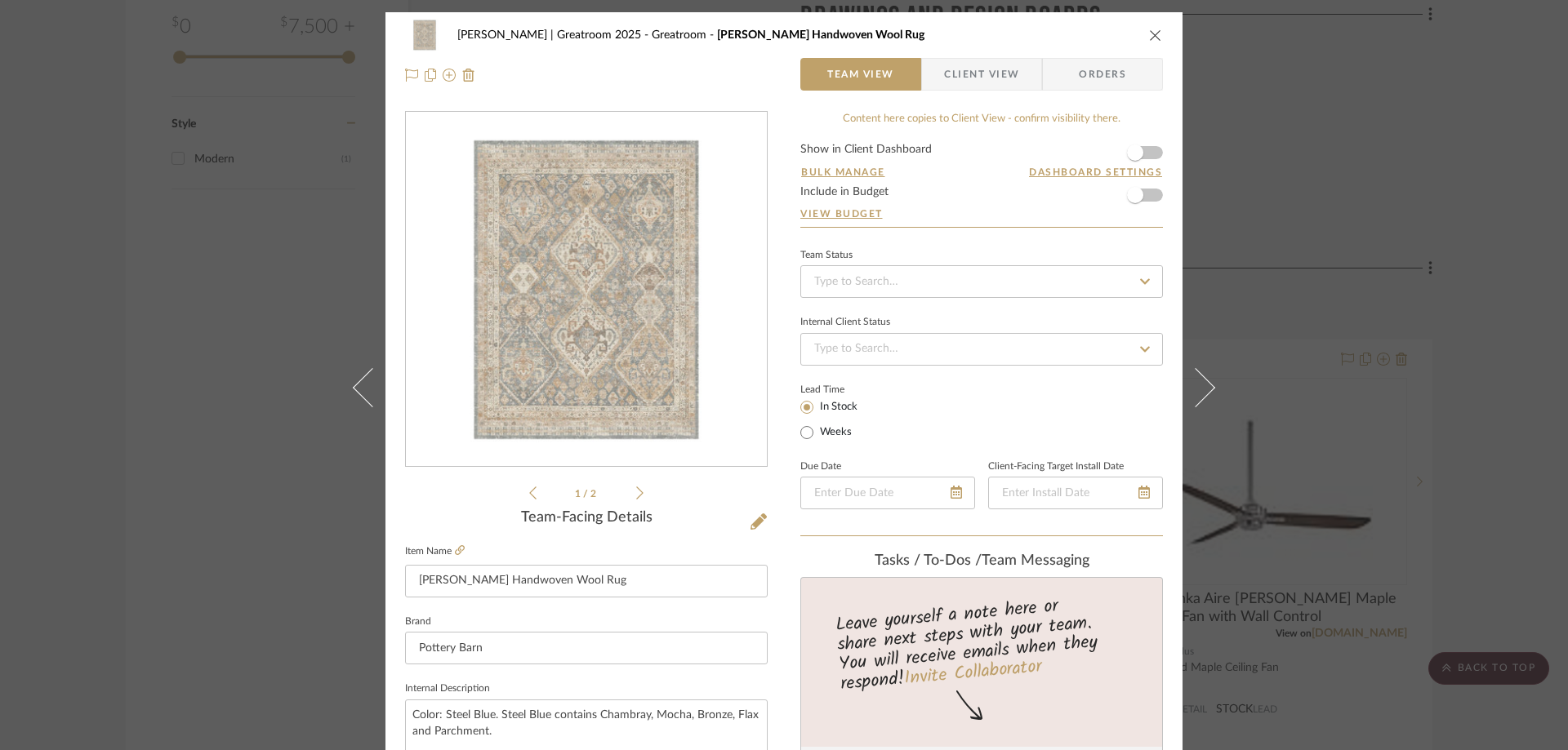
click at [1152, 39] on icon "close" at bounding box center [1155, 34] width 13 height 13
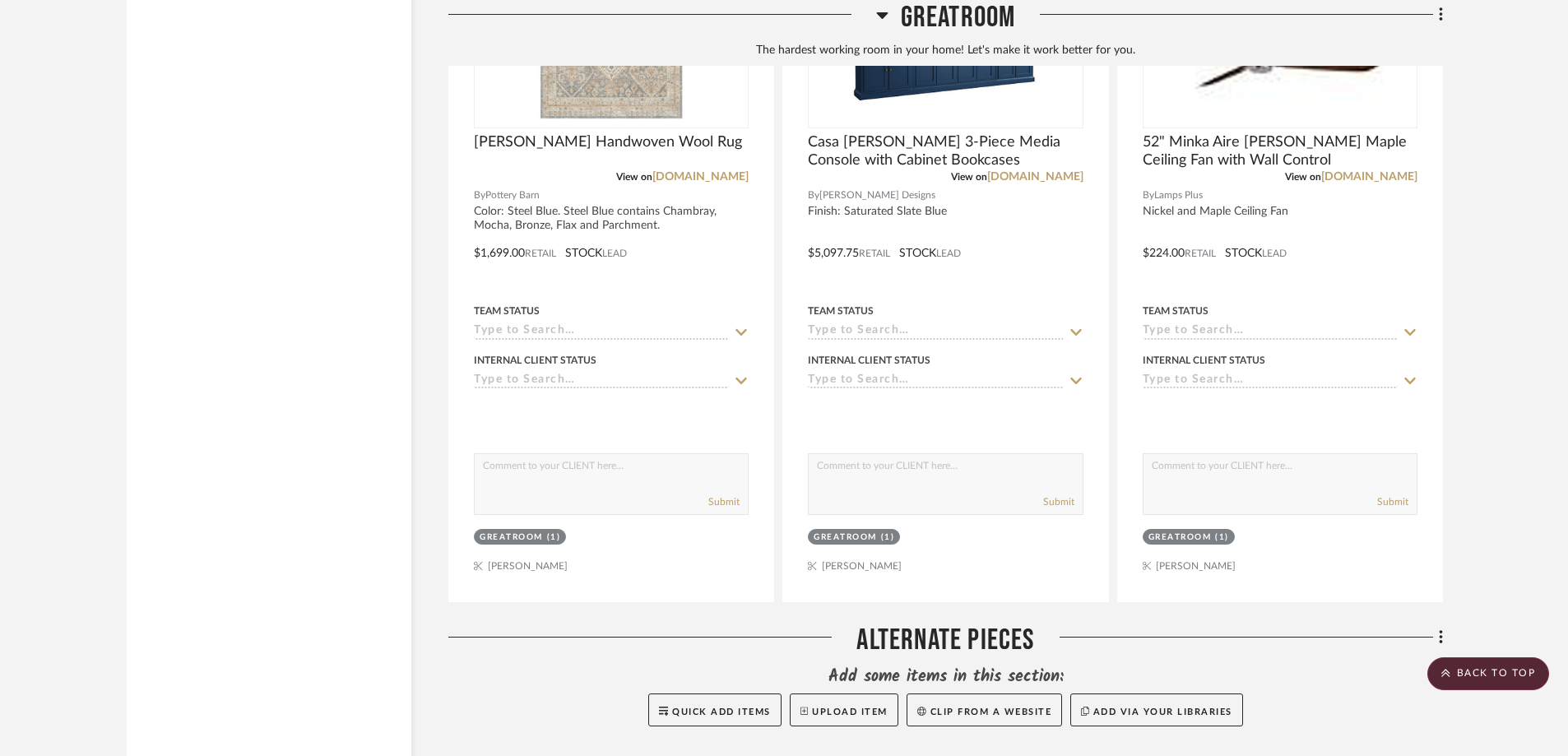
scroll to position [2715, 0]
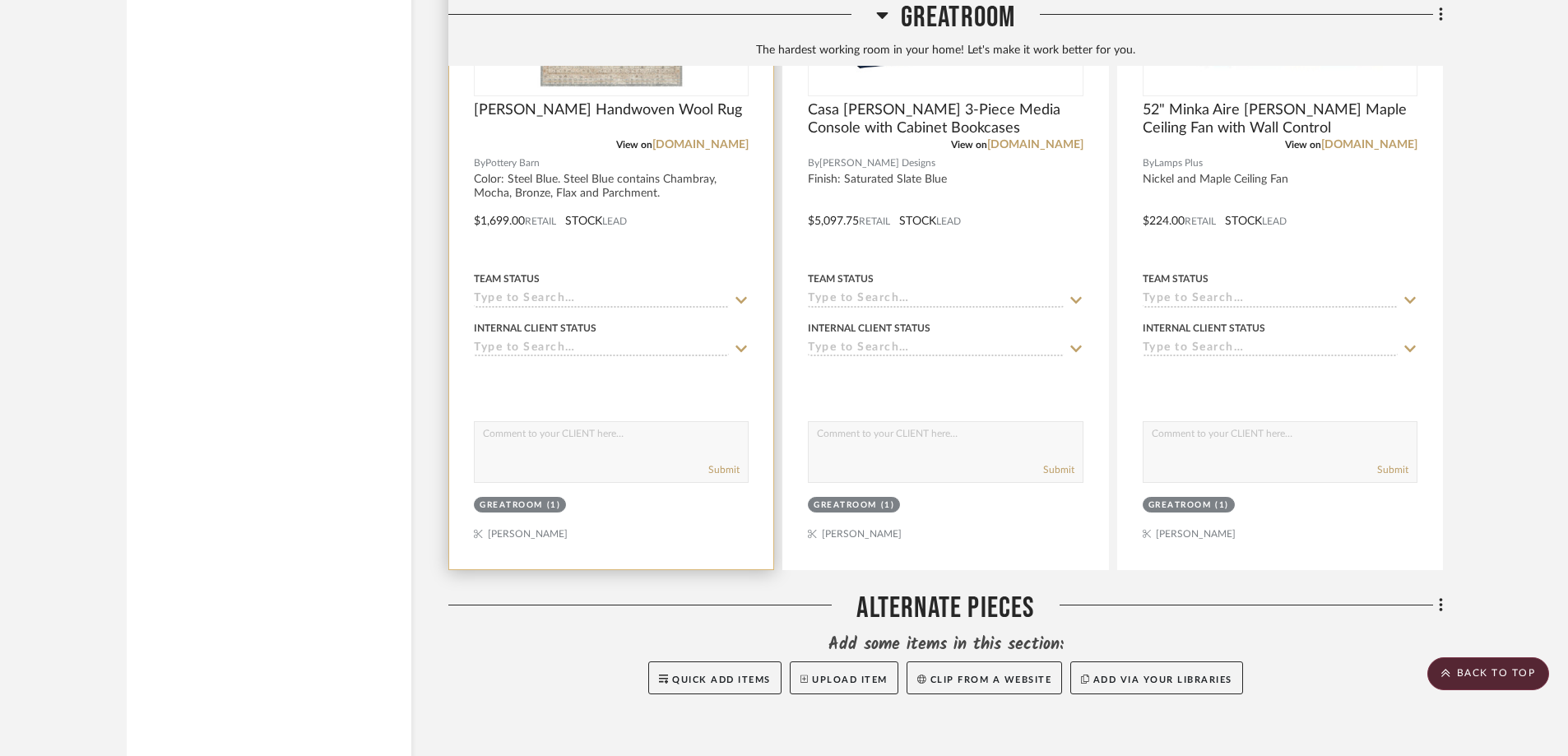
click at [642, 292] on input at bounding box center [601, 300] width 255 height 16
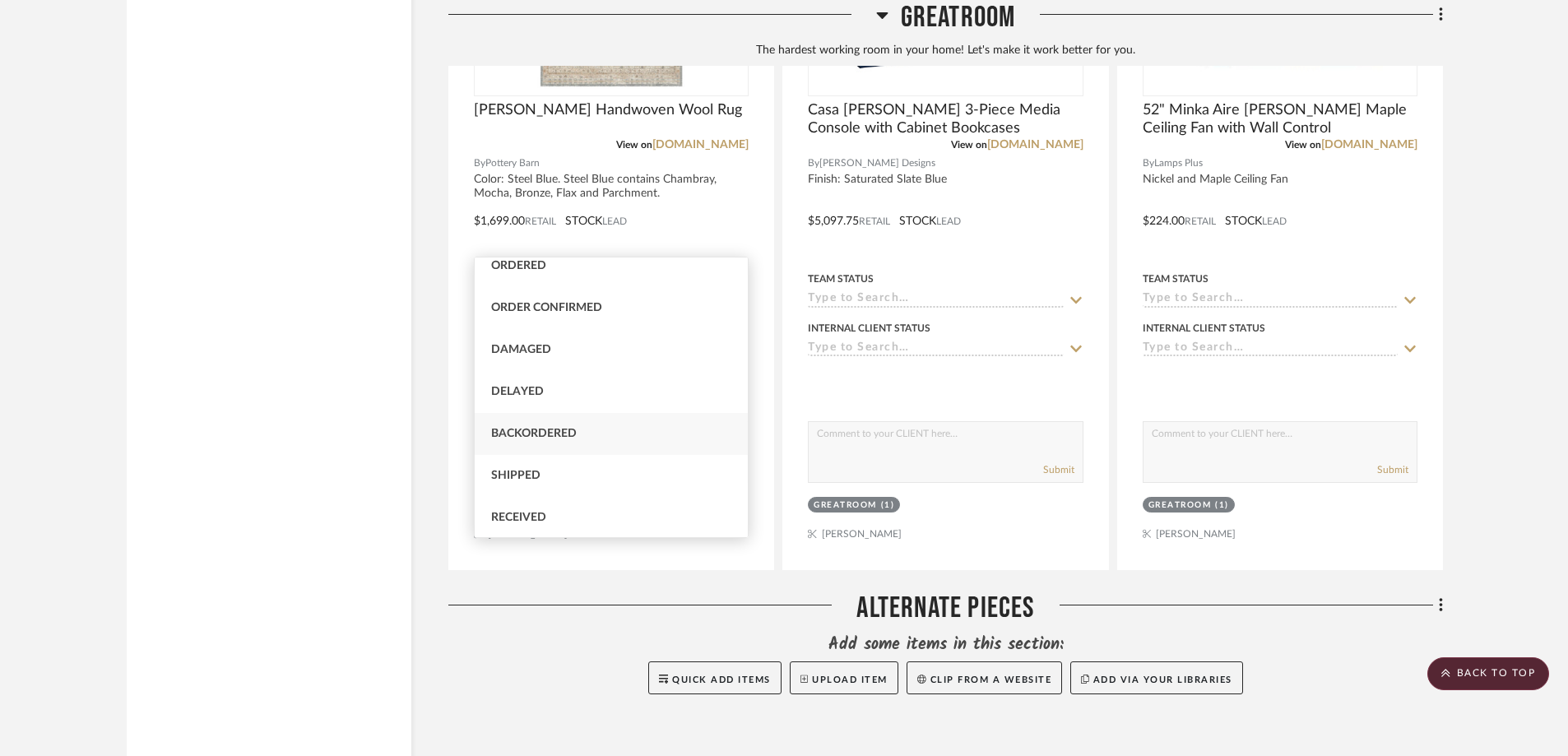
scroll to position [0, 0]
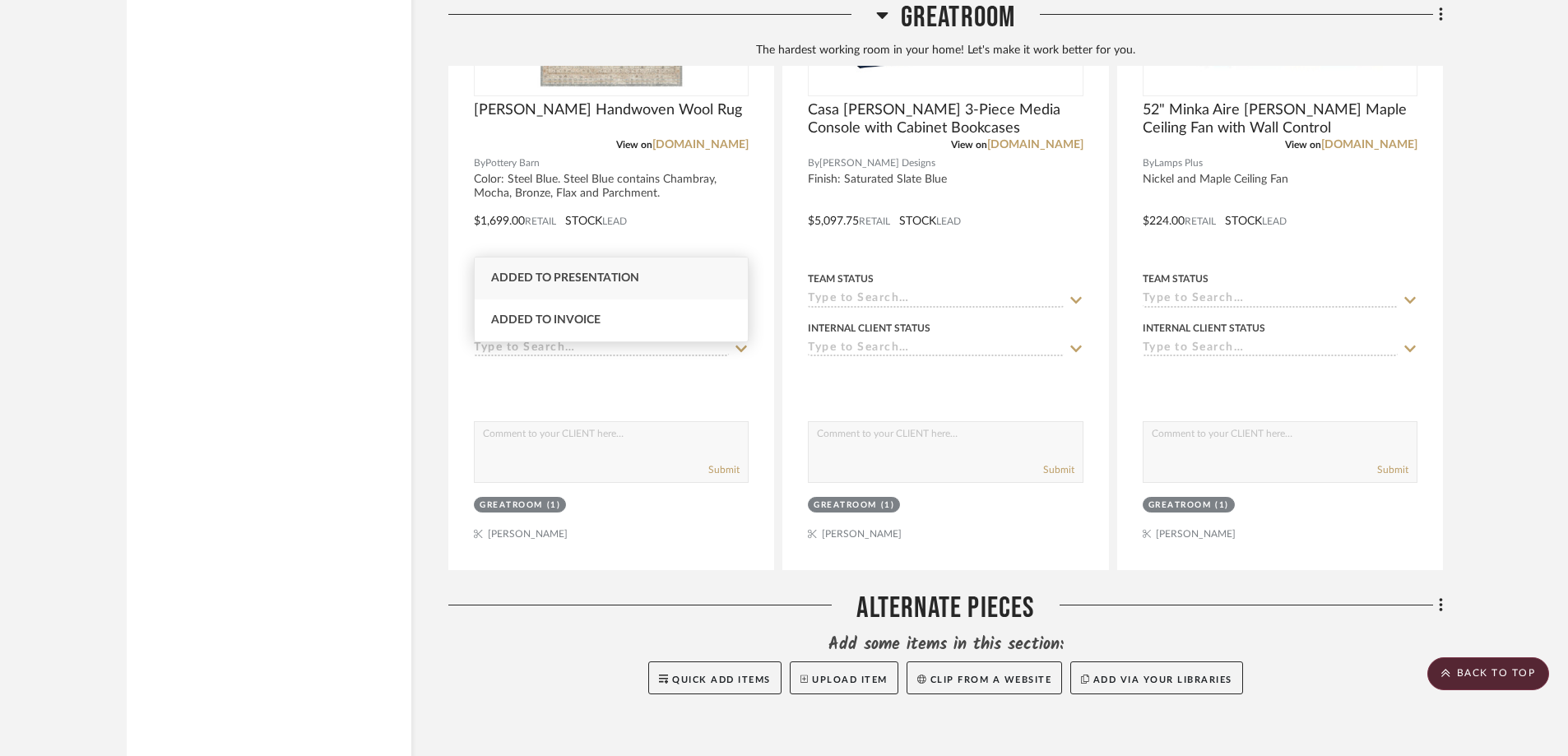
type input "added"
click at [619, 283] on span "Added to Presentation" at bounding box center [565, 278] width 148 height 12
type input "9/24/2025"
type input "Added to Presentation"
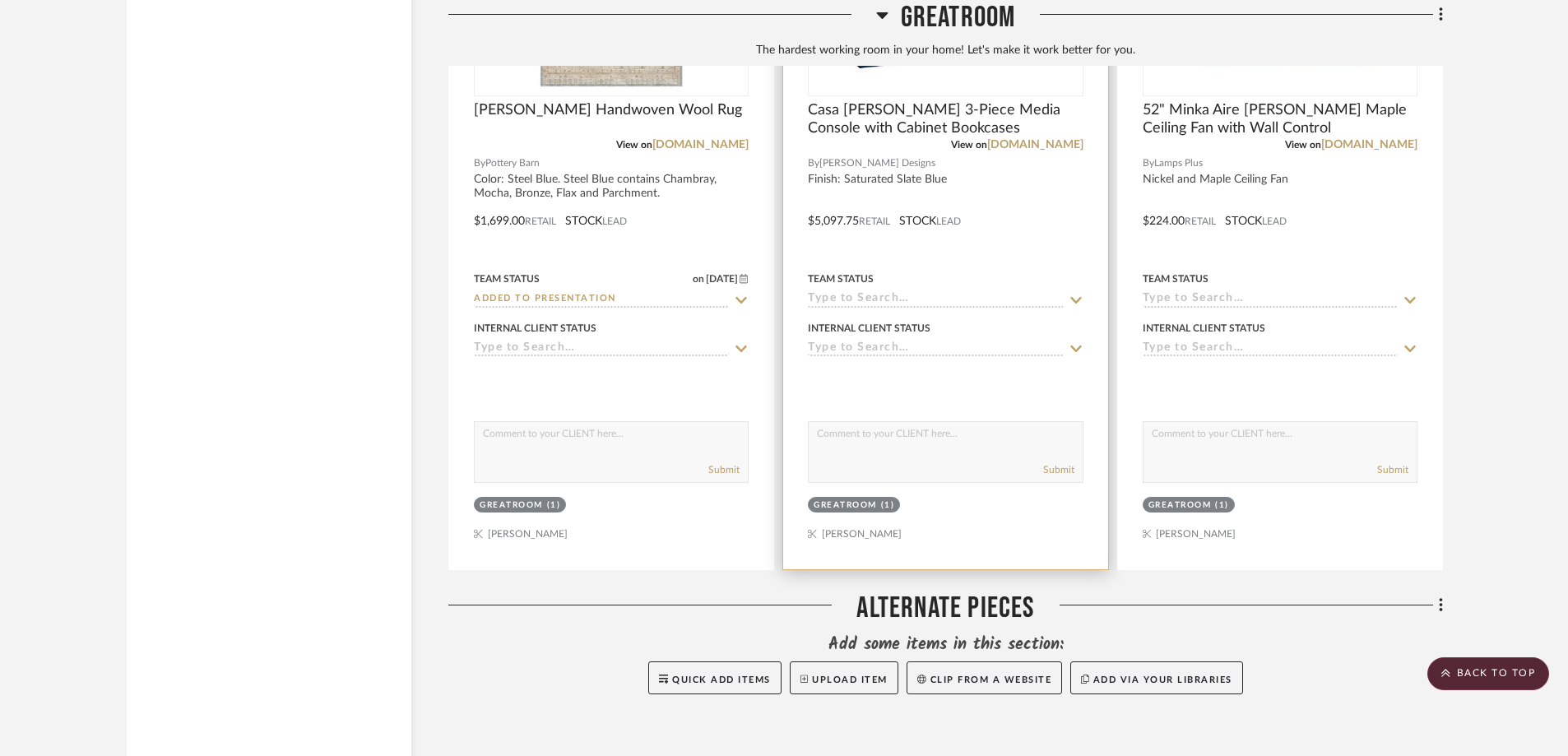
click at [864, 292] on input at bounding box center [935, 300] width 255 height 16
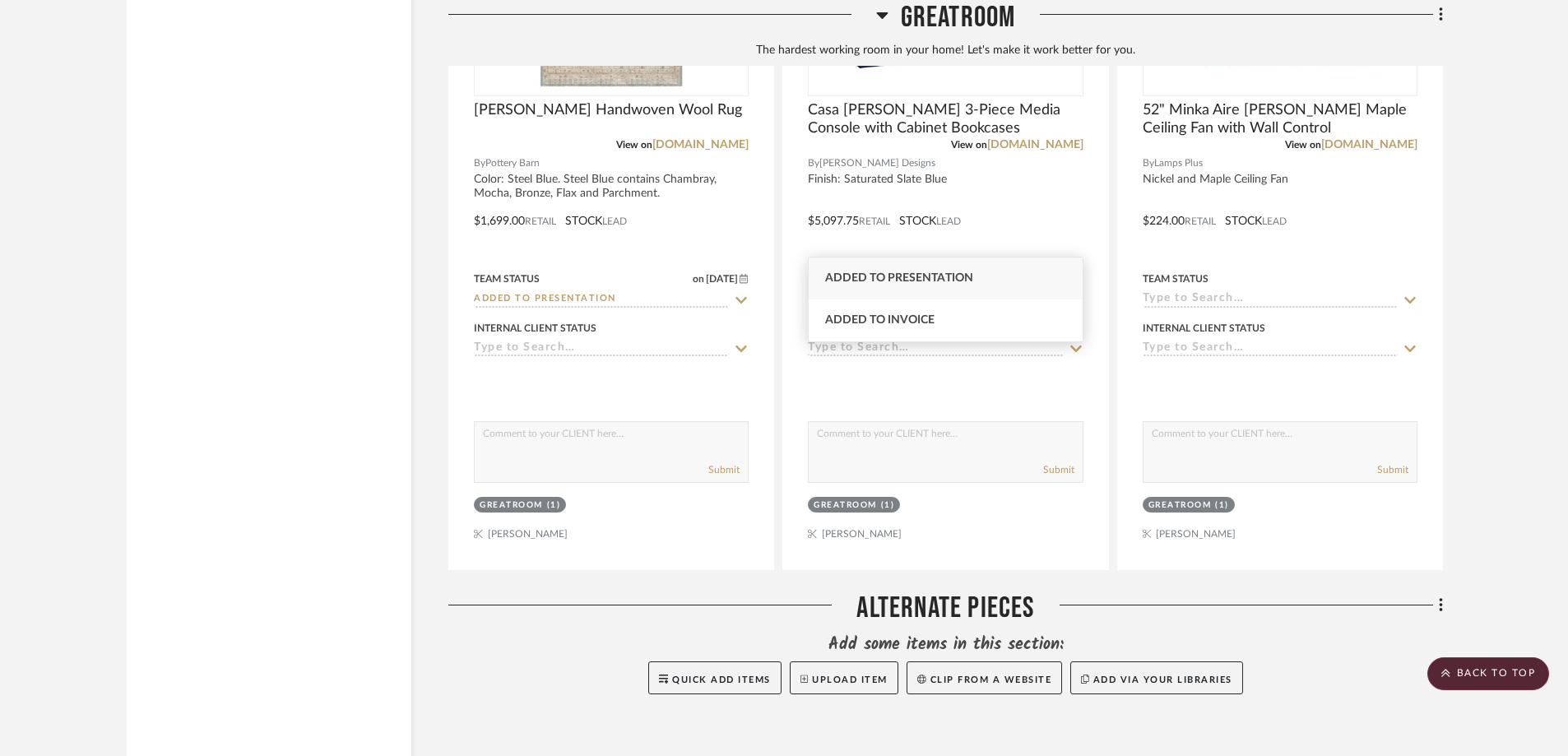
type input "added"
click at [885, 283] on span "Added to Presentation" at bounding box center [899, 278] width 148 height 12
type input "9/24/2025"
type input "Added to Presentation"
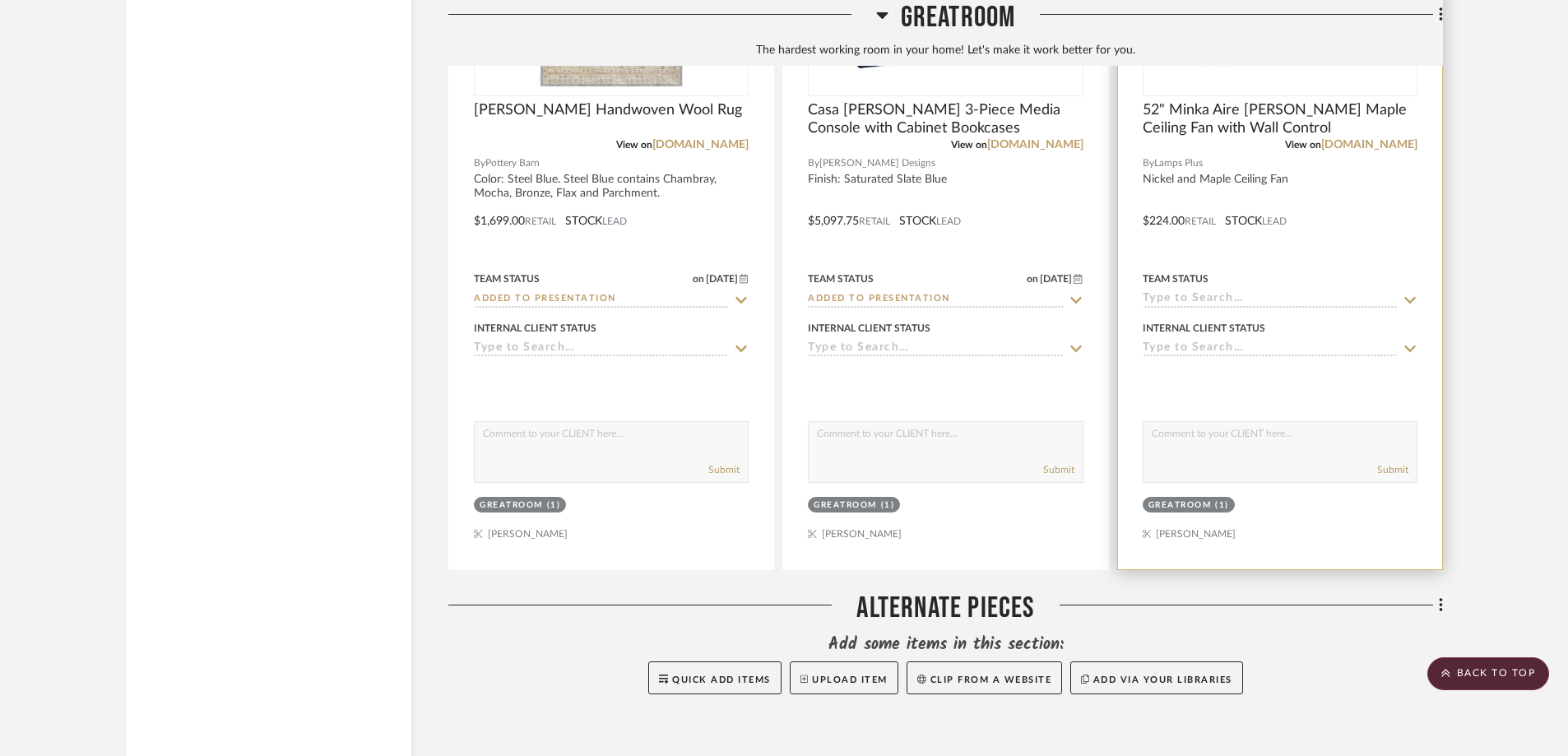
click at [1165, 268] on div "Team Status" at bounding box center [1279, 288] width 275 height 39
click at [1161, 292] on input at bounding box center [1270, 300] width 255 height 16
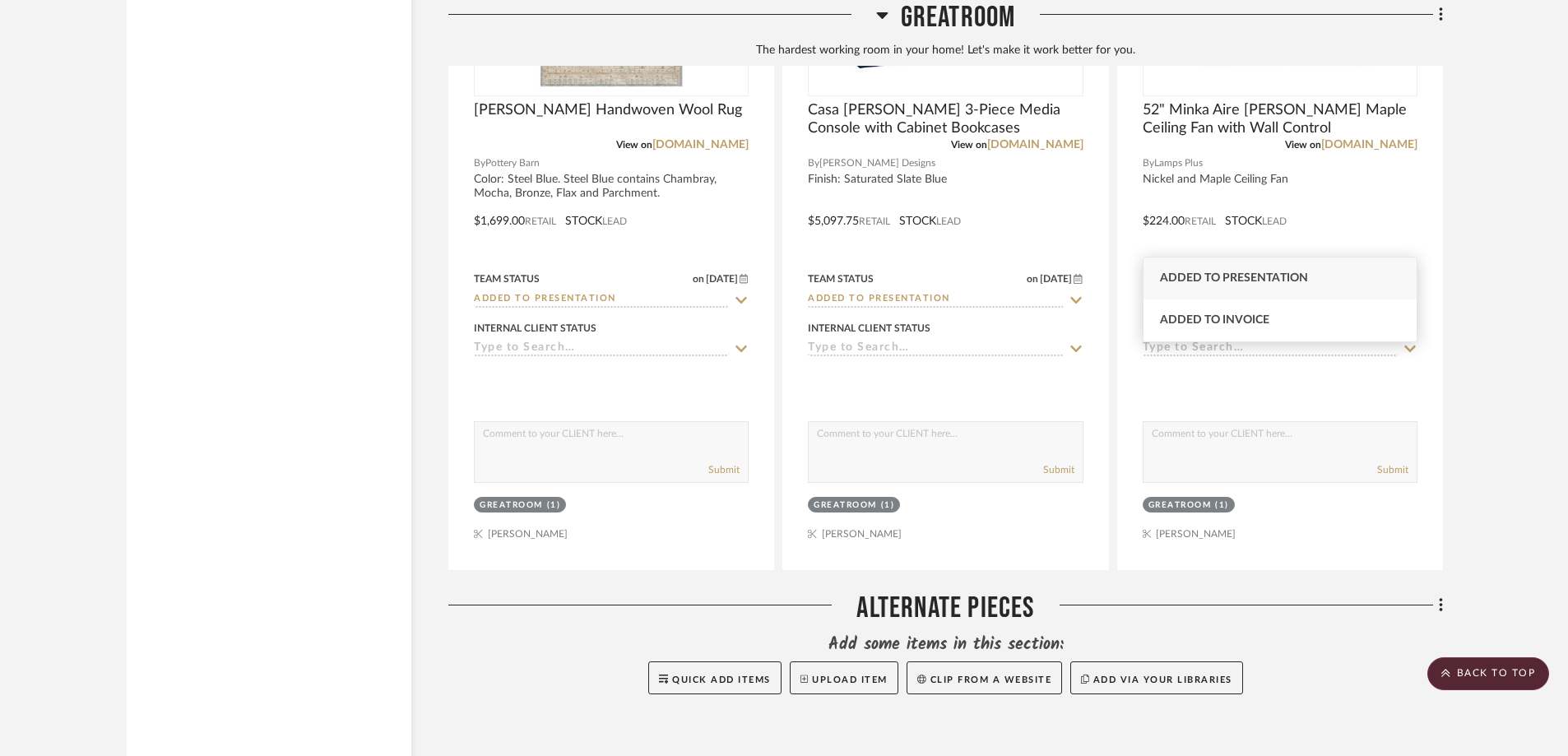
type input "added"
click at [1174, 281] on span "Added to Presentation" at bounding box center [1234, 278] width 148 height 12
type input "9/24/2025"
type input "Added to Presentation"
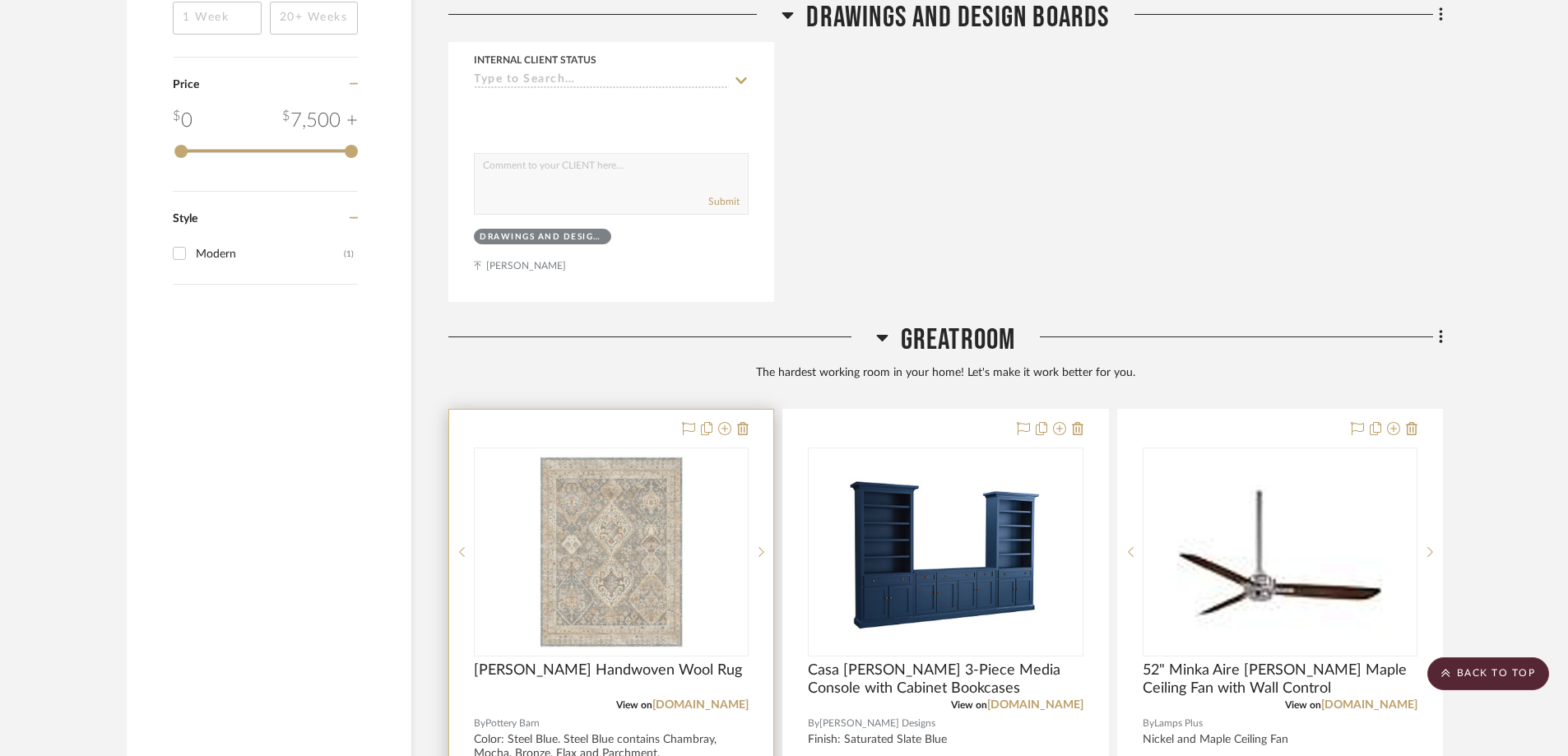
scroll to position [2222, 0]
